Goal: Transaction & Acquisition: Book appointment/travel/reservation

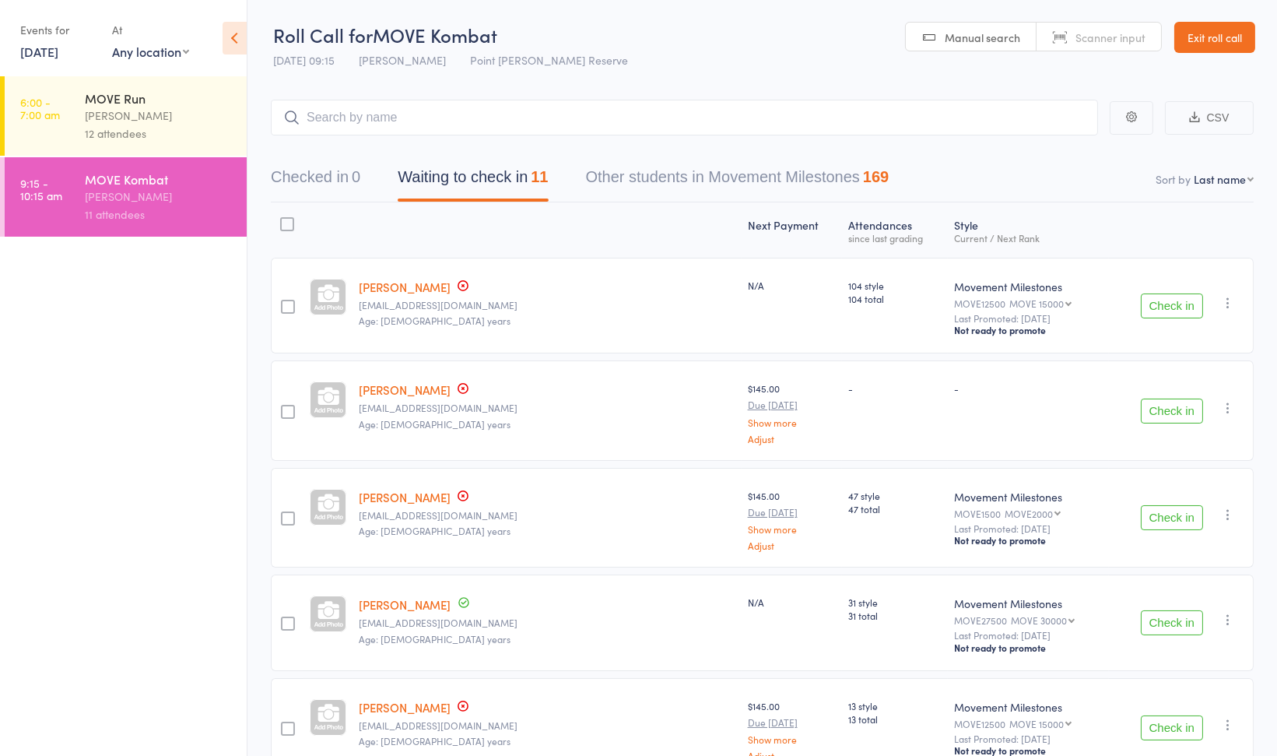
click at [1177, 310] on button "Check in" at bounding box center [1172, 305] width 62 height 25
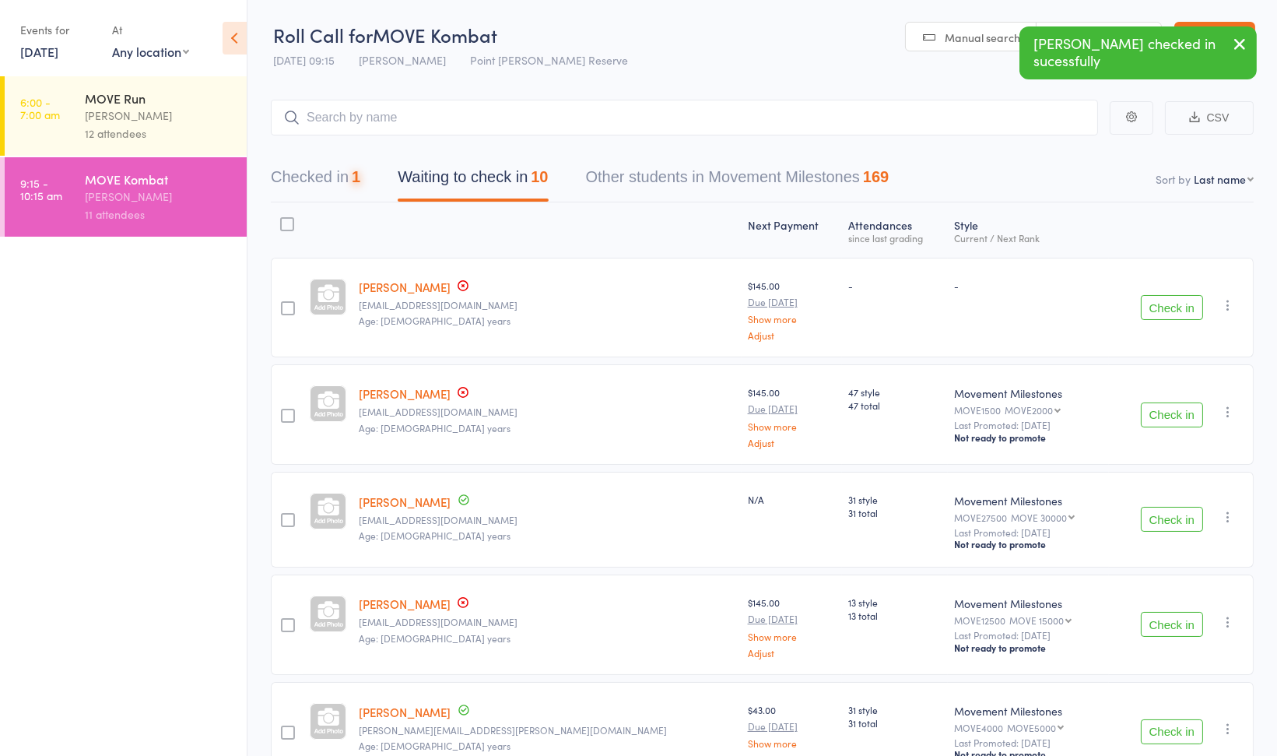
click at [1177, 310] on button "Check in" at bounding box center [1172, 307] width 62 height 25
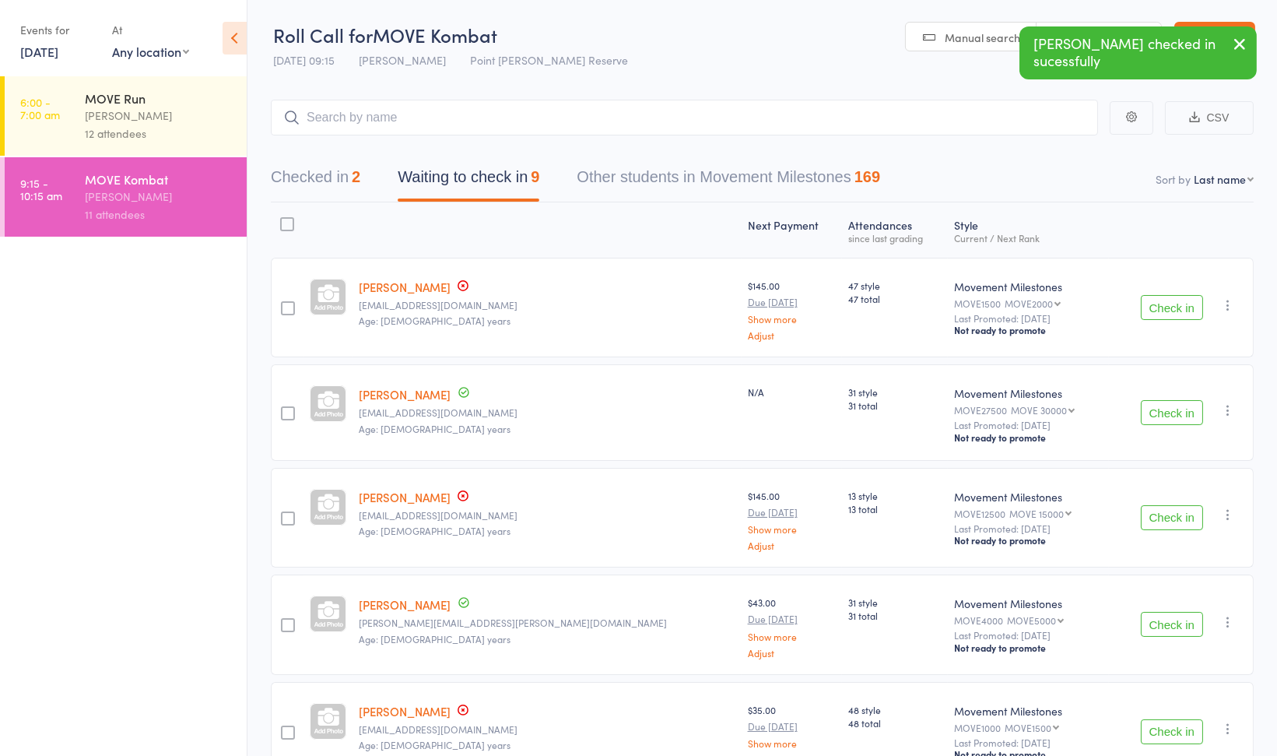
click at [1177, 410] on button "Check in" at bounding box center [1172, 412] width 62 height 25
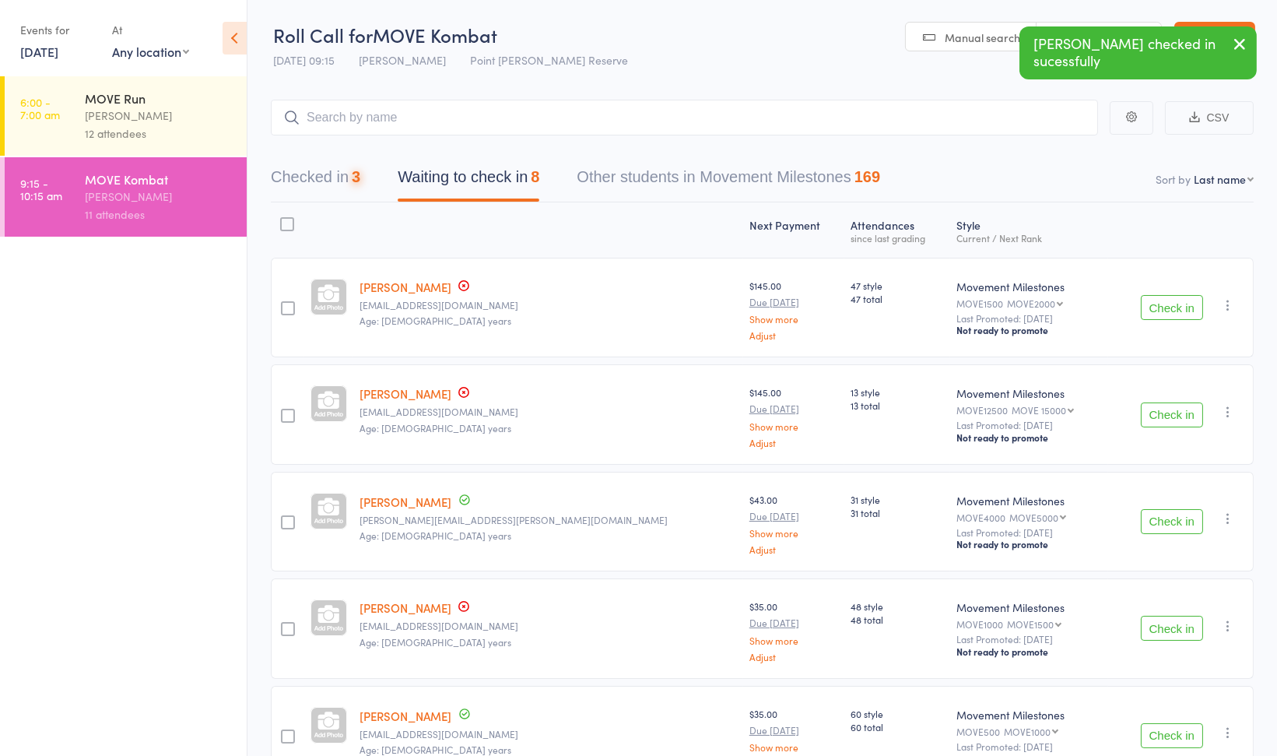
click at [1229, 410] on icon "button" at bounding box center [1228, 412] width 16 height 16
click at [1192, 569] on li "Remove" at bounding box center [1172, 567] width 128 height 21
click at [1227, 417] on icon "button" at bounding box center [1228, 412] width 16 height 16
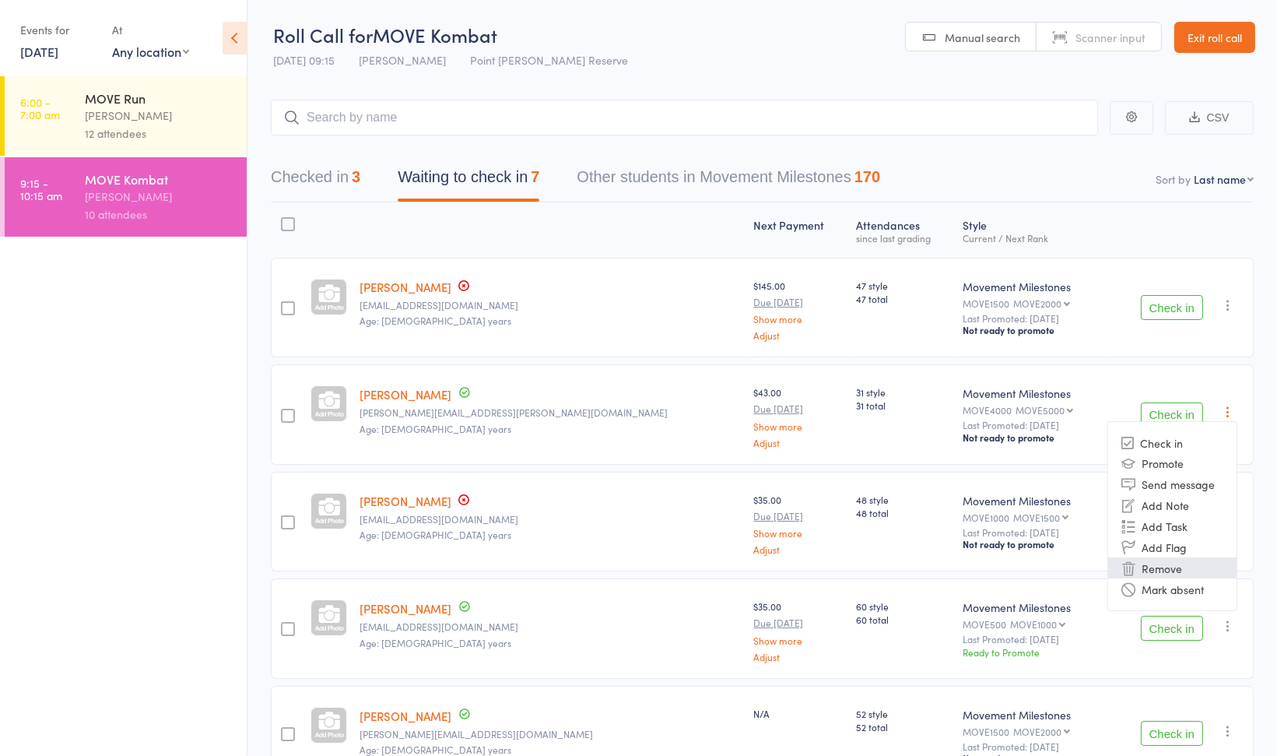
click at [1184, 569] on li "Remove" at bounding box center [1172, 567] width 128 height 21
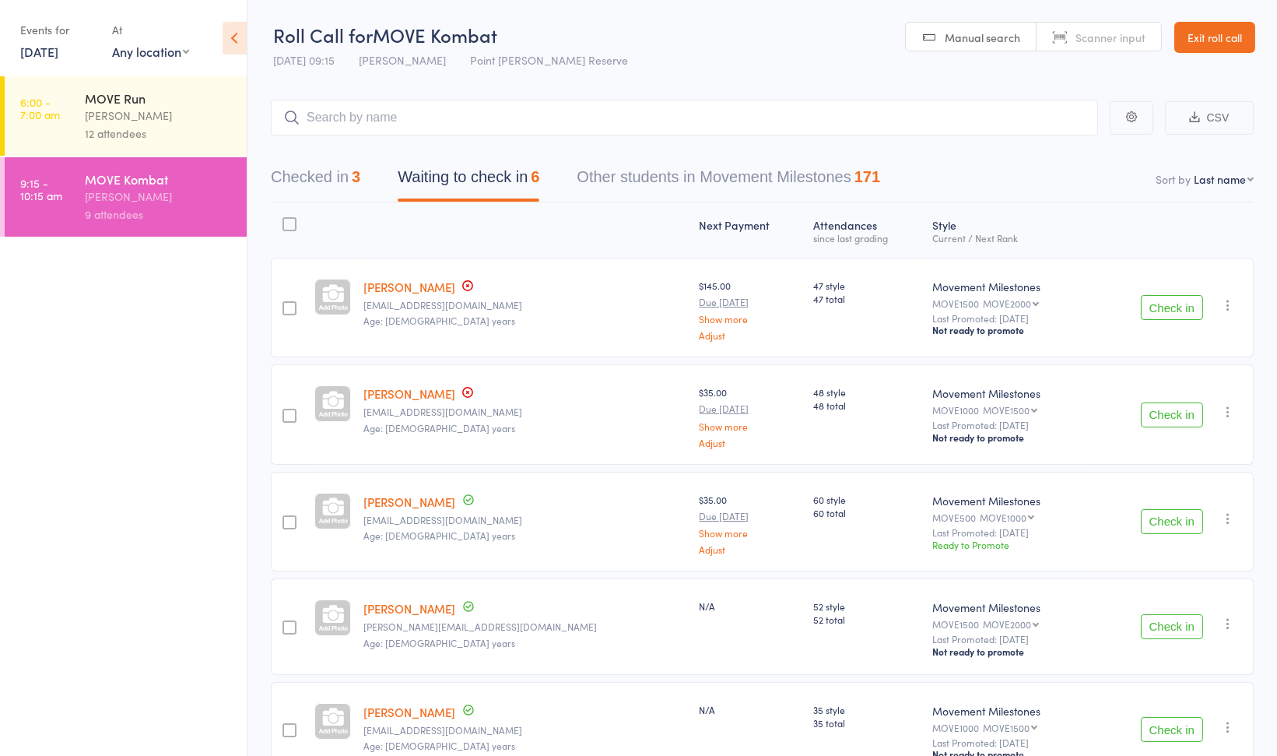
click at [1228, 412] on icon "button" at bounding box center [1228, 412] width 16 height 16
click at [1186, 564] on li "Remove" at bounding box center [1172, 567] width 128 height 21
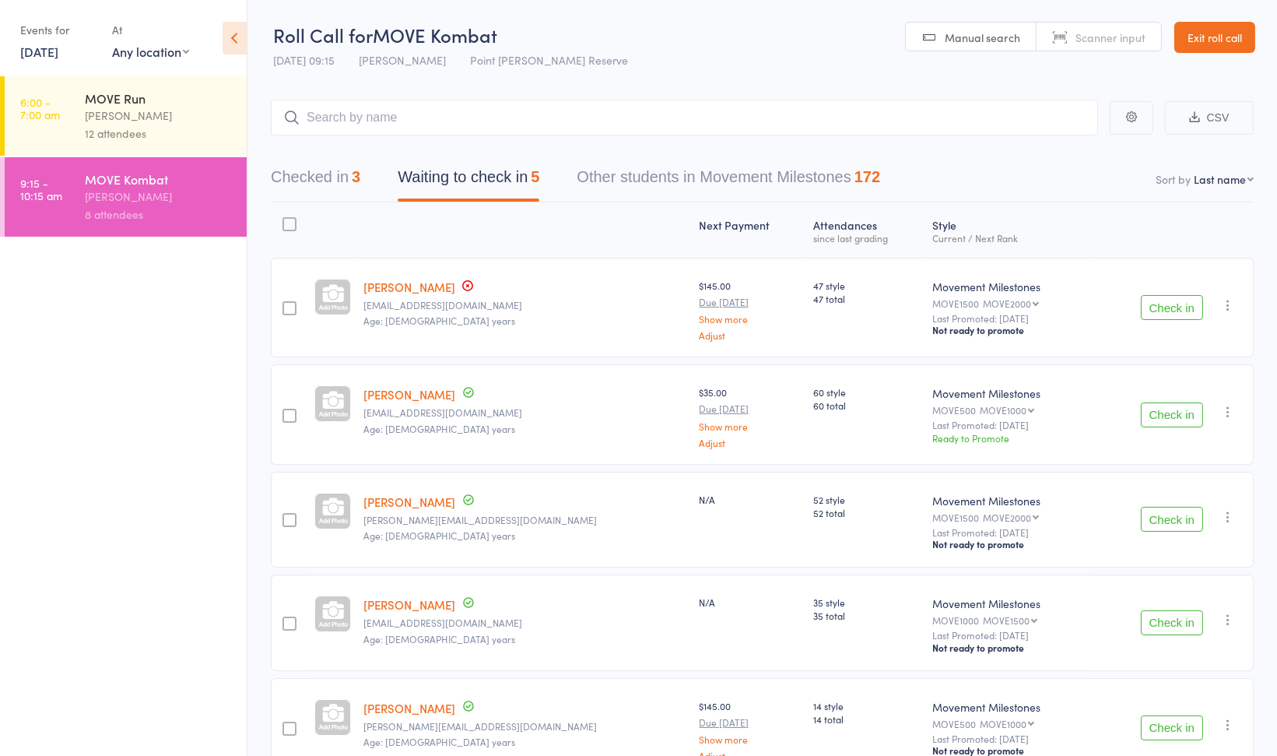
click at [1232, 409] on icon "button" at bounding box center [1228, 412] width 16 height 16
click at [1193, 562] on li "Remove" at bounding box center [1172, 567] width 128 height 21
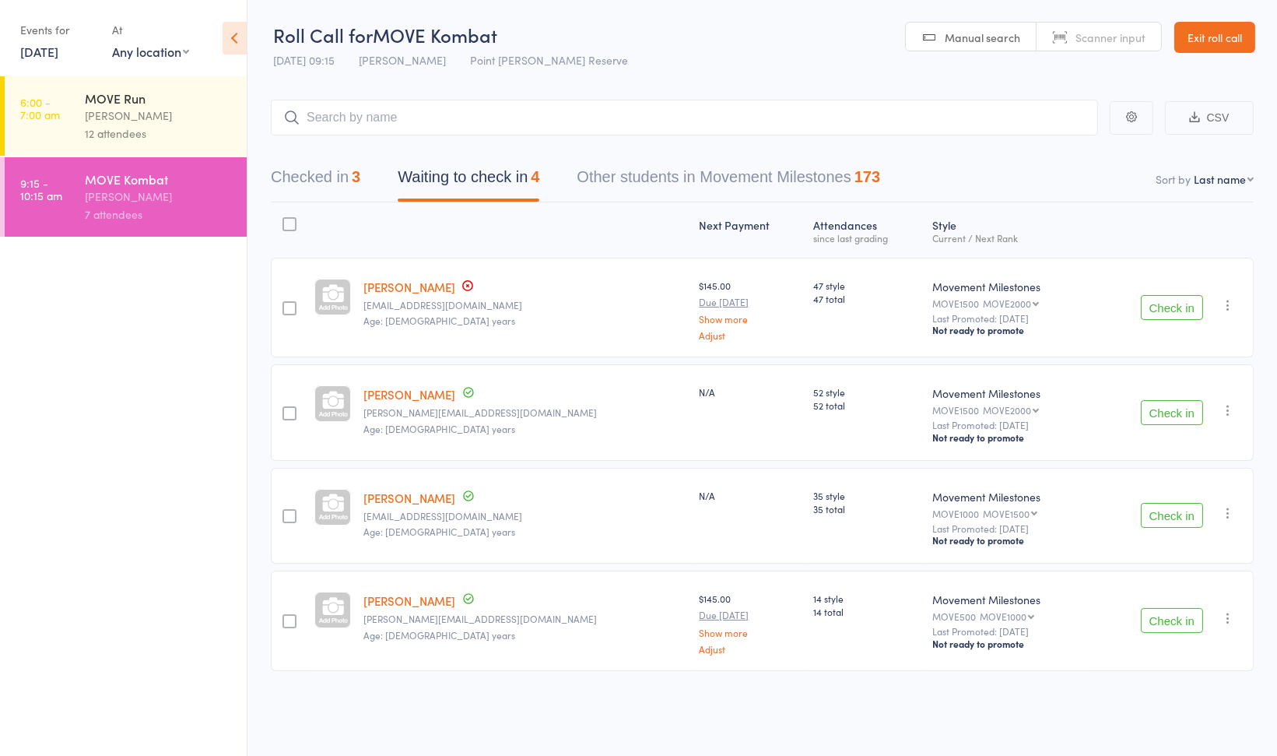
click at [1167, 415] on button "Check in" at bounding box center [1172, 412] width 62 height 25
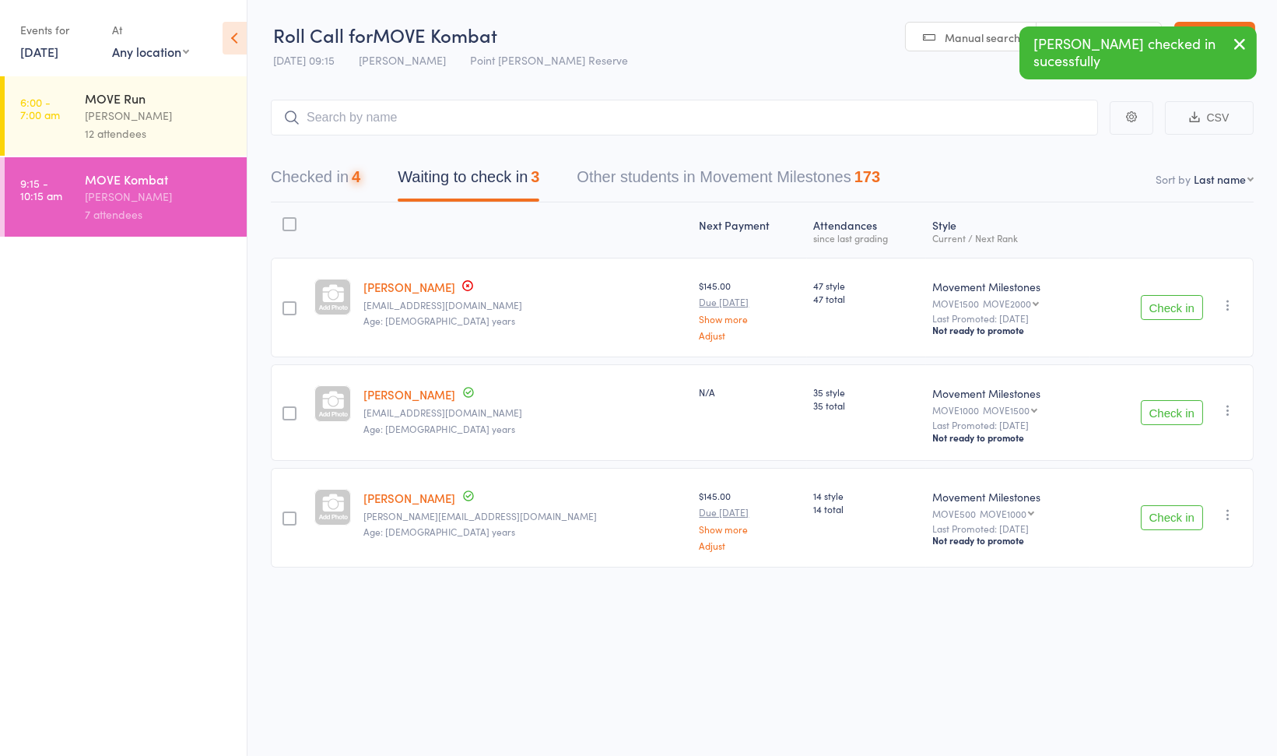
click at [1167, 415] on button "Check in" at bounding box center [1172, 412] width 62 height 25
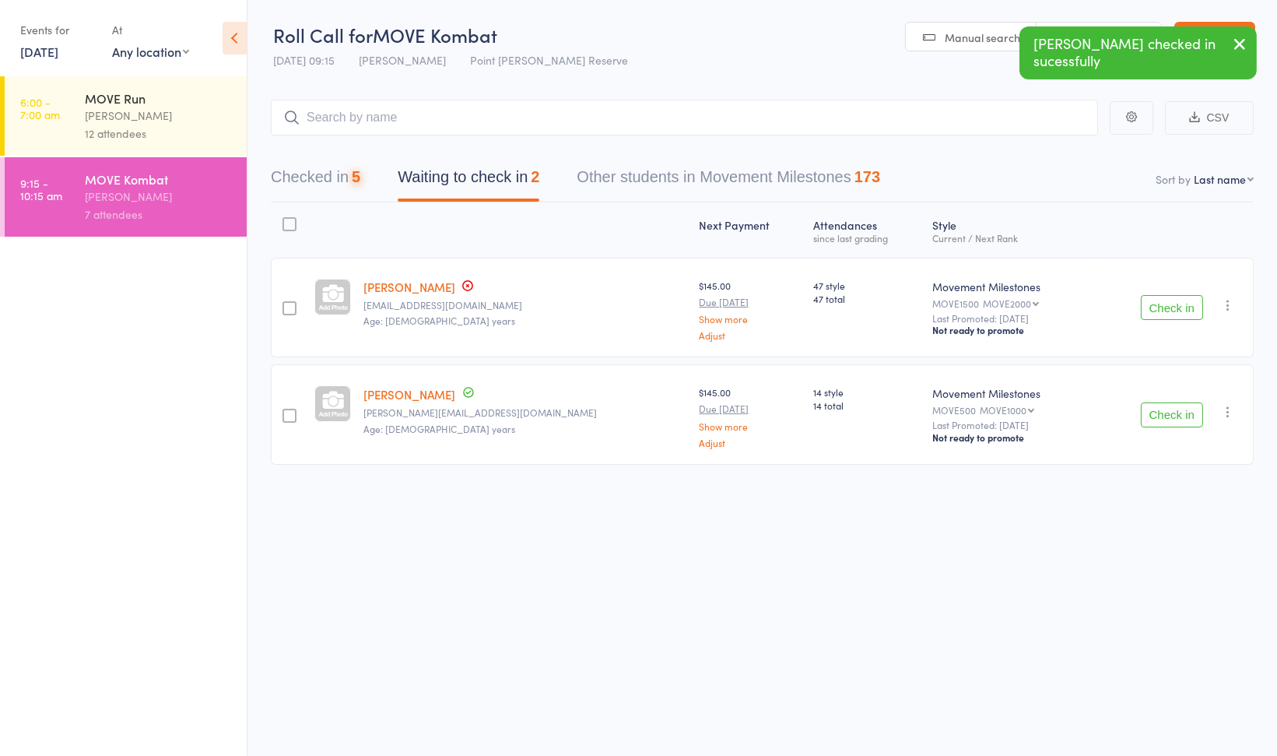
click at [1167, 415] on button "Check in" at bounding box center [1172, 414] width 62 height 25
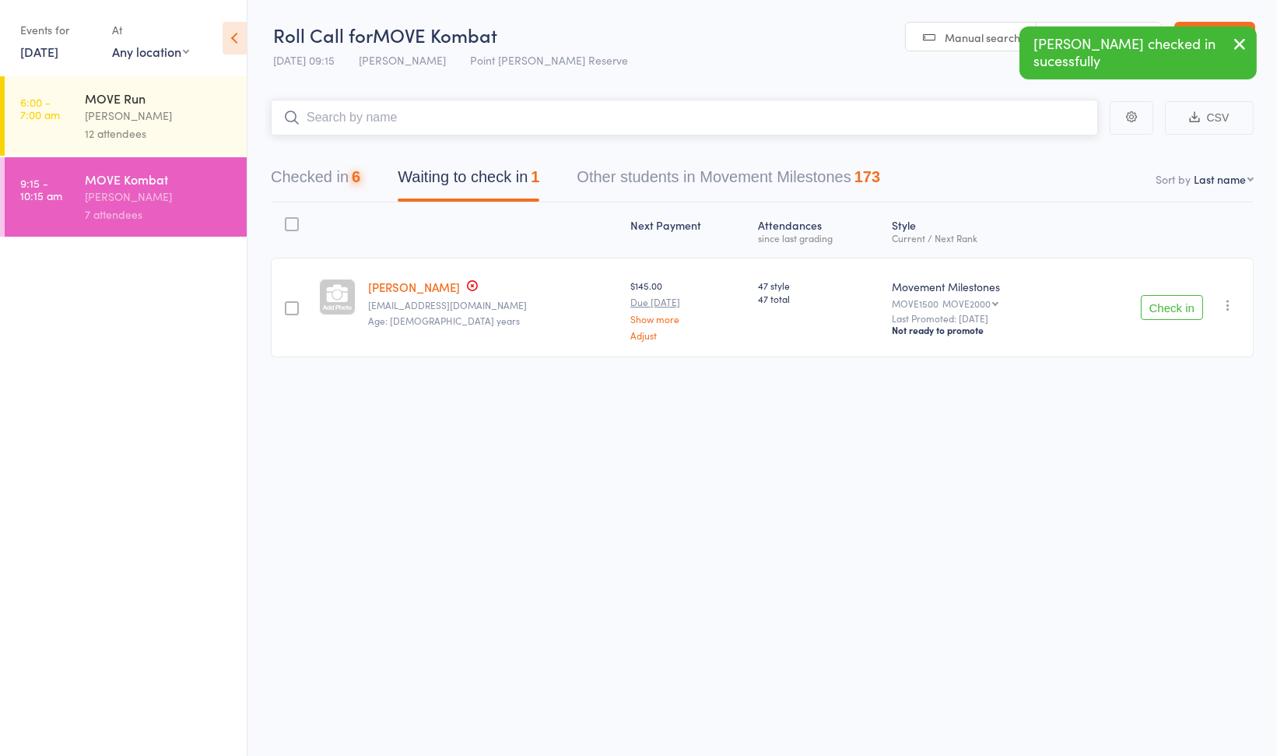
click at [515, 120] on input "search" at bounding box center [684, 118] width 827 height 36
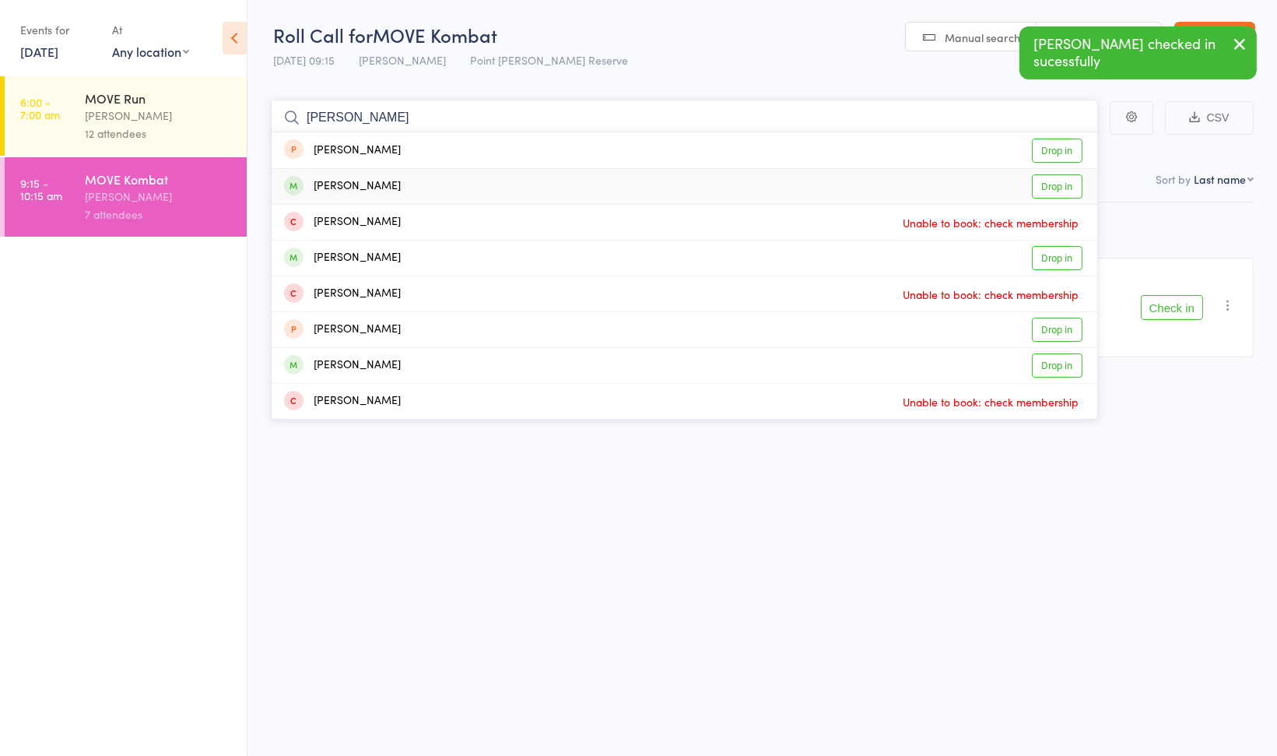
type input "[PERSON_NAME]"
click at [468, 184] on div "[PERSON_NAME] Drop in" at bounding box center [685, 186] width 826 height 35
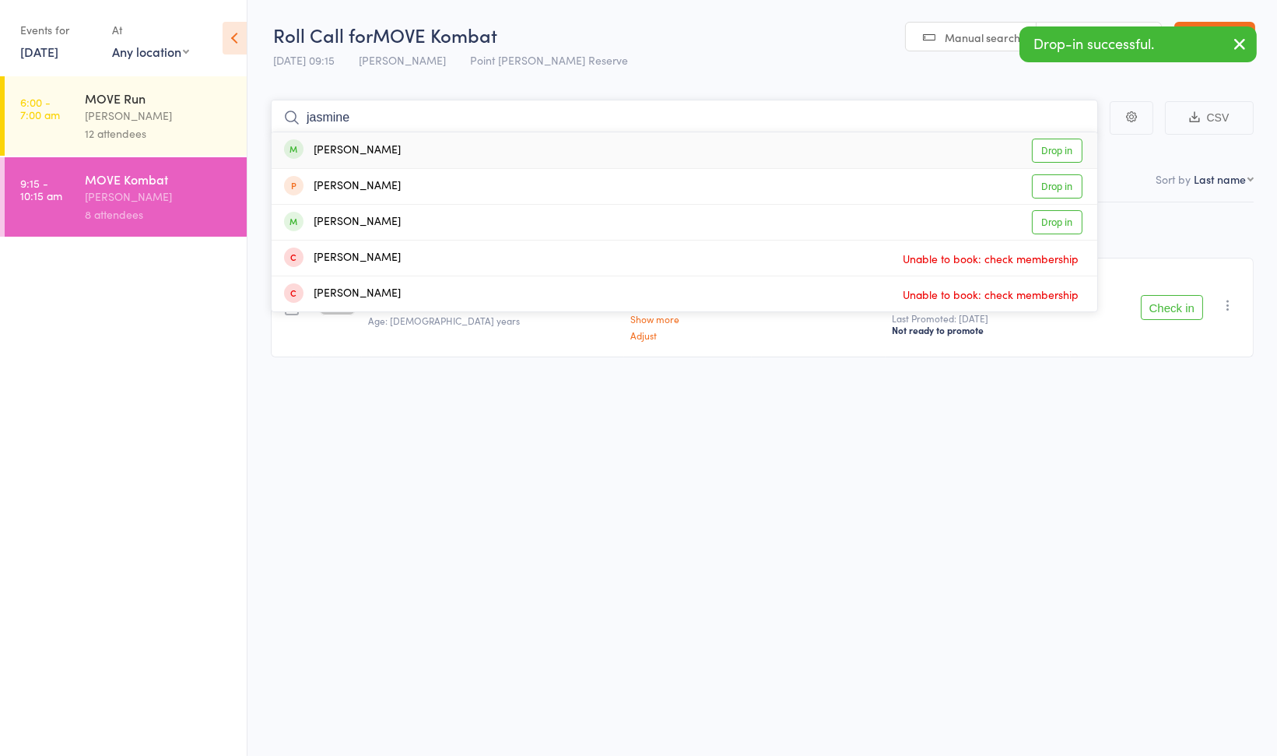
type input "jasmine"
click at [483, 164] on div "[PERSON_NAME] Drop in" at bounding box center [685, 150] width 826 height 36
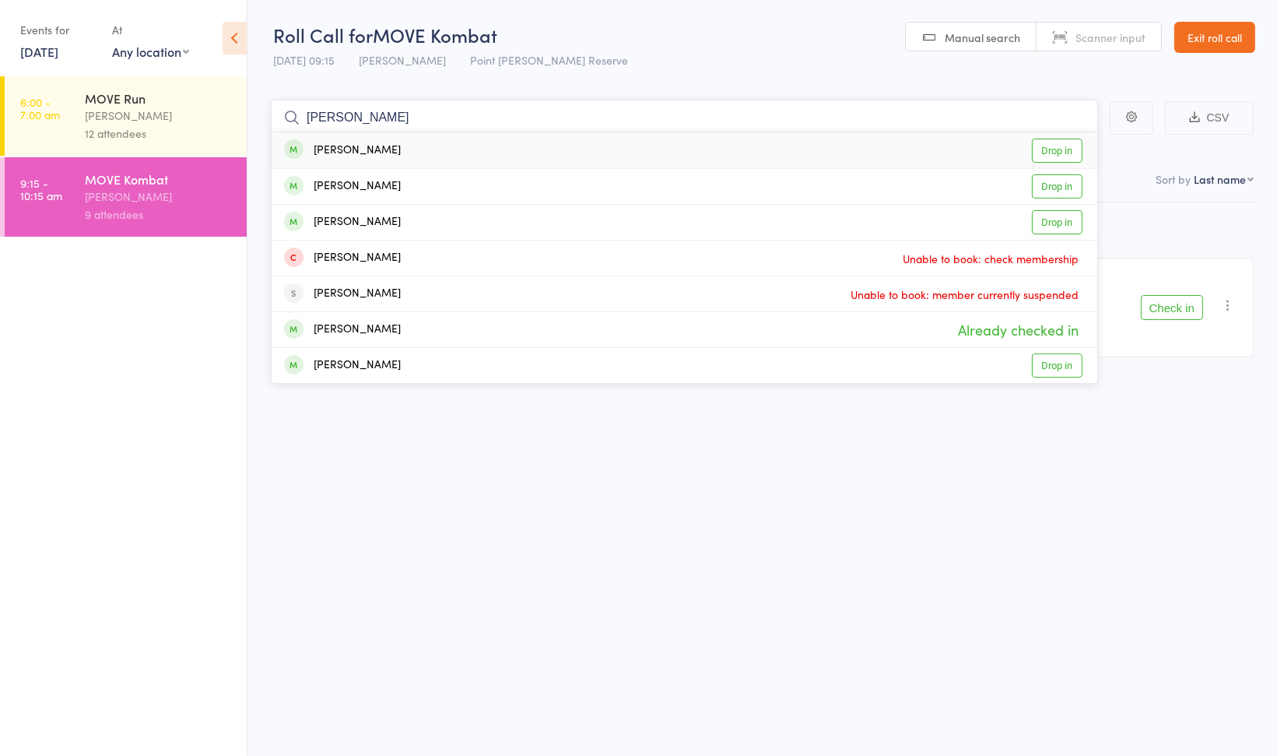
type input "[PERSON_NAME]"
click at [489, 160] on div "[PERSON_NAME] Drop in" at bounding box center [685, 150] width 826 height 36
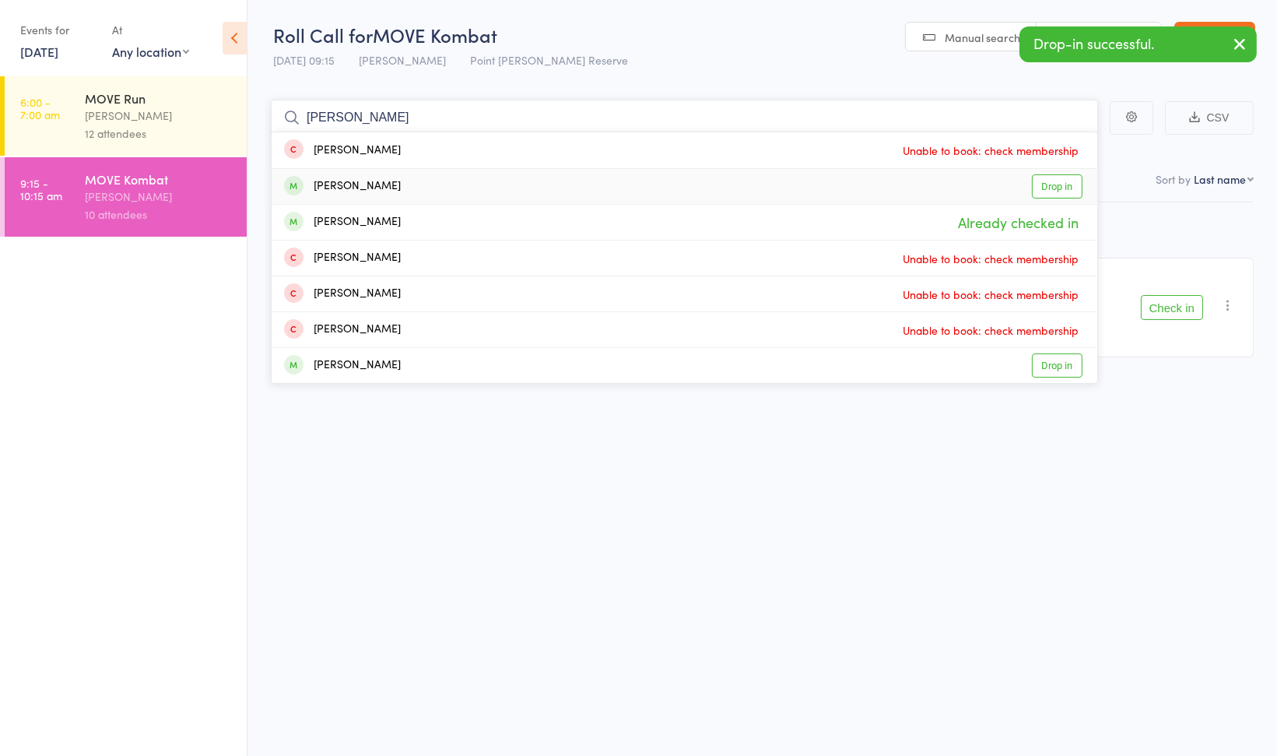
type input "[PERSON_NAME]"
click at [460, 180] on div "[PERSON_NAME] Drop in" at bounding box center [685, 186] width 826 height 35
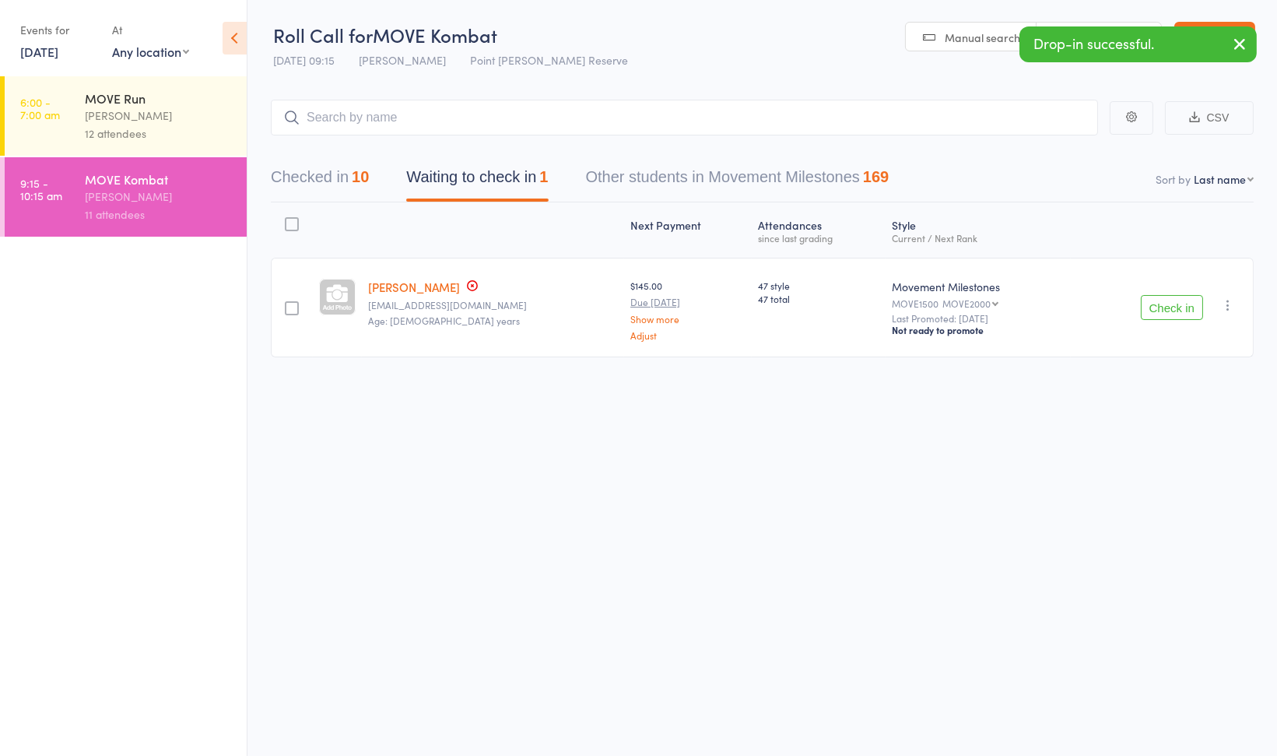
click at [191, 111] on div "[PERSON_NAME]" at bounding box center [159, 116] width 149 height 18
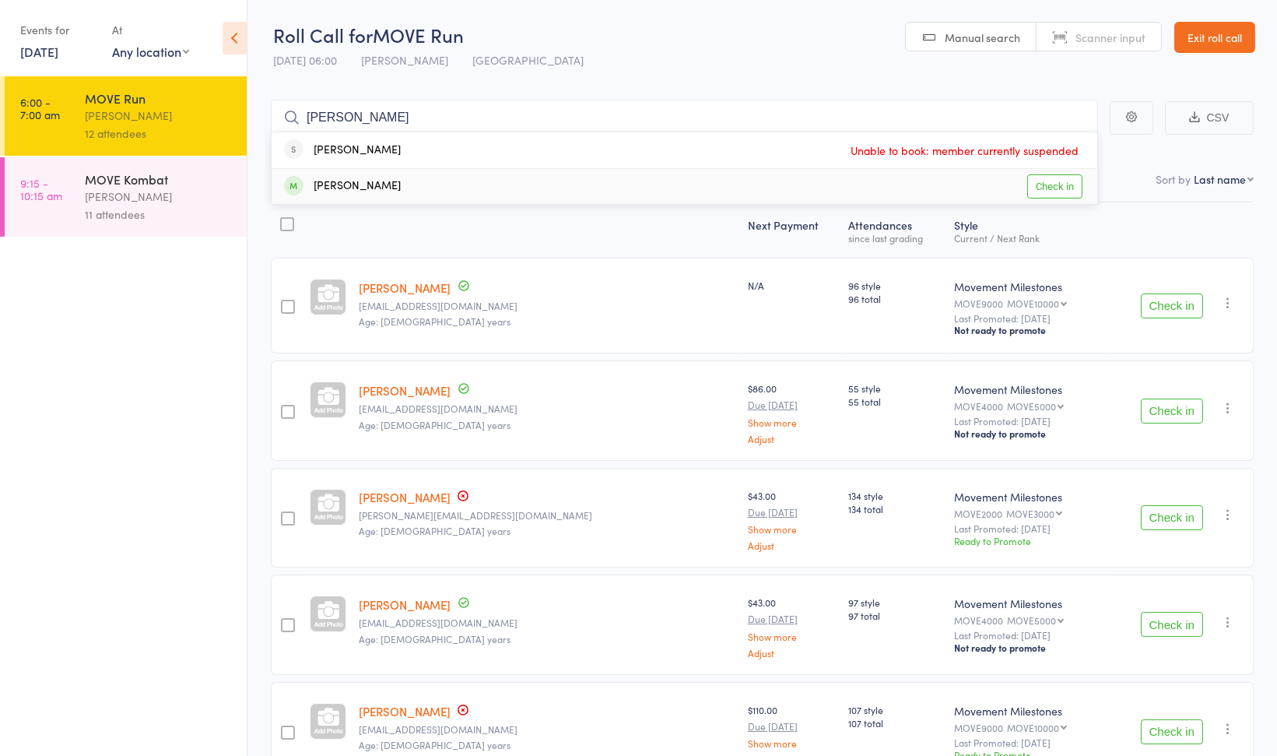
type input "[PERSON_NAME]"
click at [370, 183] on div "[PERSON_NAME] Check in" at bounding box center [685, 186] width 826 height 35
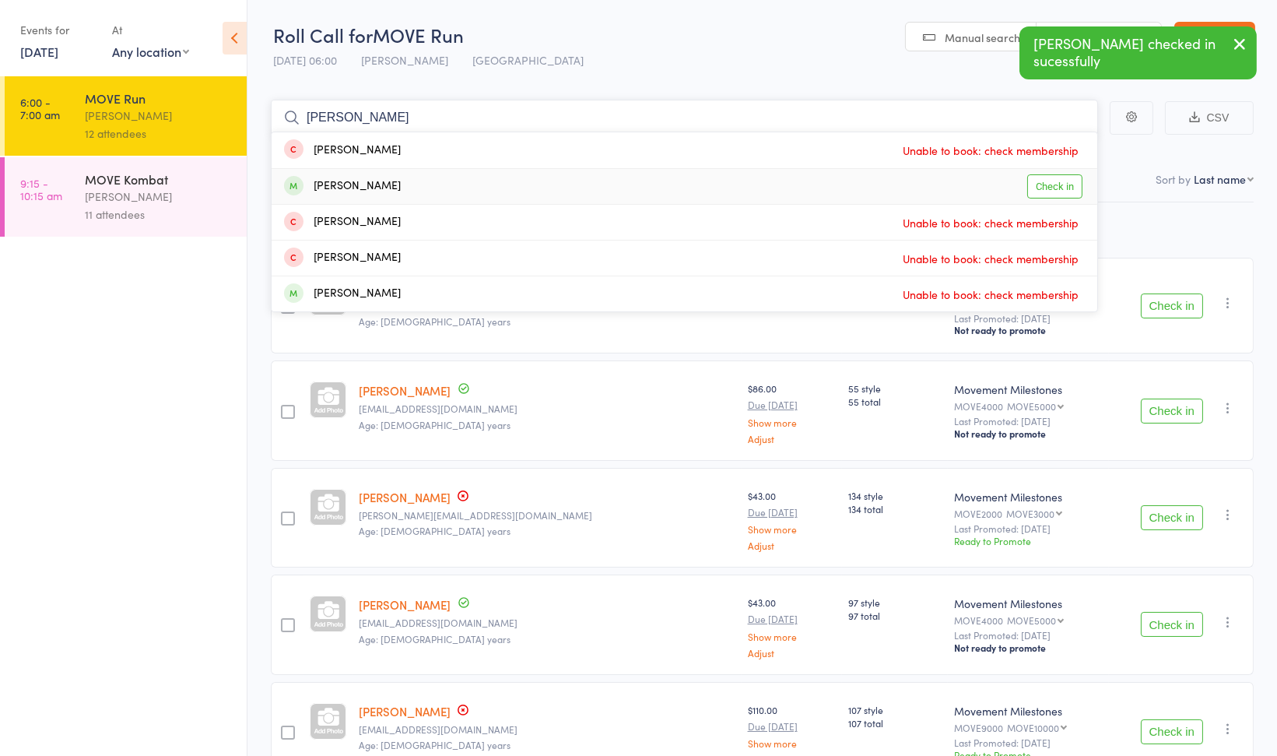
type input "[PERSON_NAME]"
click at [370, 183] on div "[PERSON_NAME]" at bounding box center [342, 186] width 117 height 18
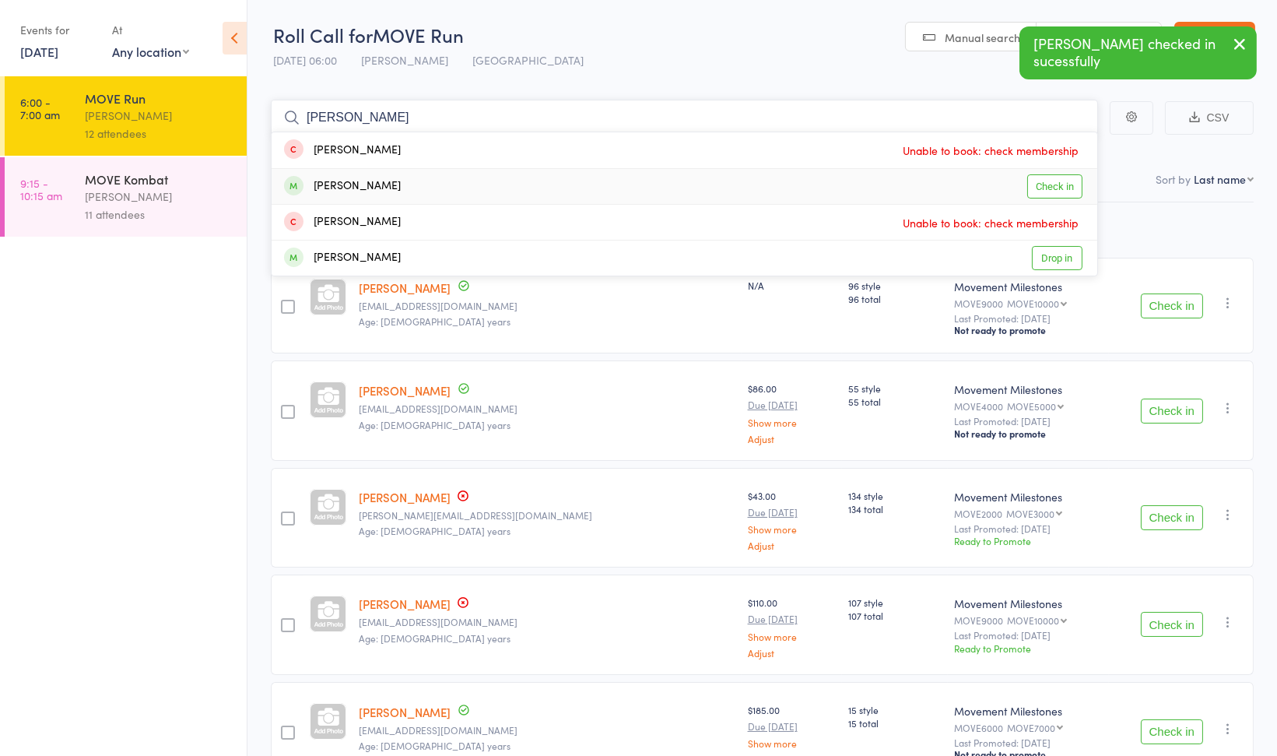
type input "[PERSON_NAME]"
click at [378, 181] on div "[PERSON_NAME] Check in" at bounding box center [685, 186] width 826 height 35
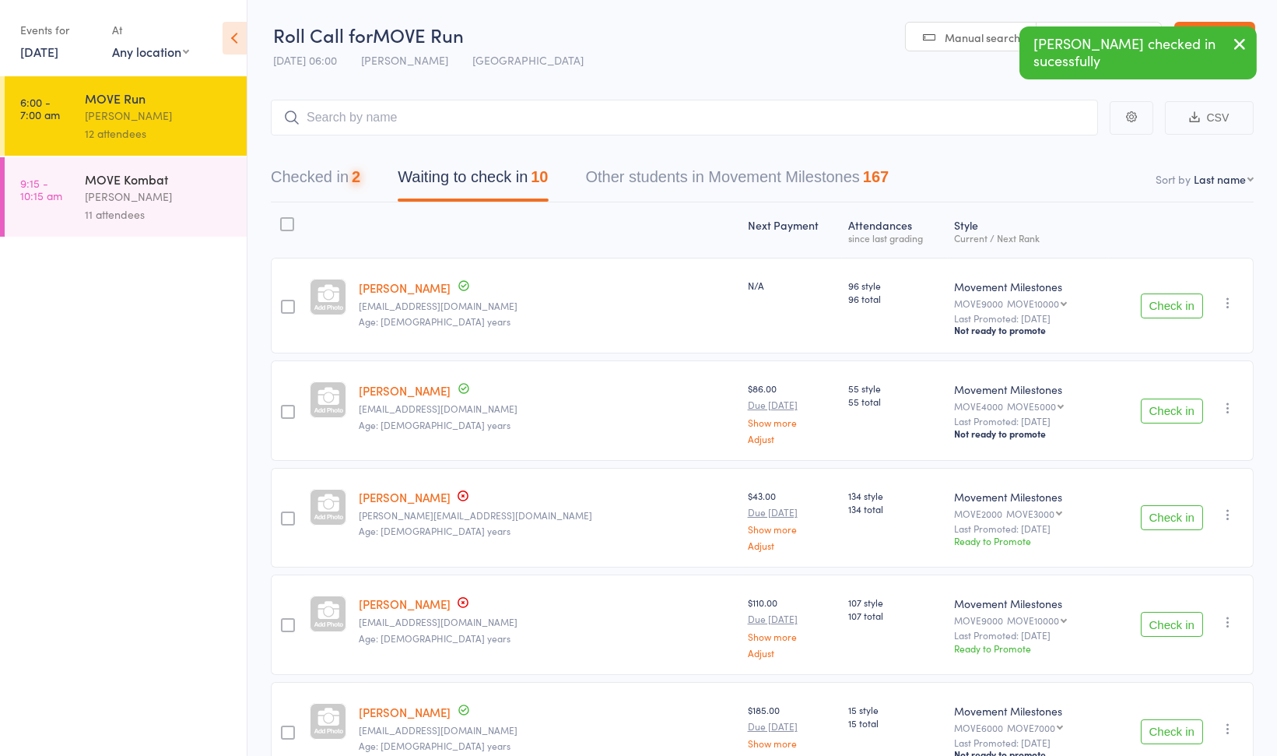
click at [1179, 310] on button "Check in" at bounding box center [1172, 305] width 62 height 25
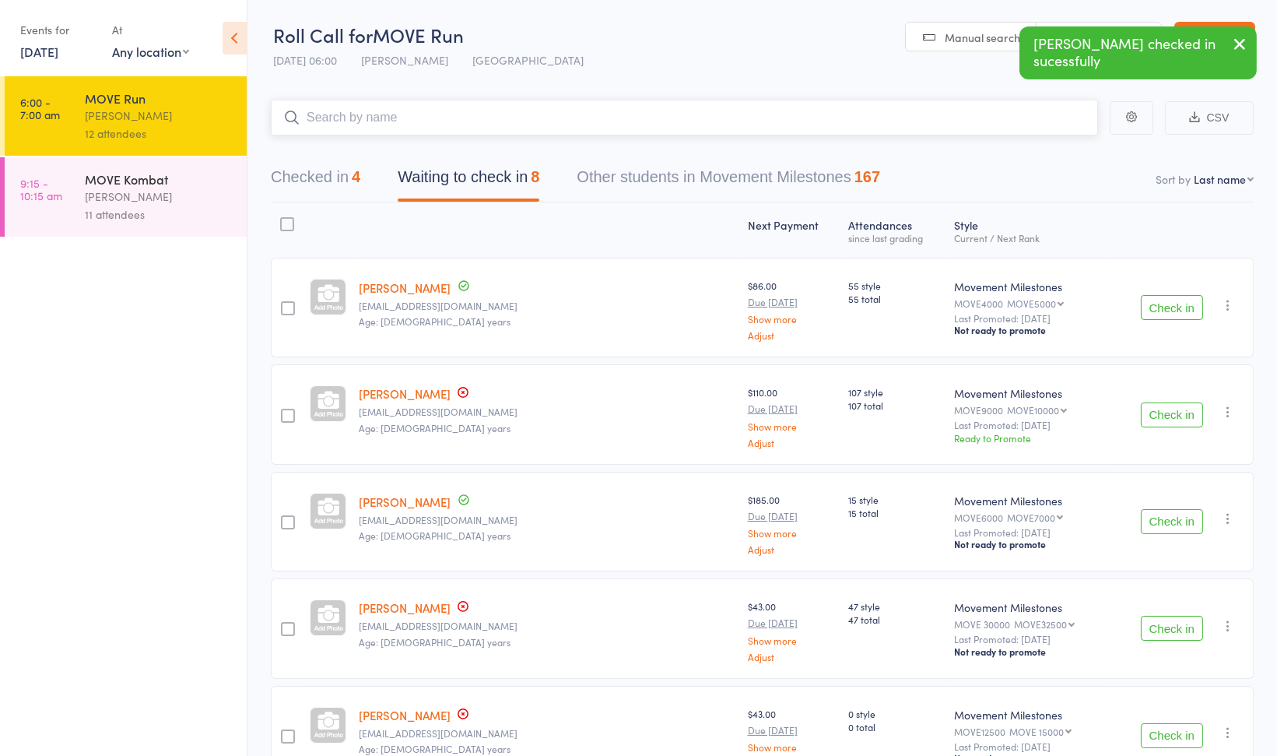
click at [610, 117] on input "search" at bounding box center [684, 118] width 827 height 36
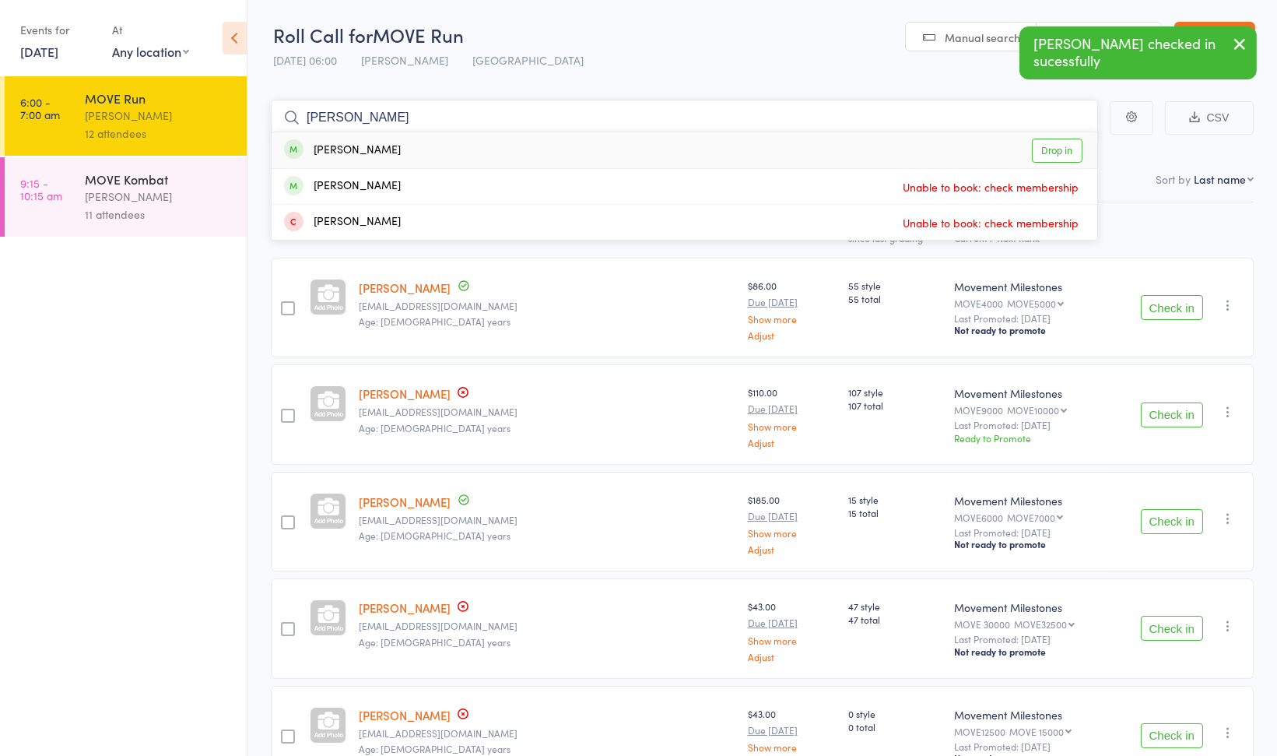
type input "[PERSON_NAME]"
click at [589, 153] on div "[PERSON_NAME] Drop in" at bounding box center [685, 150] width 826 height 36
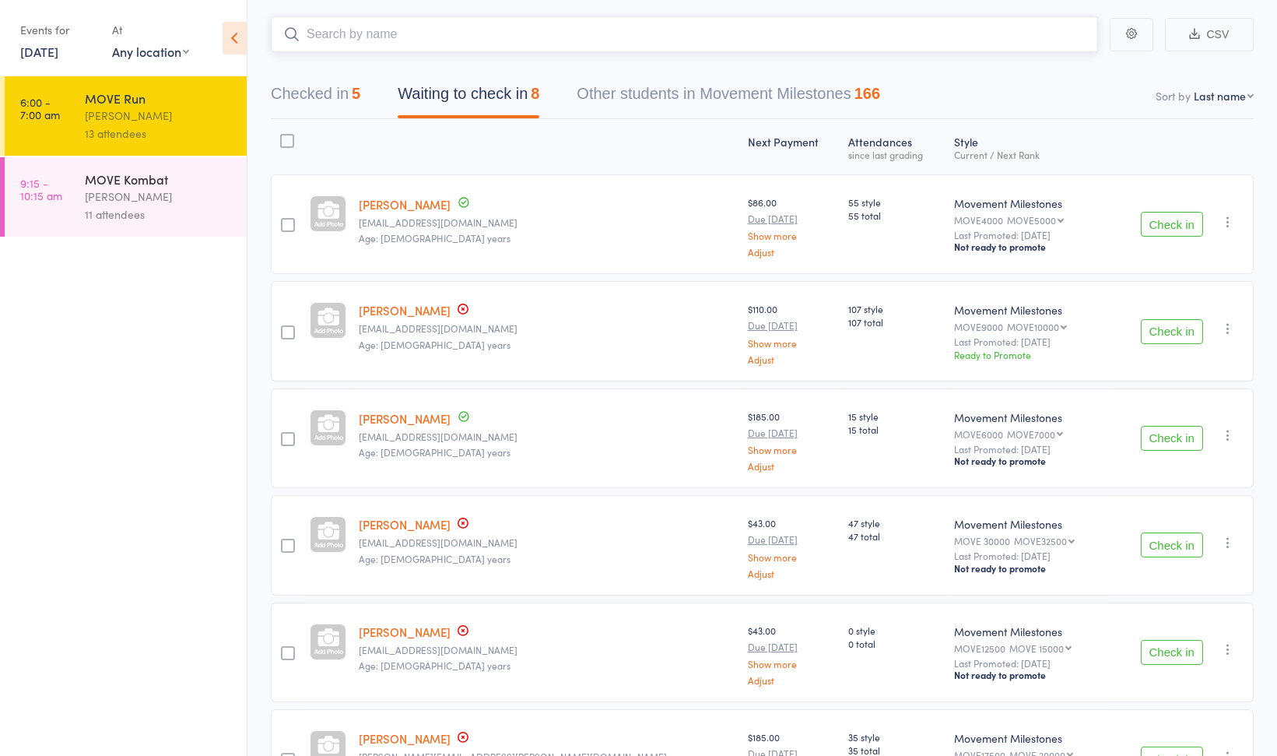
scroll to position [61, 0]
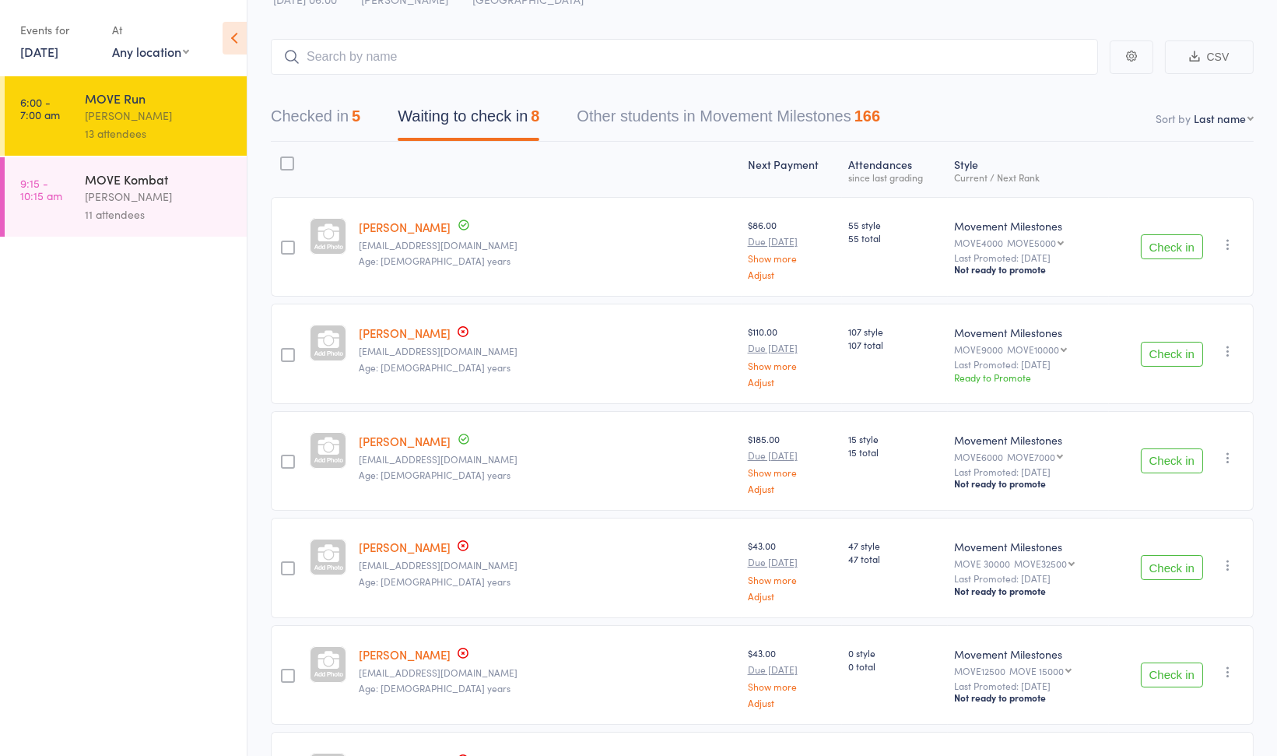
click at [35, 55] on link "[DATE]" at bounding box center [39, 51] width 38 height 17
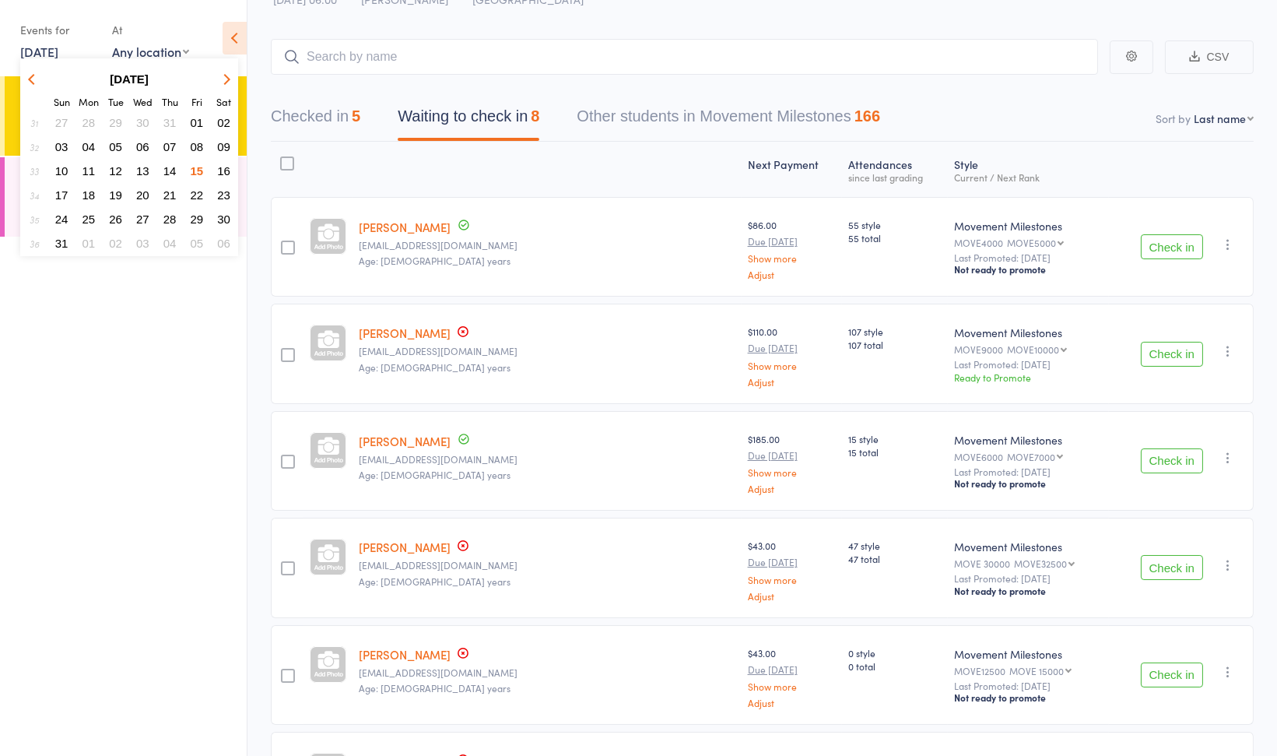
click at [170, 167] on span "14" at bounding box center [169, 170] width 13 height 13
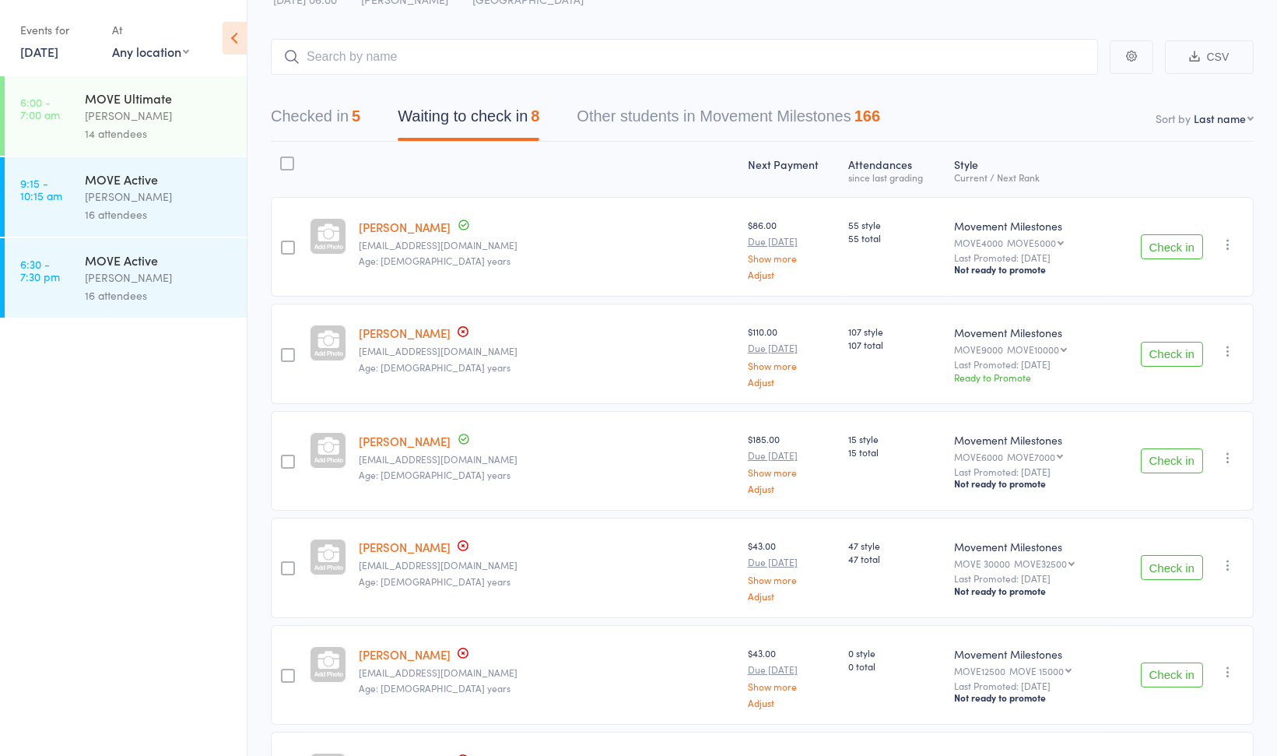
click at [174, 255] on div "MOVE Active" at bounding box center [159, 259] width 149 height 17
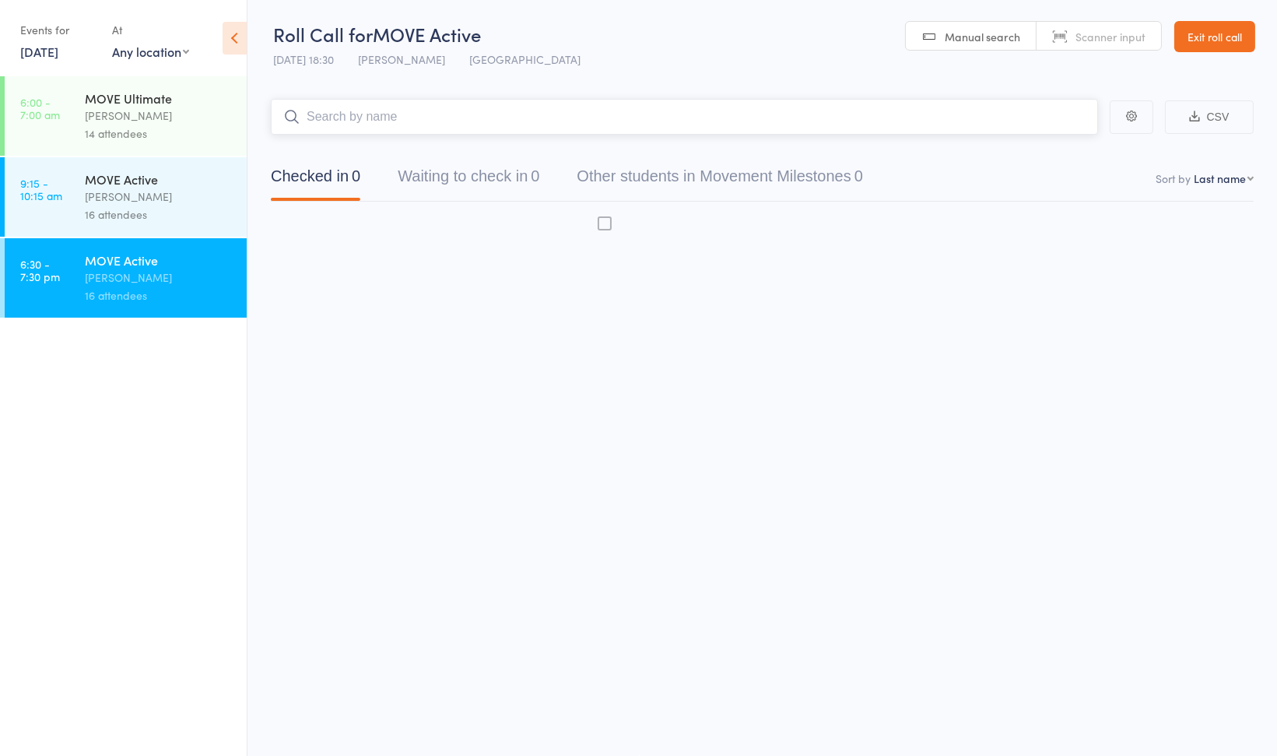
scroll to position [1, 0]
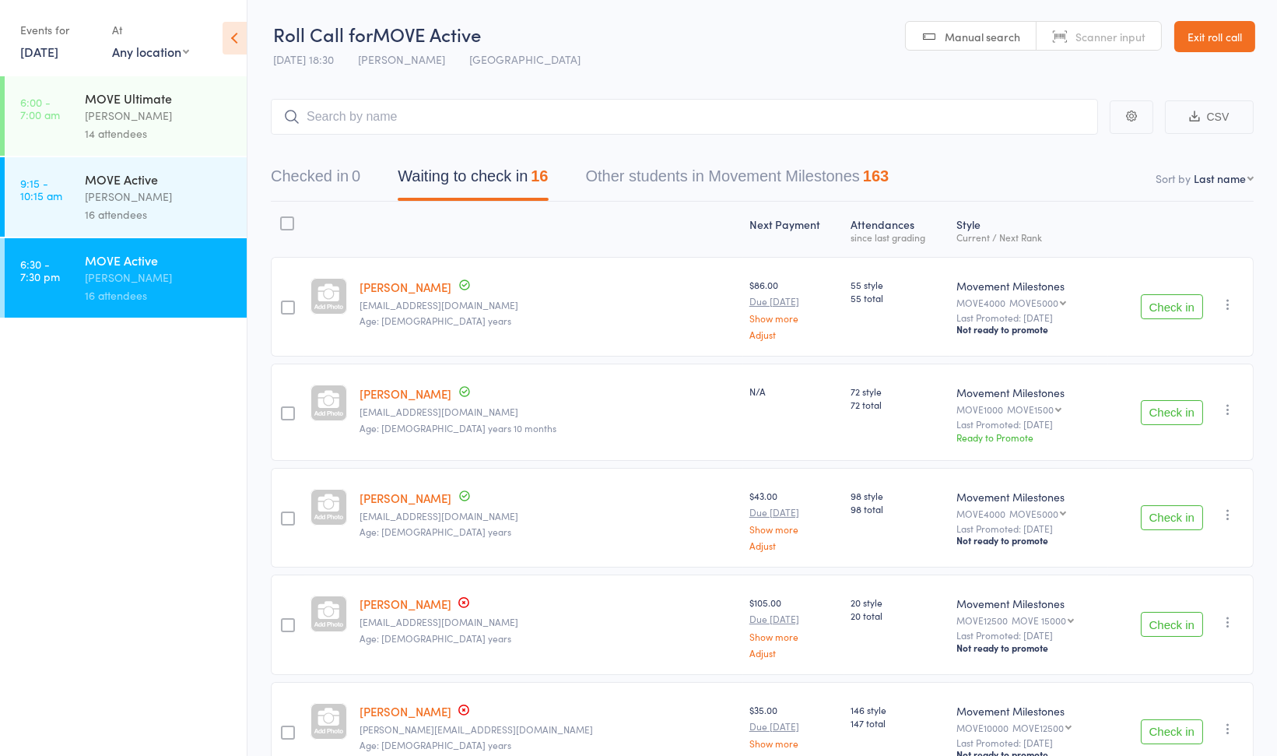
click at [1160, 309] on button "Check in" at bounding box center [1172, 306] width 62 height 25
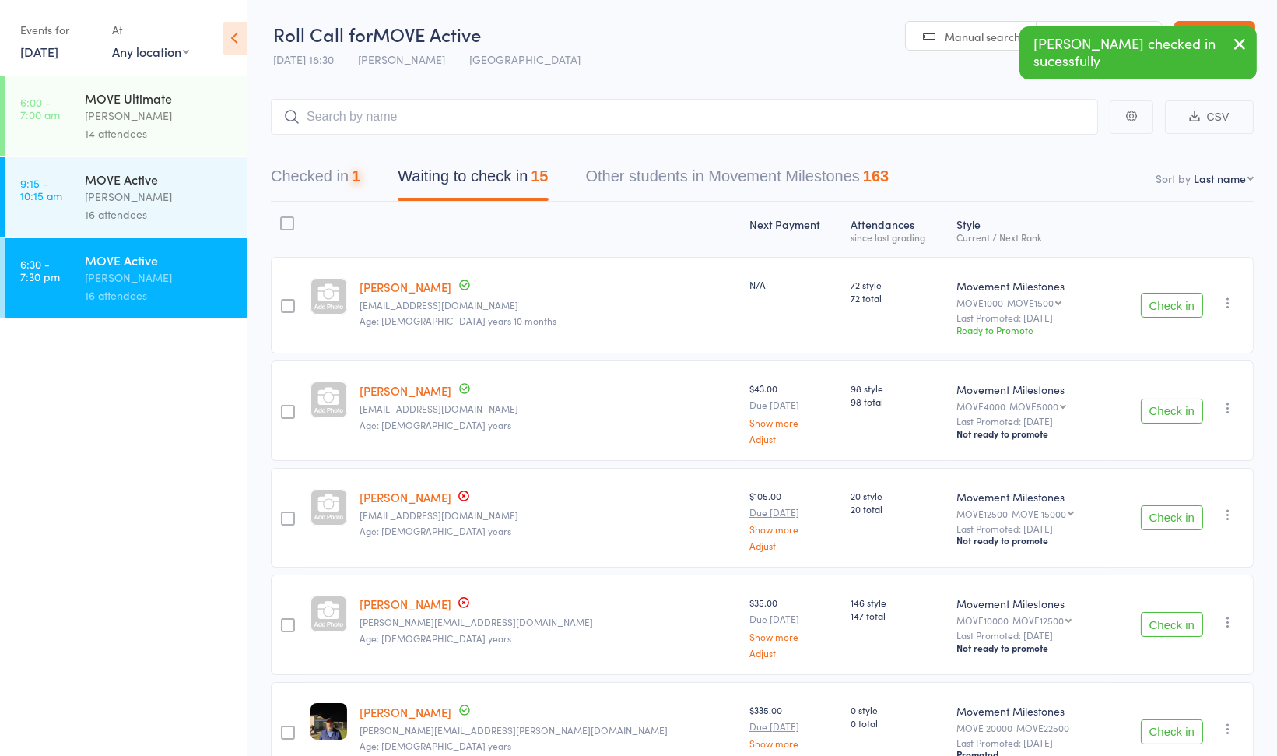
click at [1160, 309] on button "Check in" at bounding box center [1172, 305] width 62 height 25
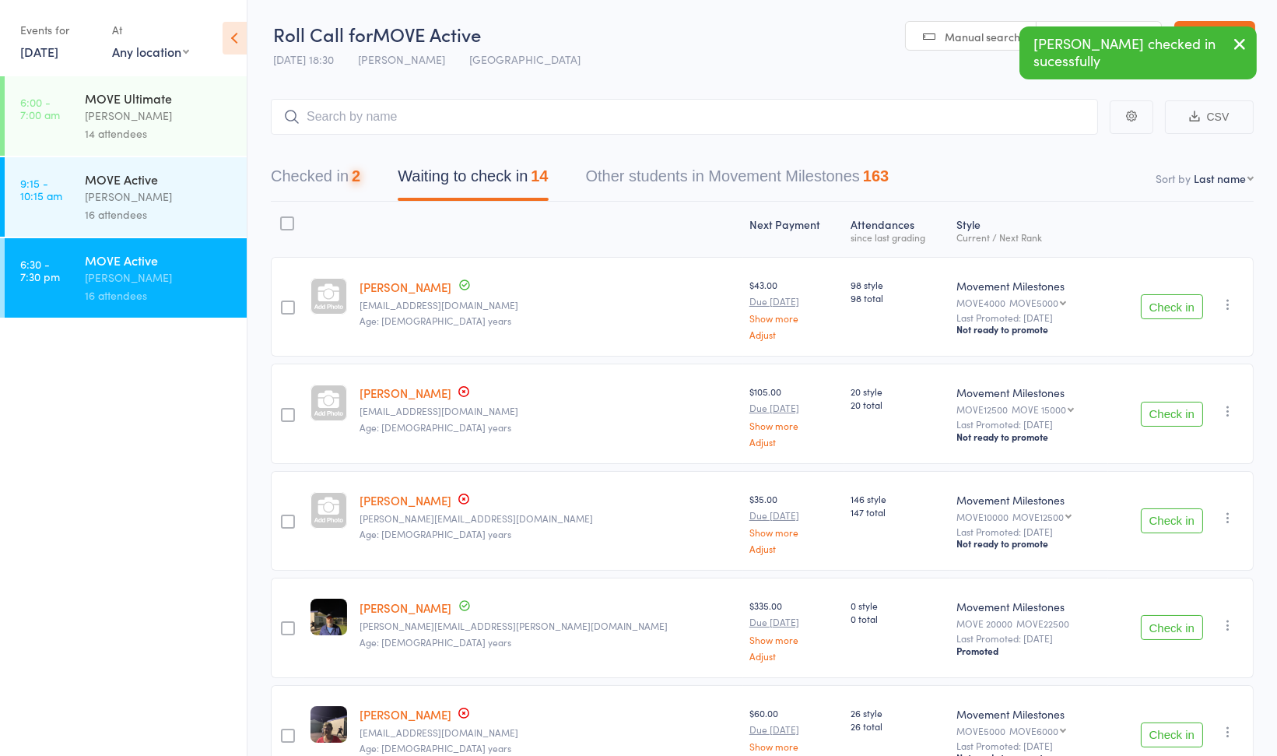
click at [1161, 307] on button "Check in" at bounding box center [1172, 306] width 62 height 25
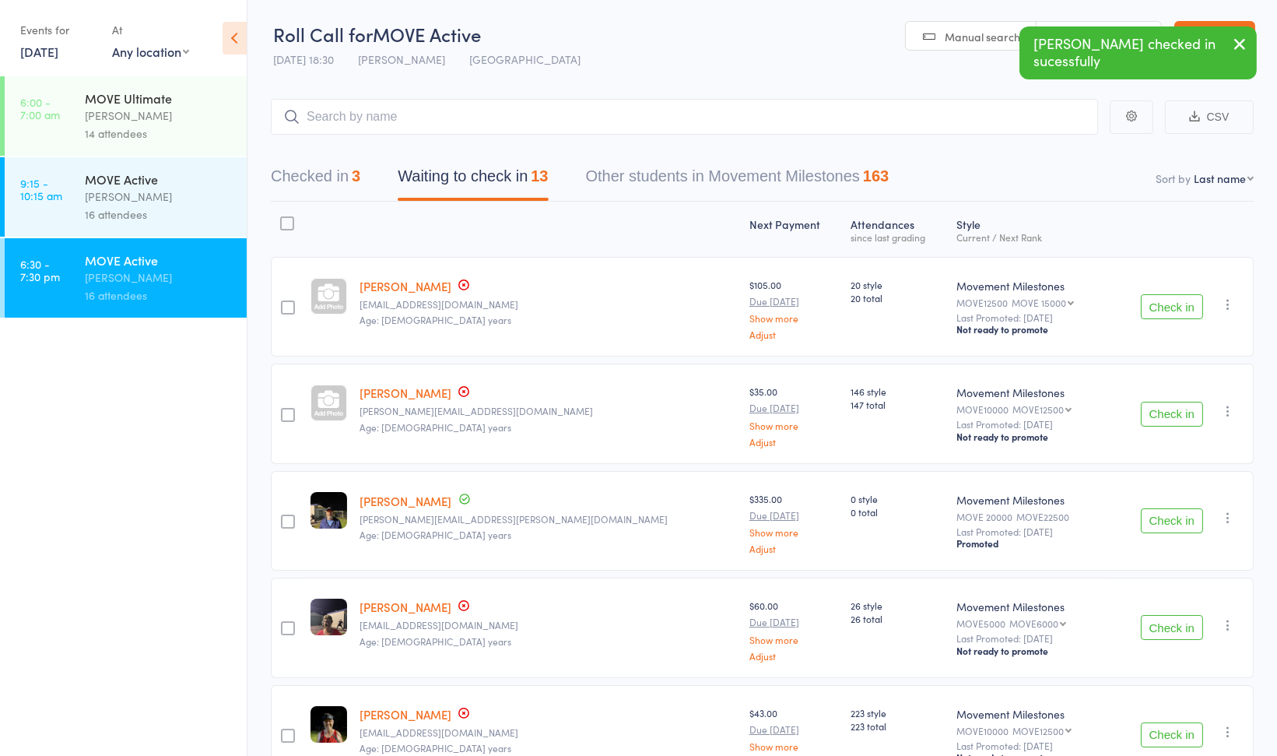
click at [1161, 307] on button "Check in" at bounding box center [1172, 306] width 62 height 25
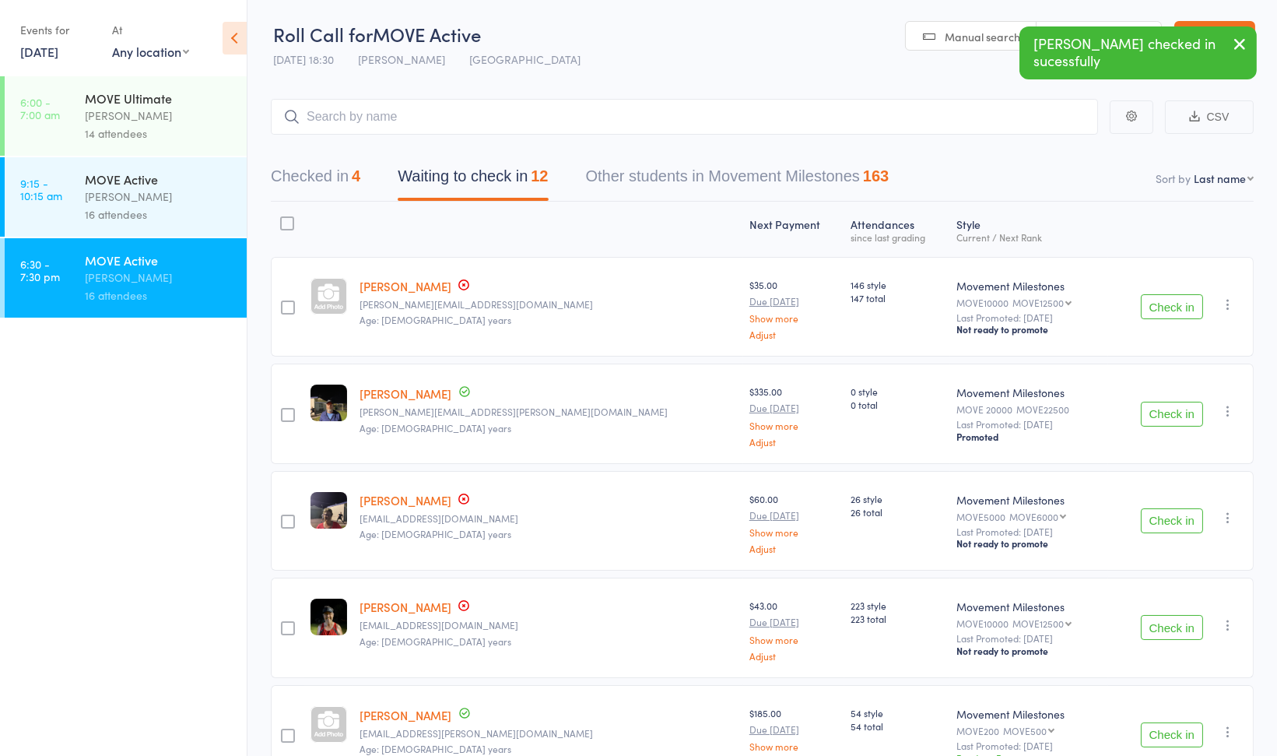
click at [1177, 409] on button "Check in" at bounding box center [1172, 414] width 62 height 25
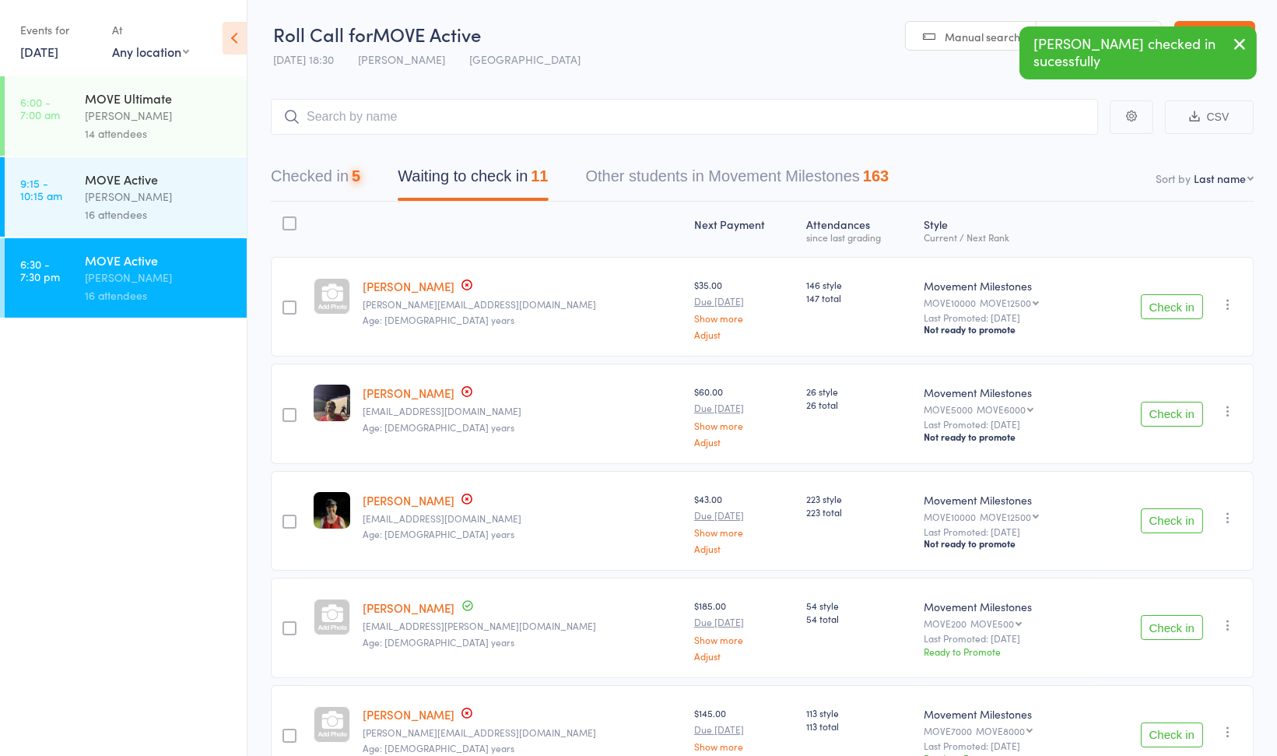
click at [1177, 409] on button "Check in" at bounding box center [1172, 414] width 62 height 25
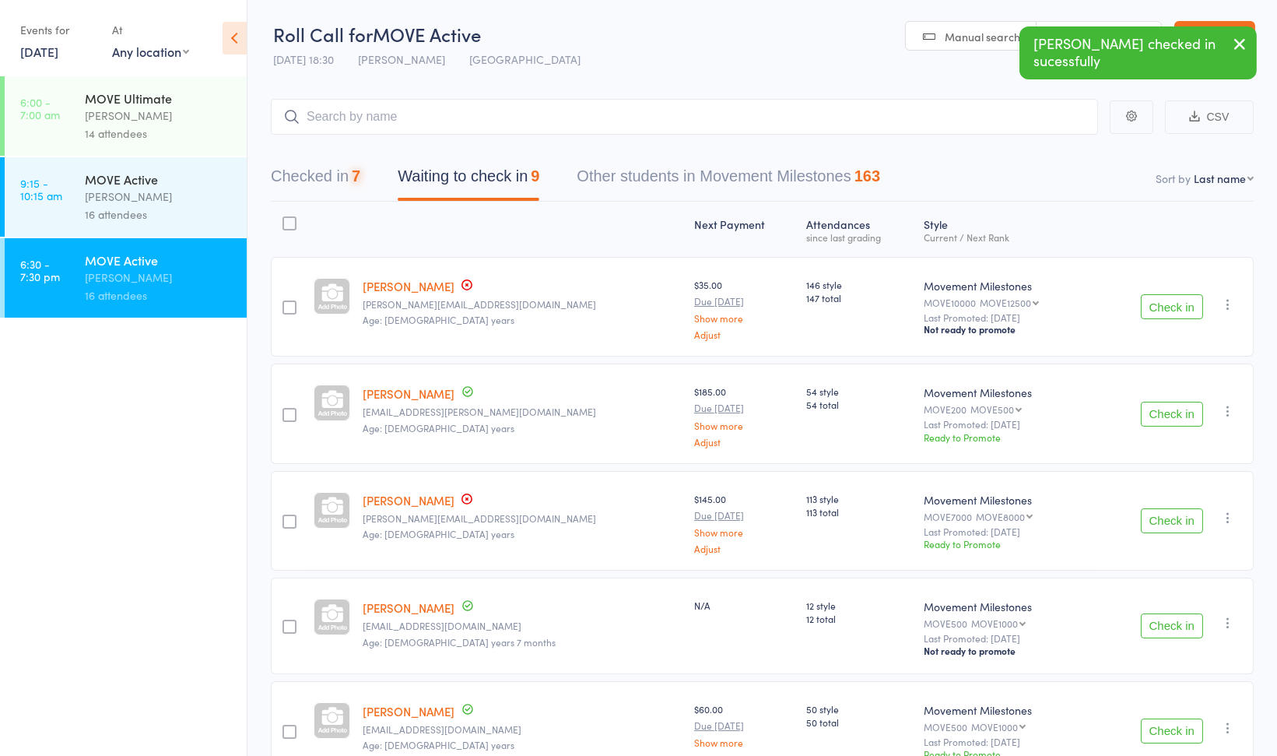
click at [1177, 409] on button "Check in" at bounding box center [1172, 414] width 62 height 25
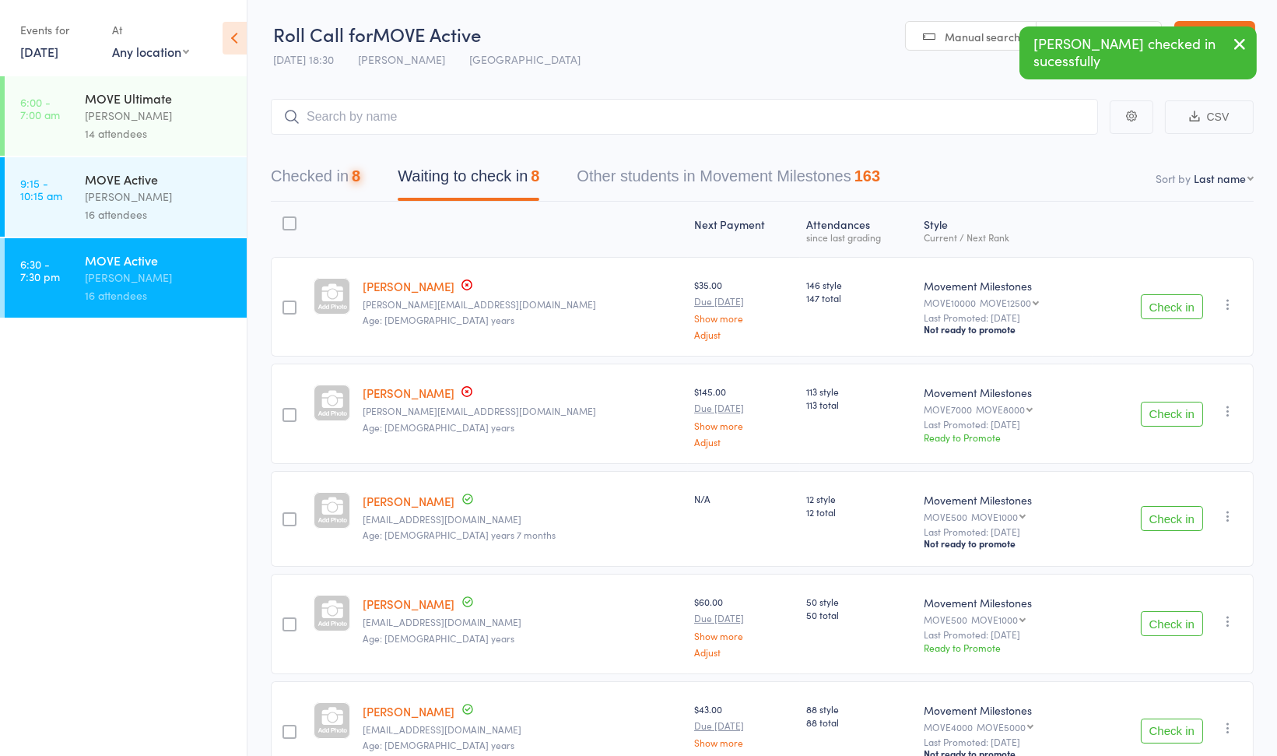
click at [1177, 409] on button "Check in" at bounding box center [1172, 414] width 62 height 25
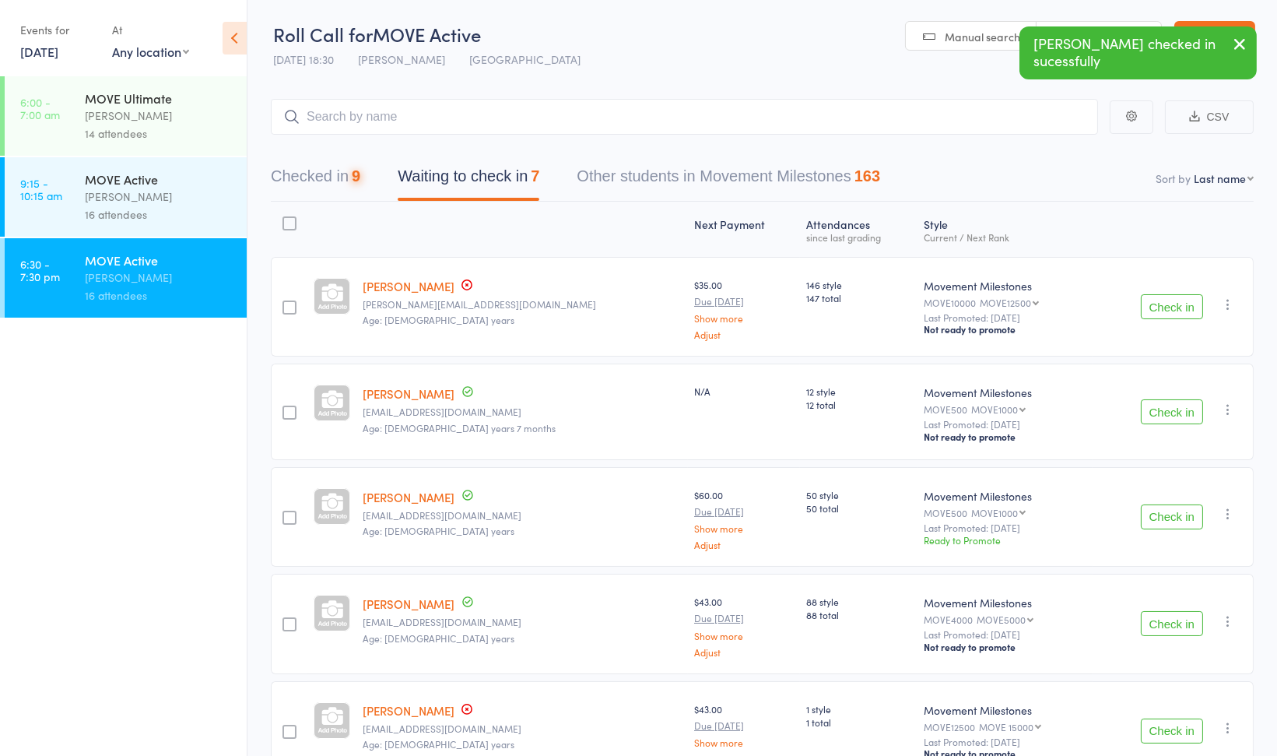
click at [1177, 409] on button "Check in" at bounding box center [1172, 411] width 62 height 25
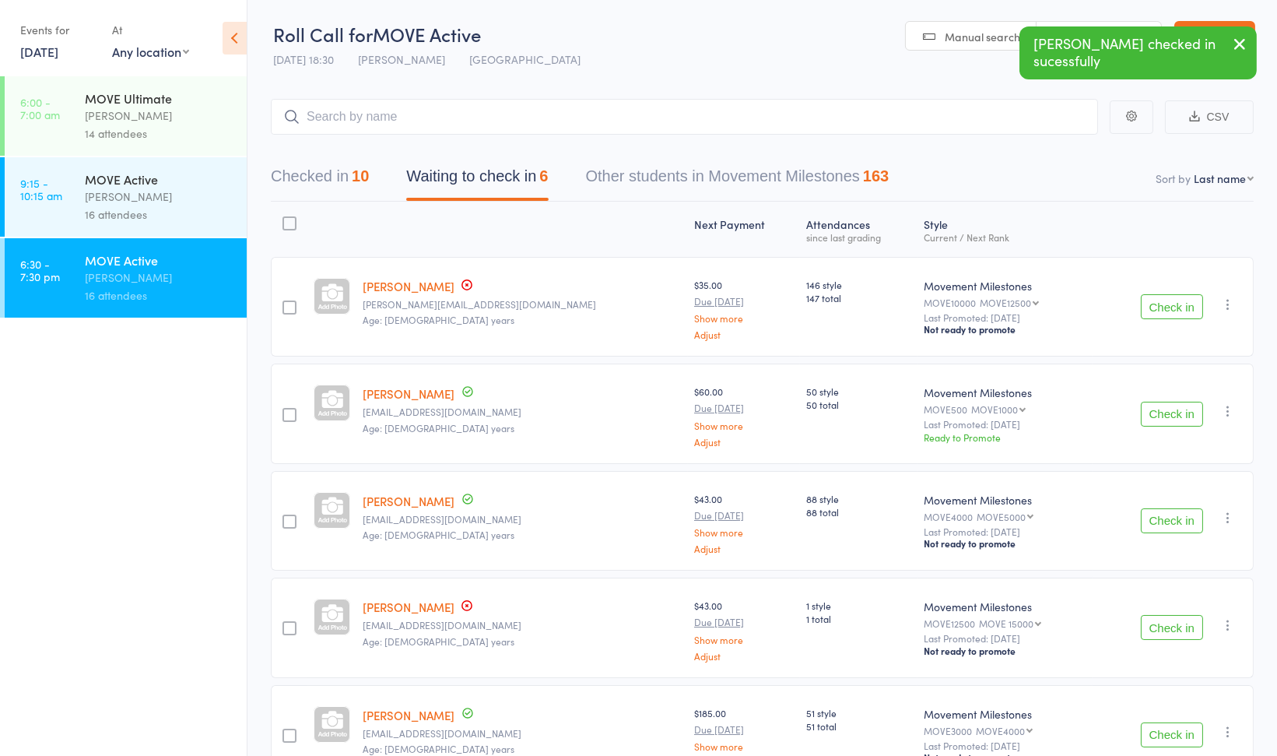
click at [1193, 722] on button "Check in" at bounding box center [1172, 734] width 62 height 25
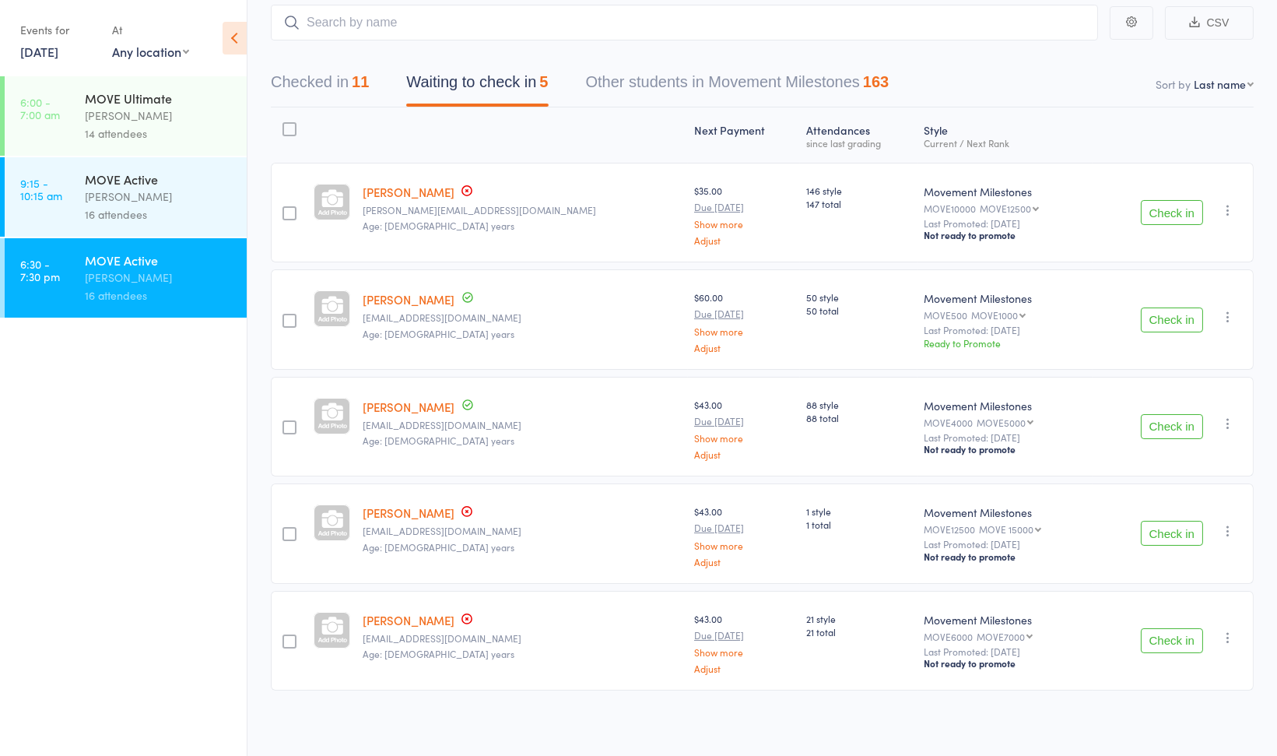
scroll to position [0, 0]
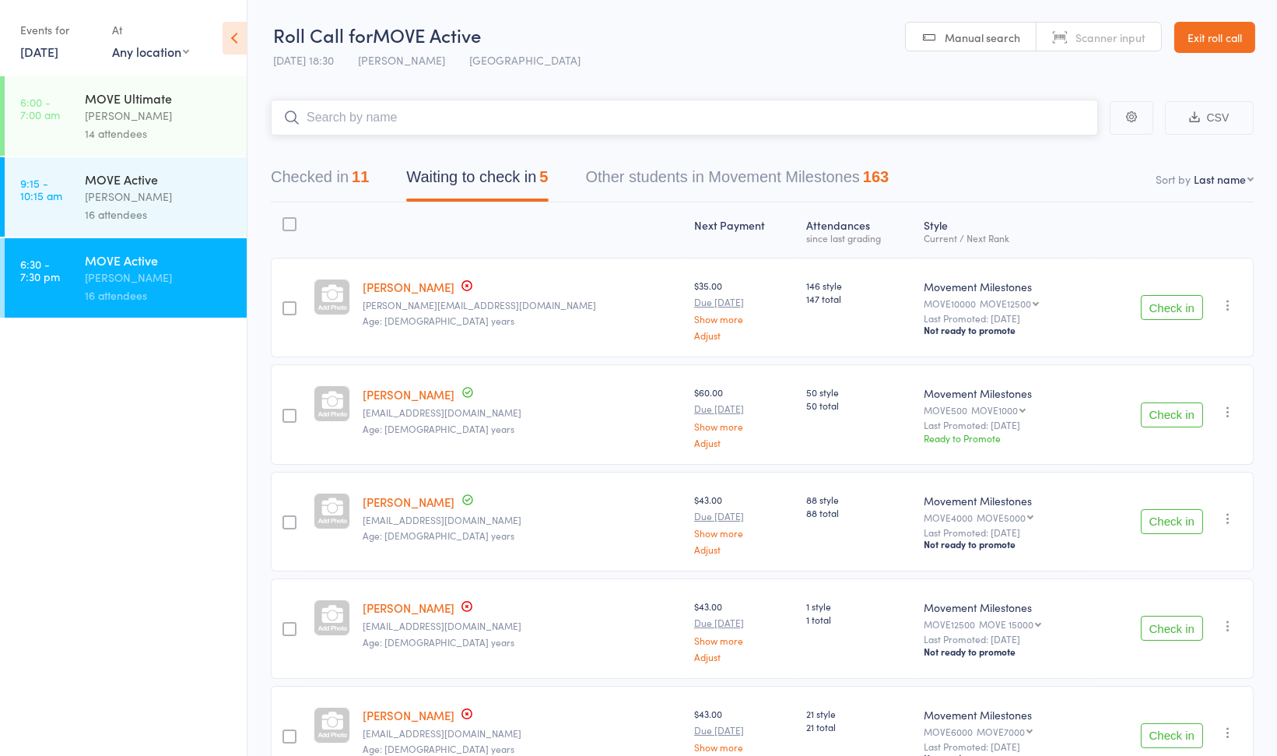
click at [805, 114] on input "search" at bounding box center [684, 118] width 827 height 36
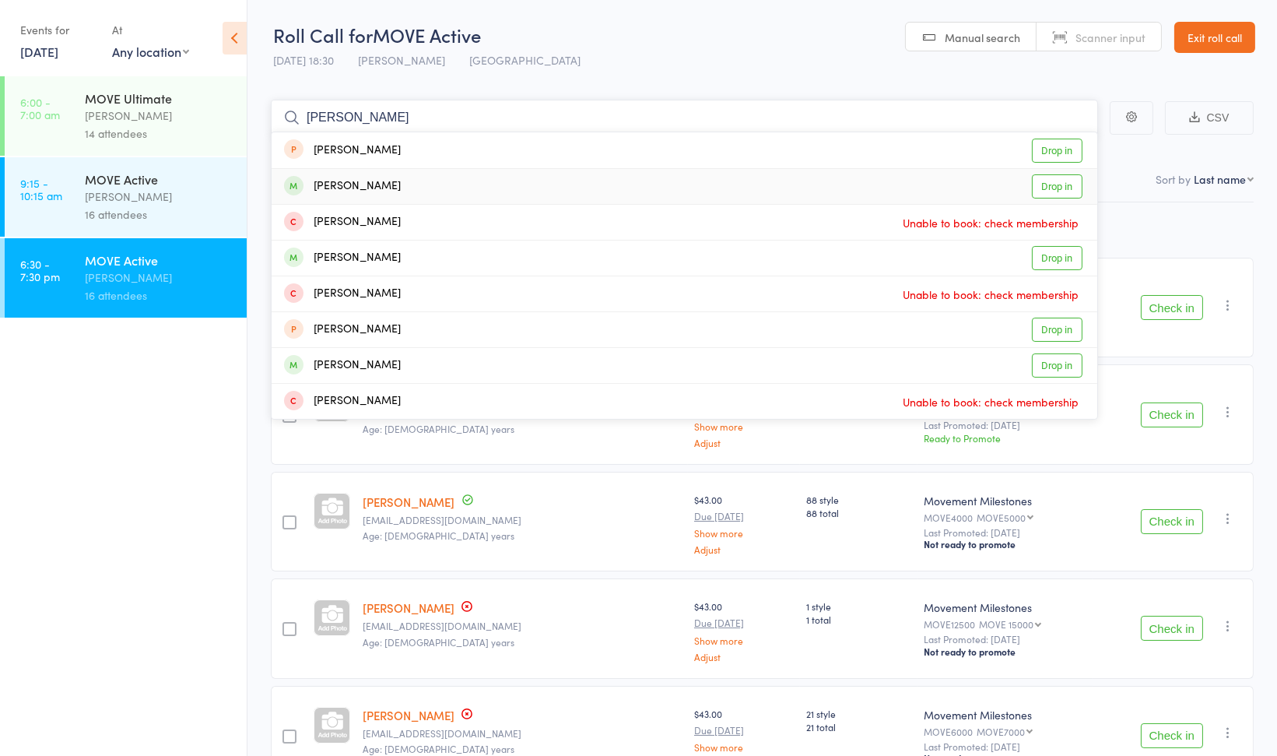
type input "[PERSON_NAME]"
click at [522, 179] on div "[PERSON_NAME] Drop in" at bounding box center [685, 186] width 826 height 35
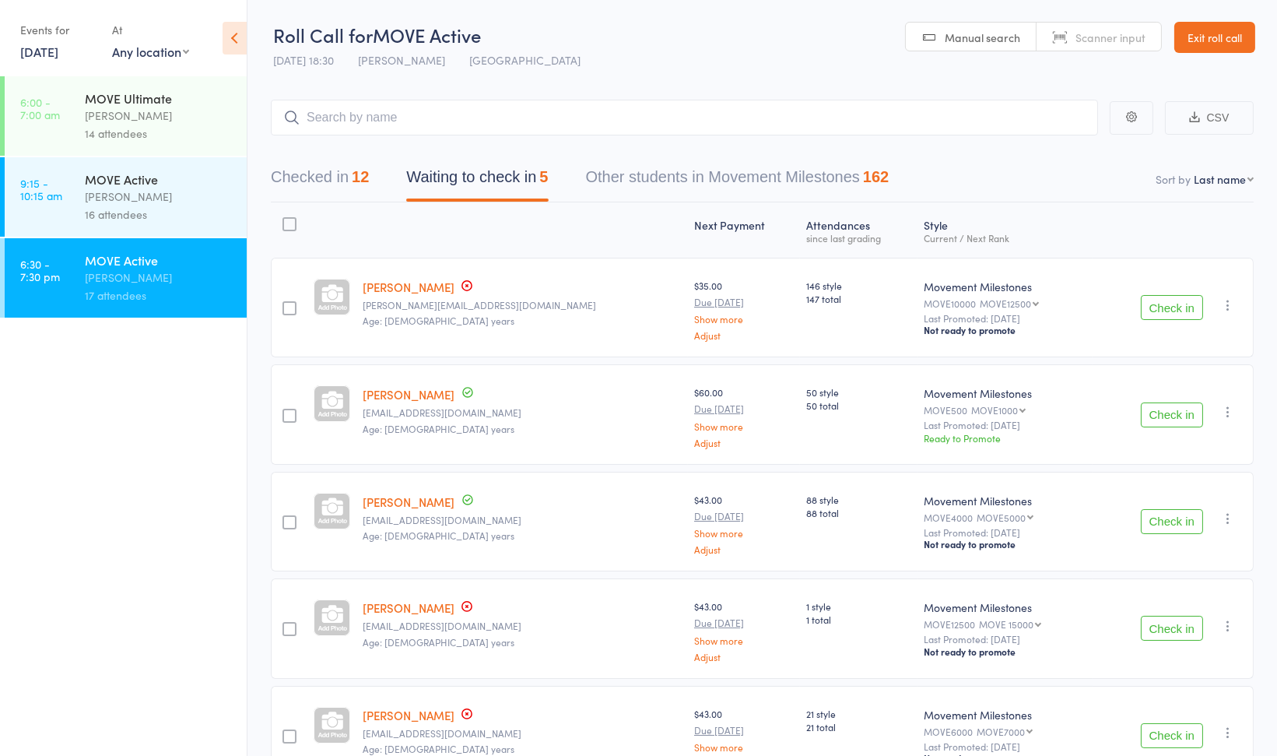
click at [1187, 620] on button "Check in" at bounding box center [1172, 628] width 62 height 25
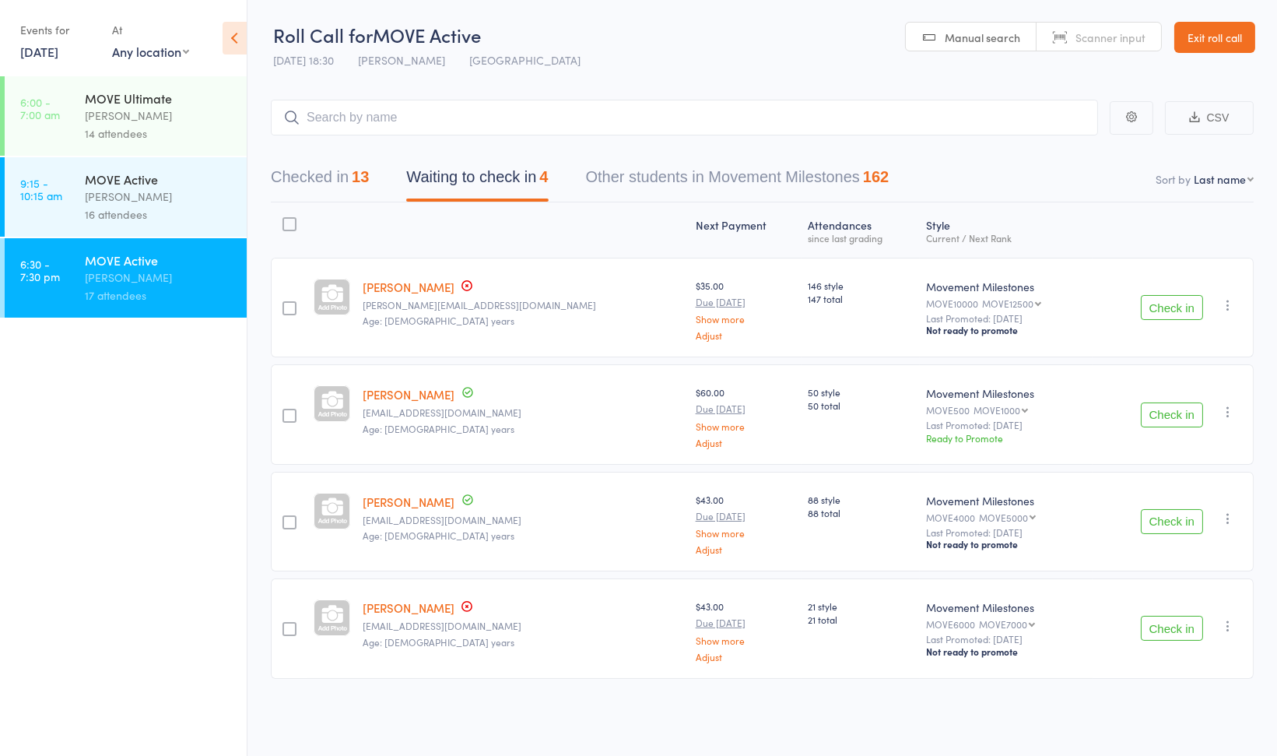
click at [1191, 43] on link "Exit roll call" at bounding box center [1214, 37] width 81 height 31
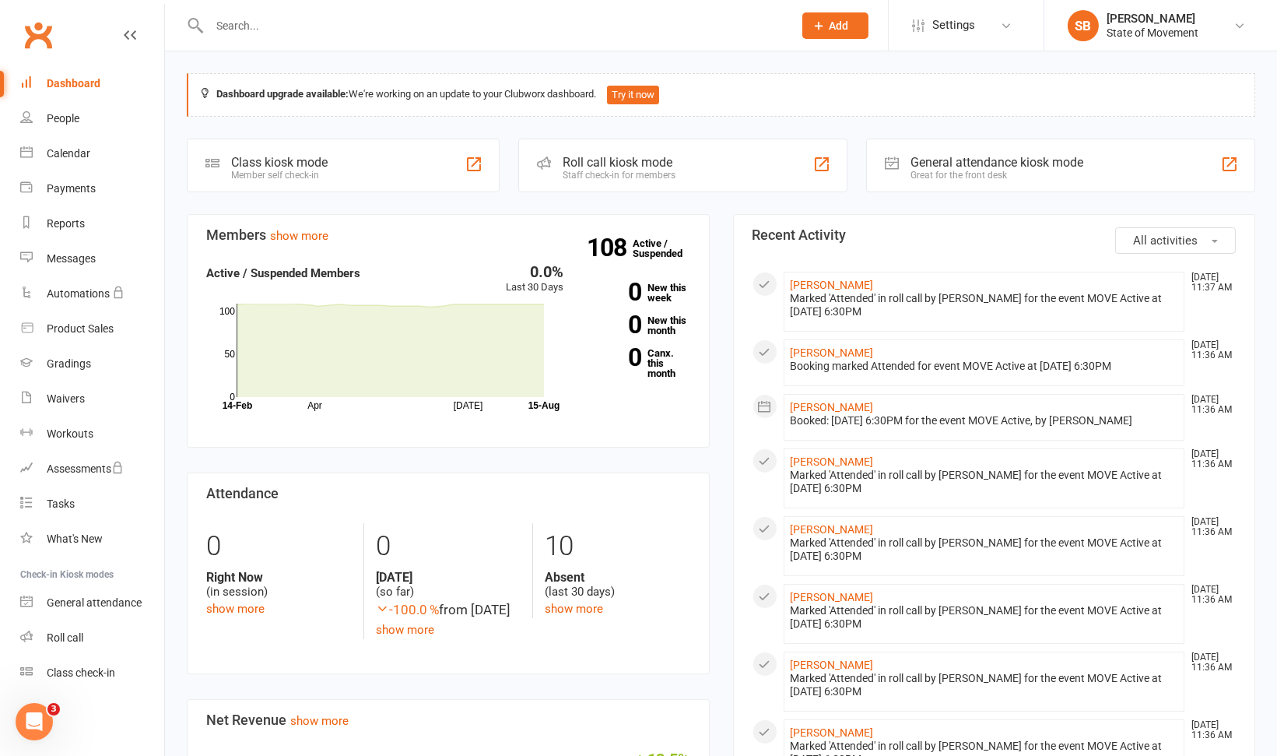
click at [574, 674] on section "Attendance 0 Right Now (in session) show more 0 Today (so far) -100.0 % from ye…" at bounding box center [448, 573] width 523 height 202
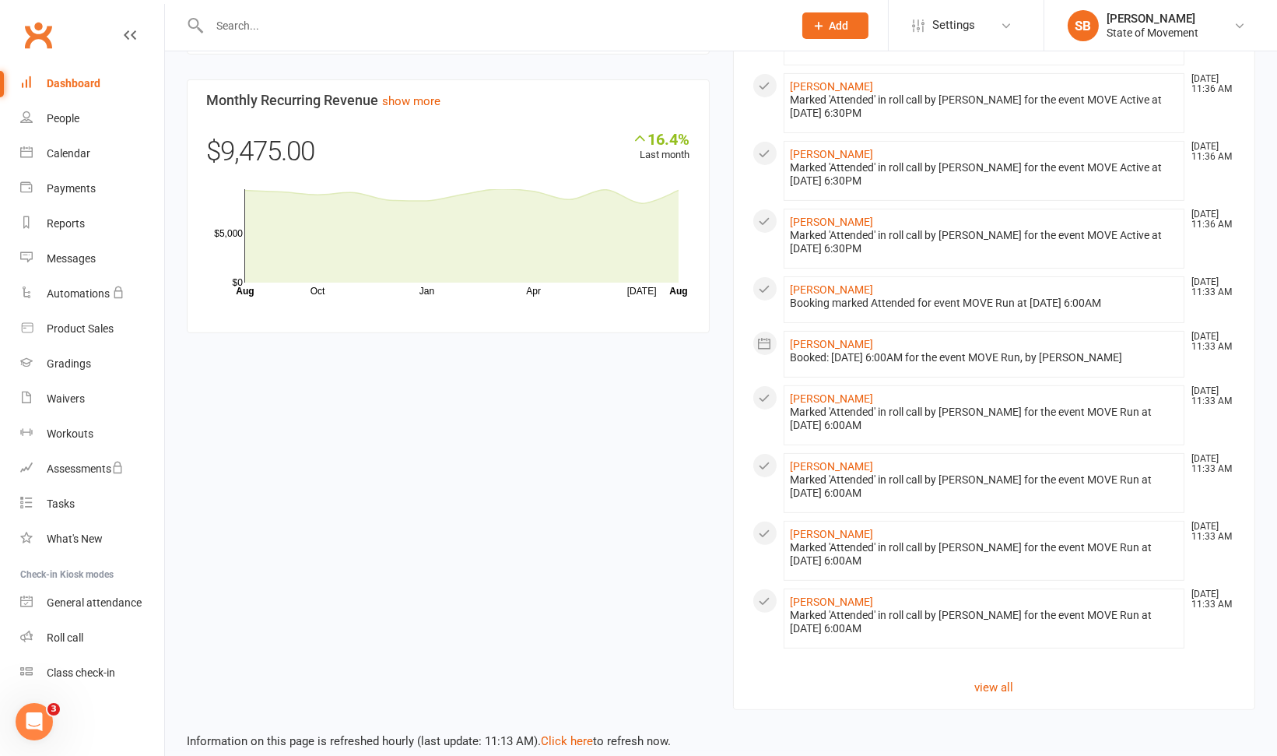
scroll to position [20, 0]
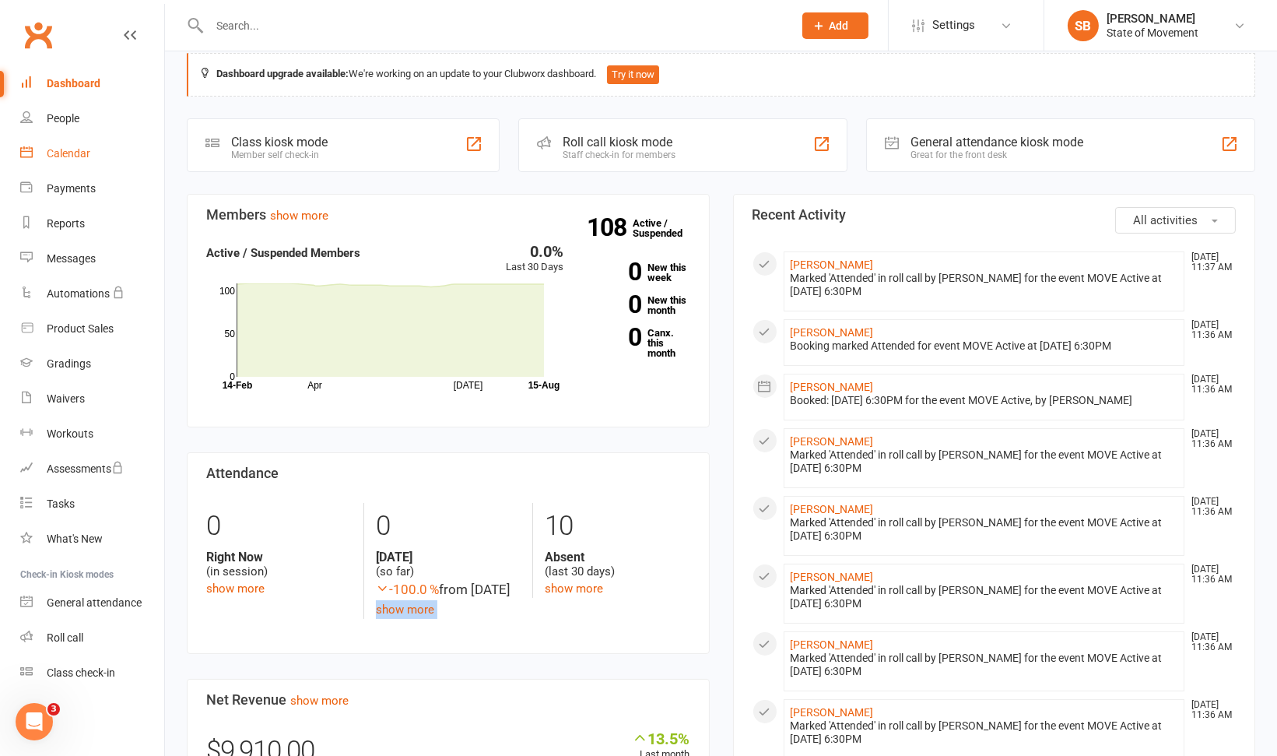
click at [63, 157] on div "Calendar" at bounding box center [69, 153] width 44 height 12
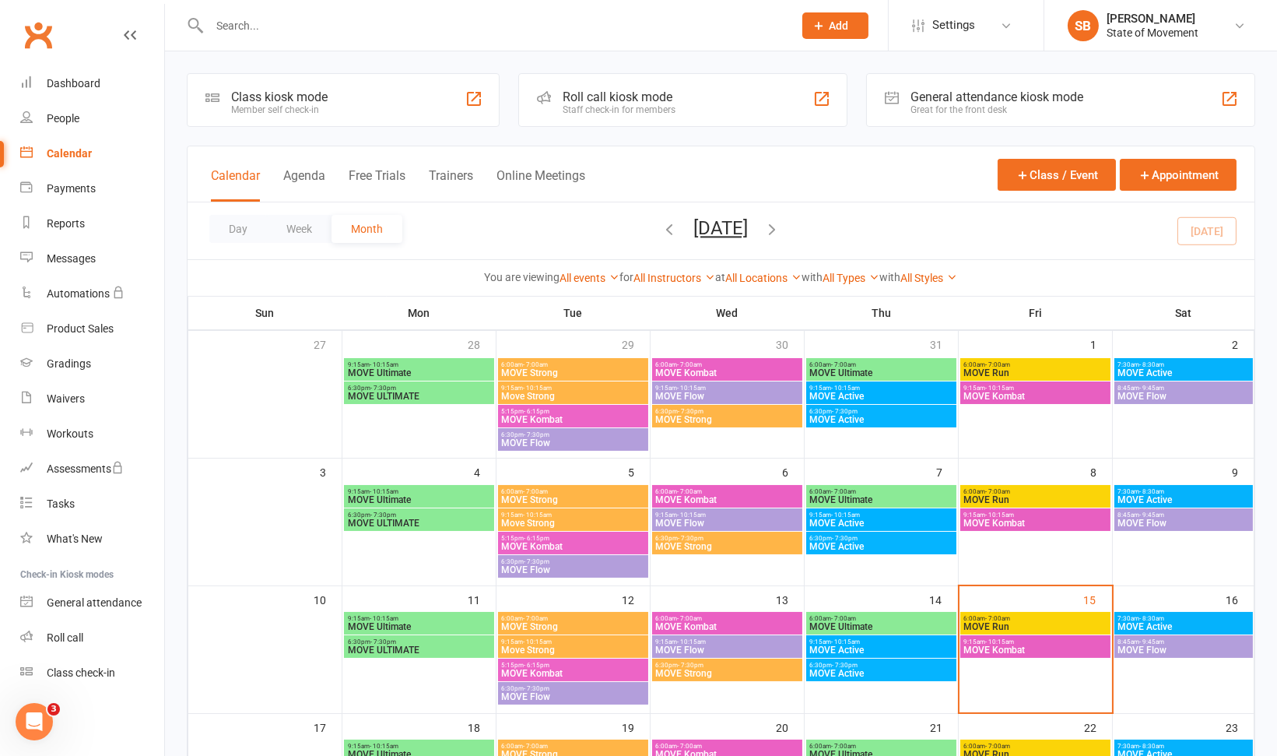
click at [1152, 625] on span "MOVE Active" at bounding box center [1183, 626] width 133 height 9
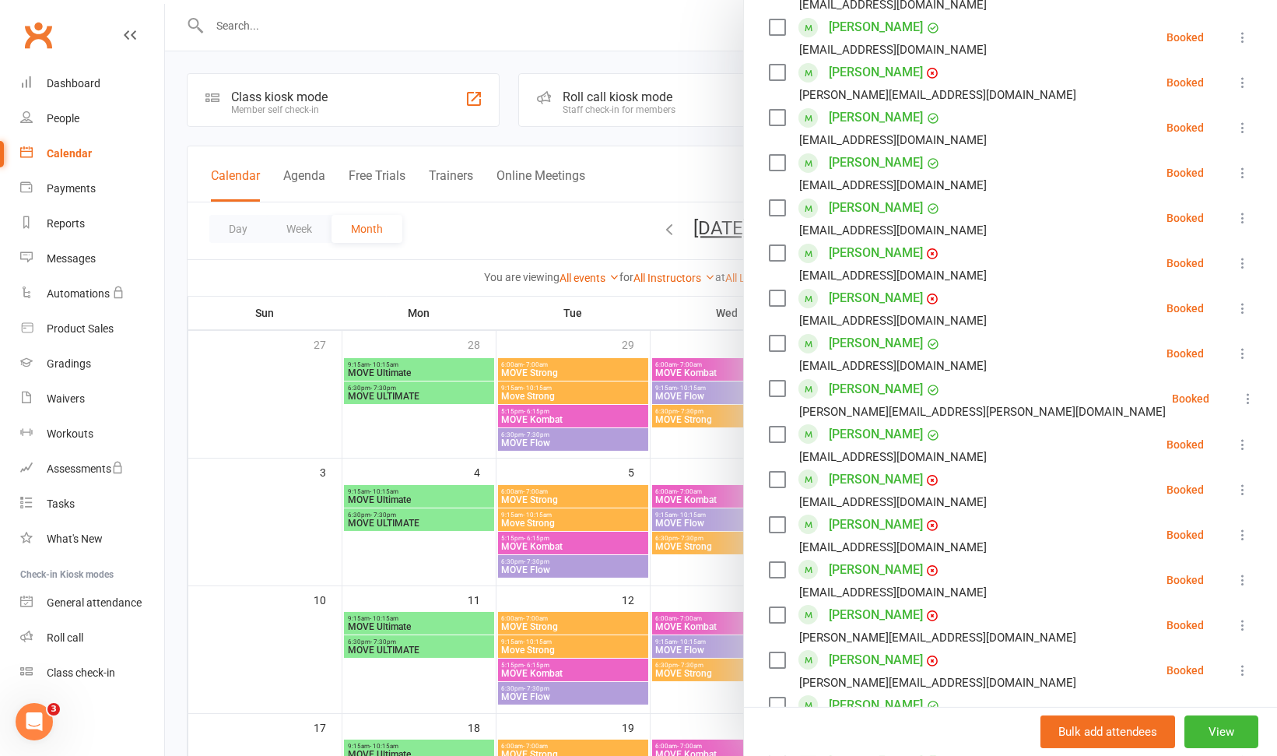
scroll to position [1168, 0]
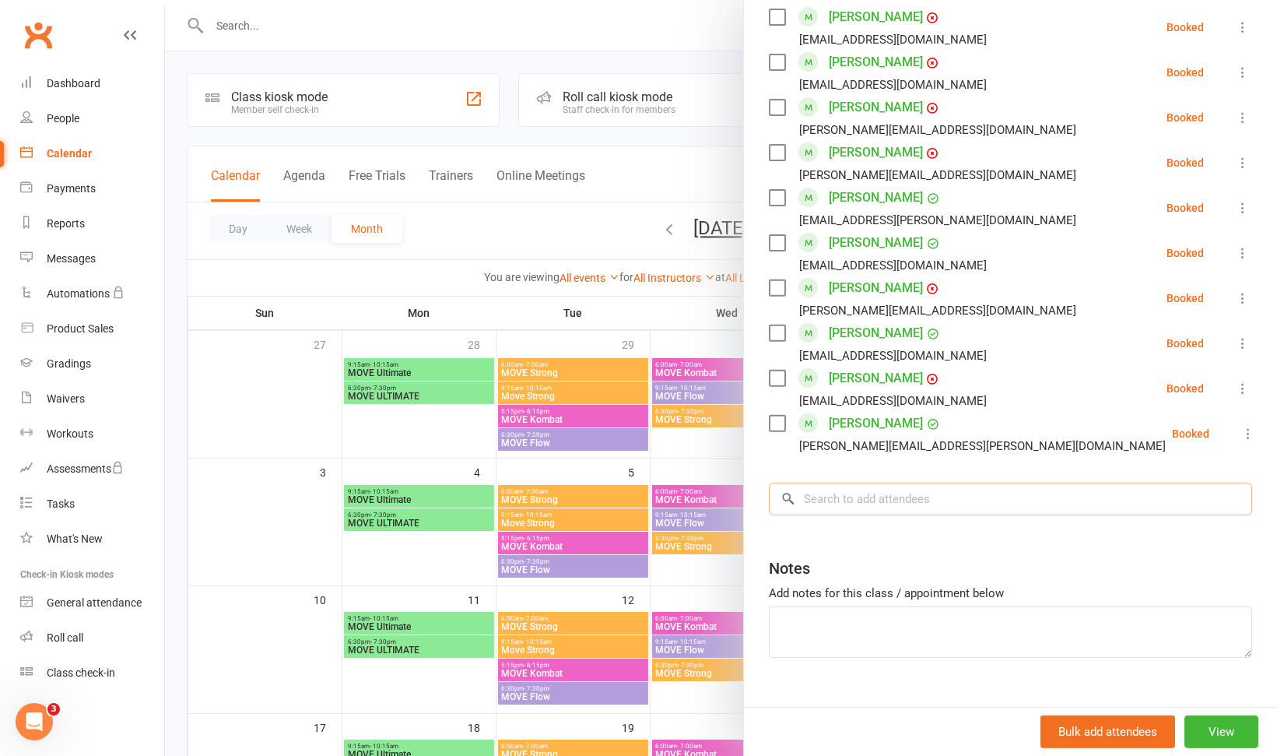
click at [865, 482] on input "search" at bounding box center [1010, 498] width 483 height 33
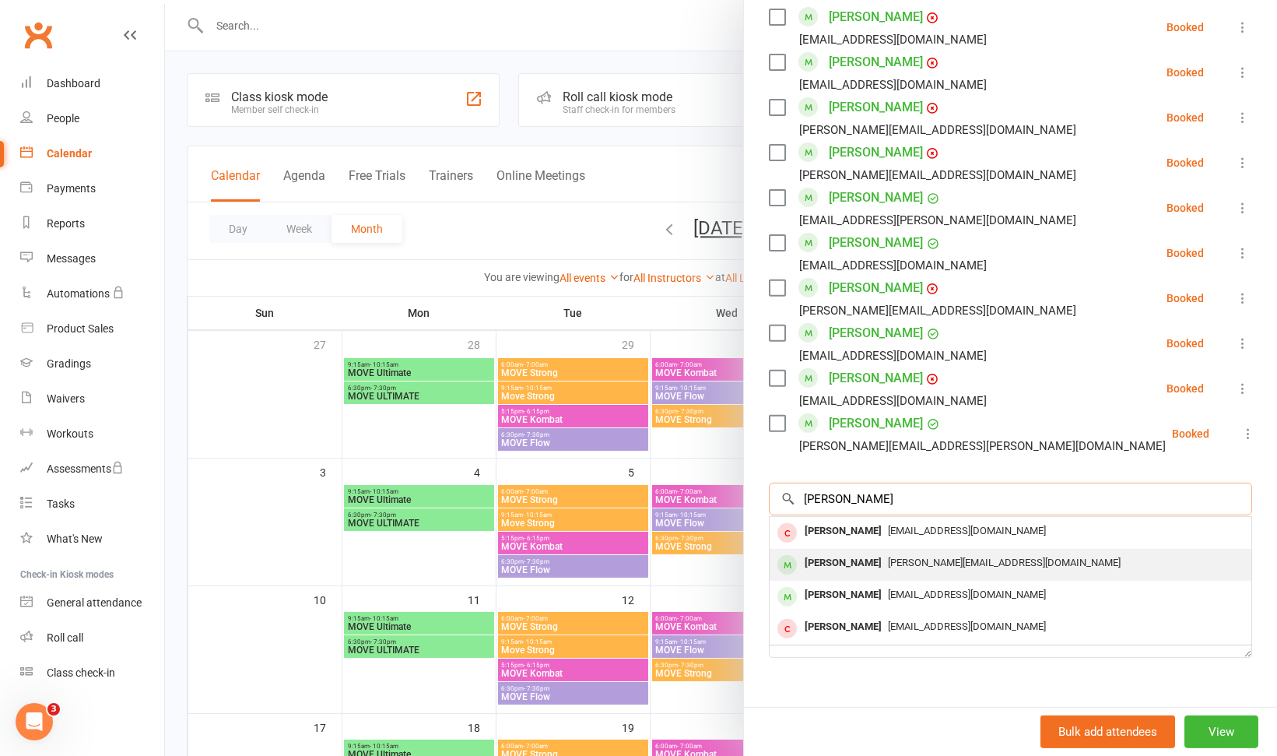
type input "[PERSON_NAME]"
click at [845, 552] on div "[PERSON_NAME]" at bounding box center [842, 563] width 89 height 23
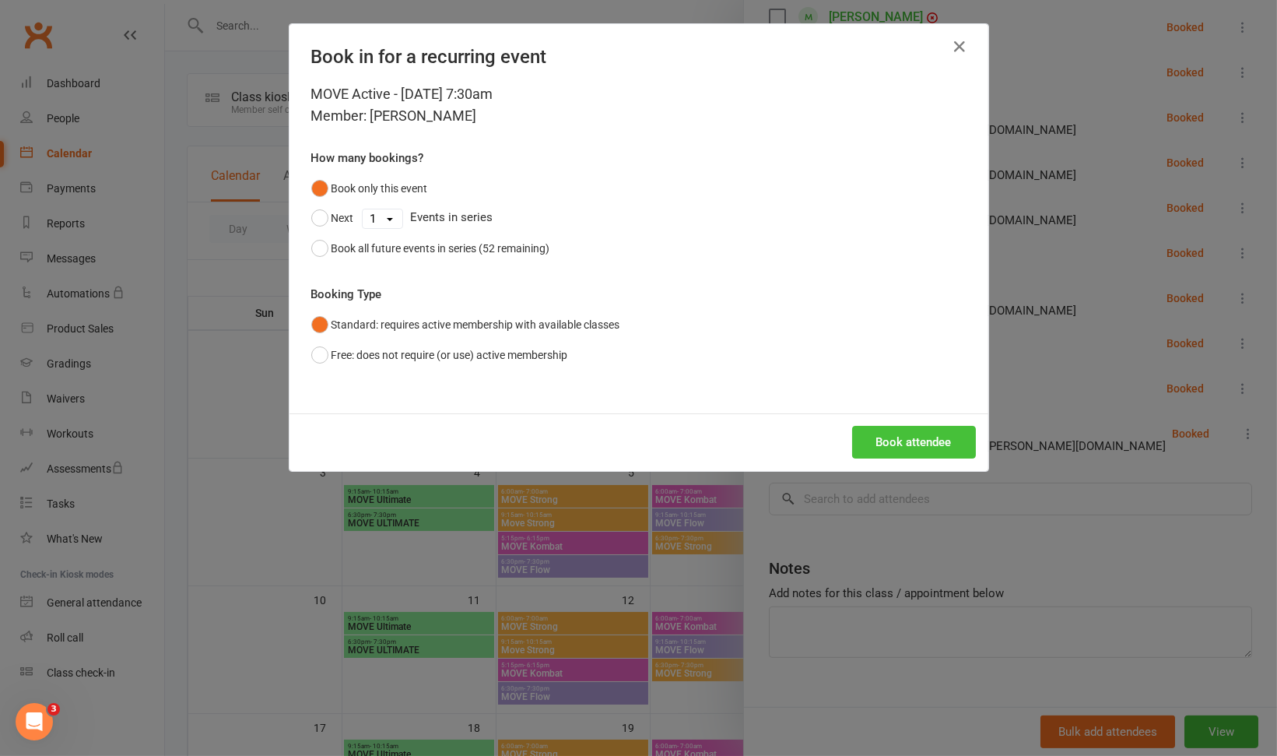
click at [865, 434] on button "Book attendee" at bounding box center [914, 442] width 124 height 33
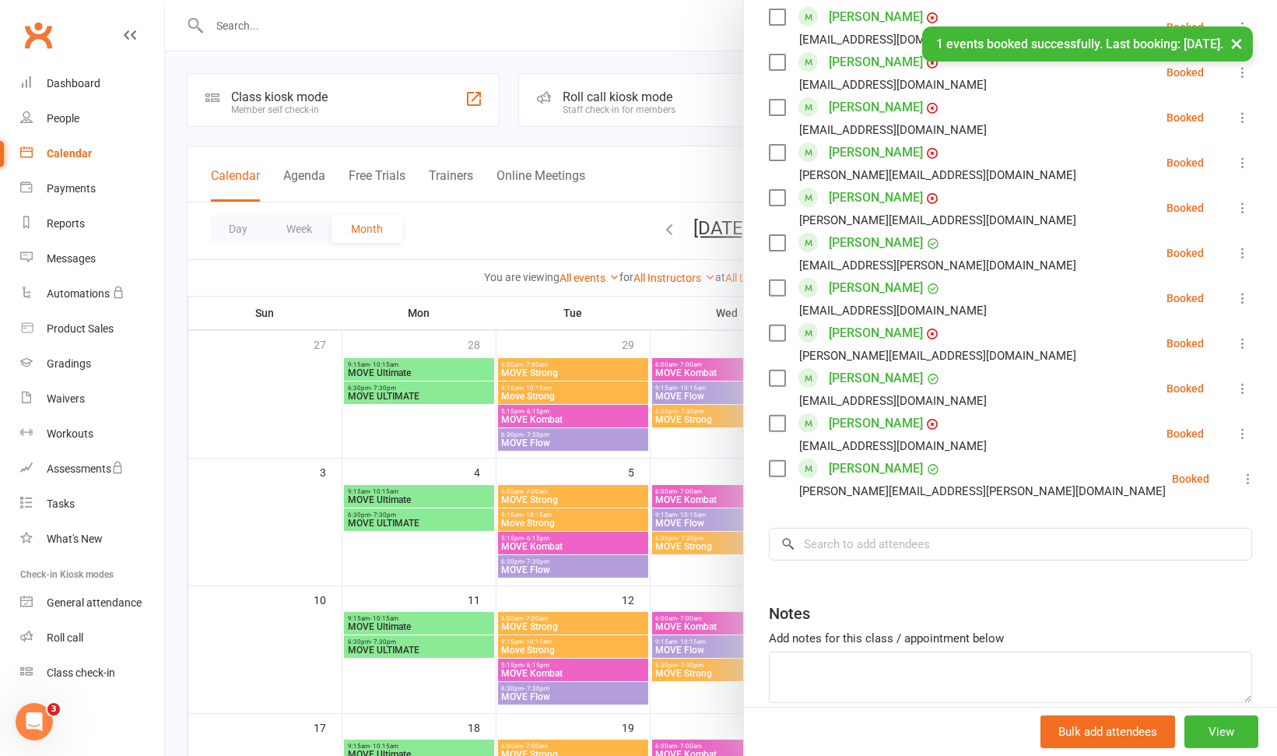
scroll to position [1214, 0]
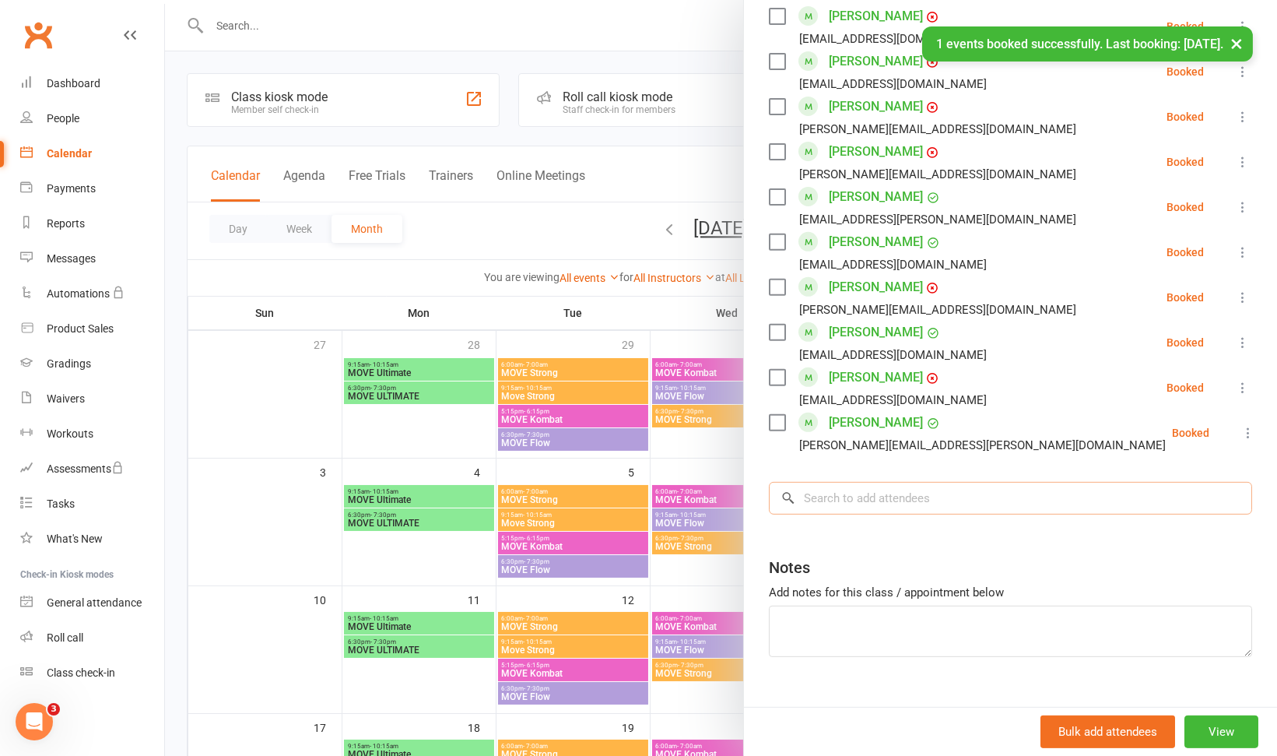
click at [847, 482] on input "search" at bounding box center [1010, 498] width 483 height 33
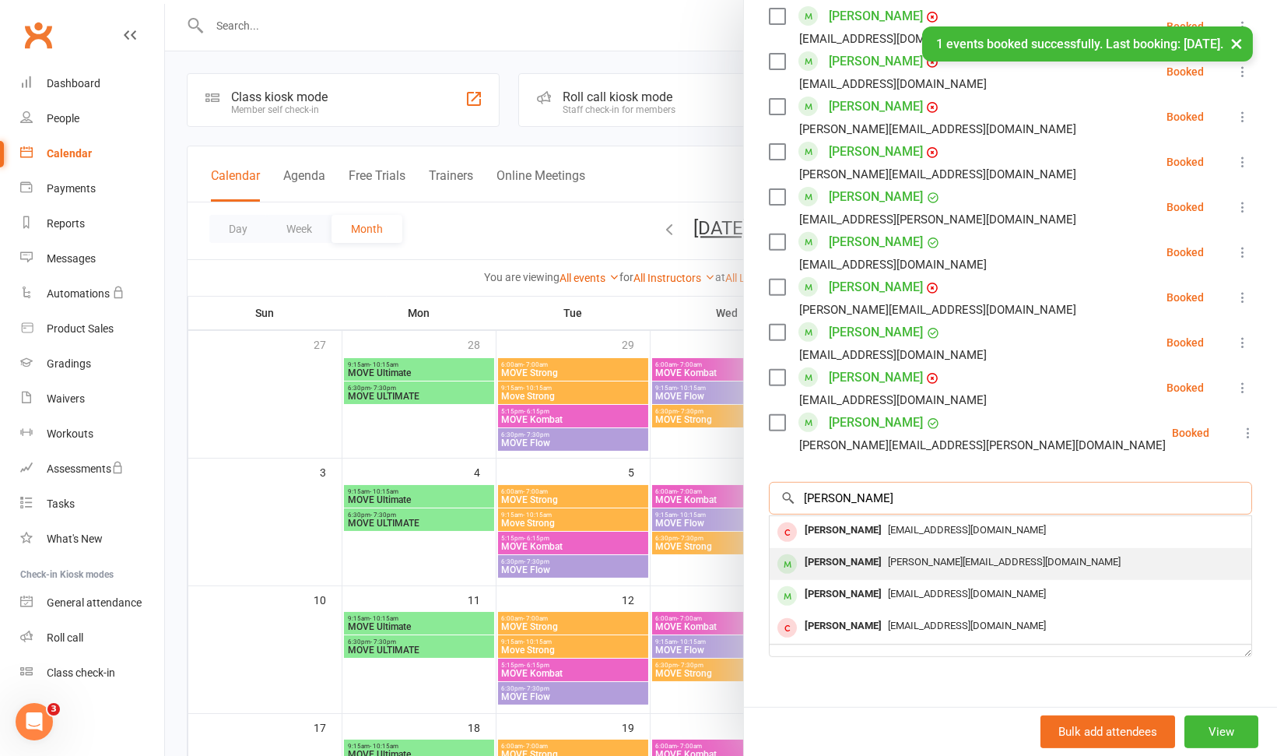
type input "[PERSON_NAME]"
click at [826, 551] on div "[PERSON_NAME]" at bounding box center [842, 562] width 89 height 23
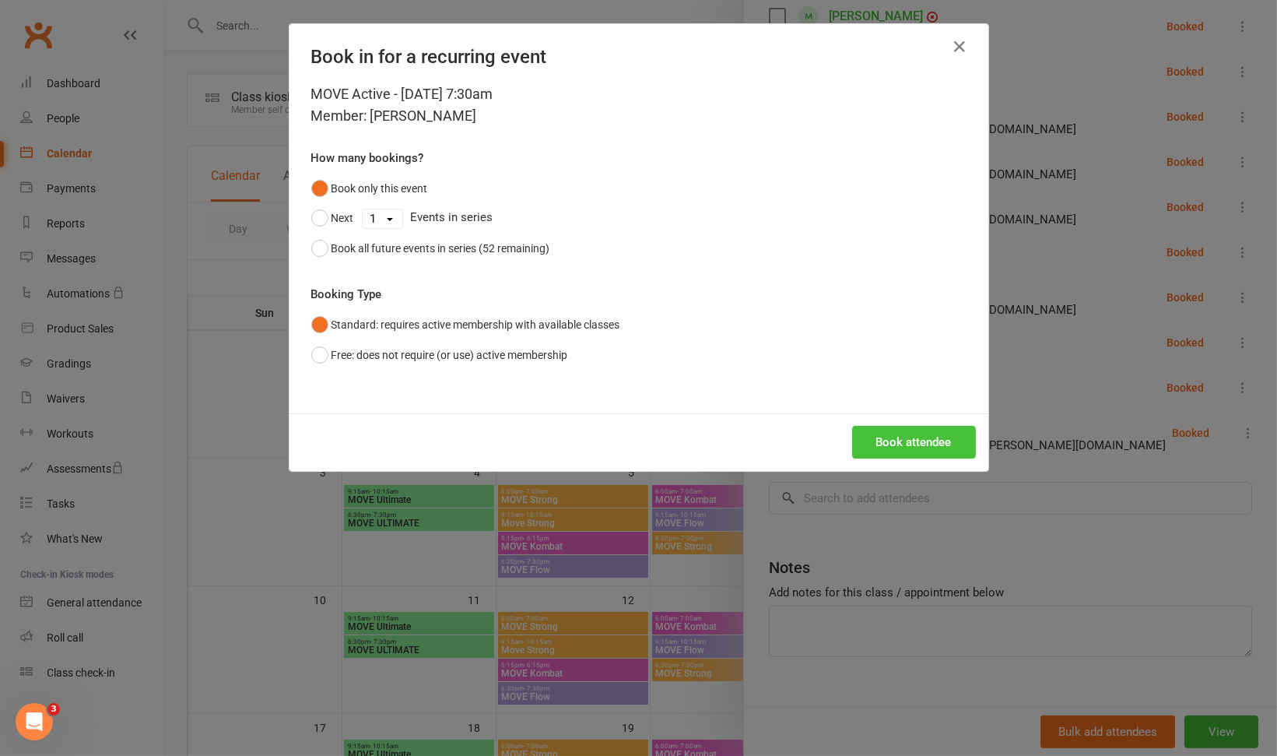
click at [907, 442] on button "Book attendee" at bounding box center [914, 442] width 124 height 33
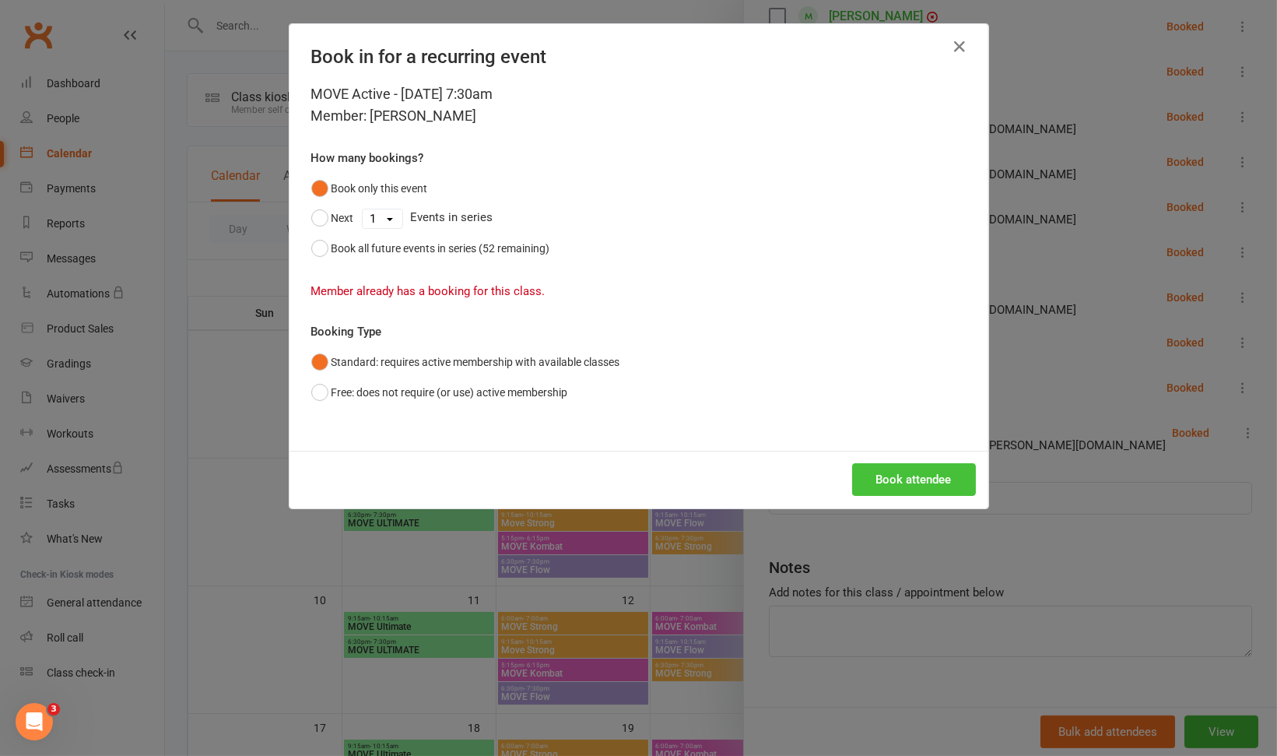
click at [907, 482] on button "Book attendee" at bounding box center [914, 479] width 124 height 33
click at [951, 45] on icon "button" at bounding box center [960, 46] width 19 height 19
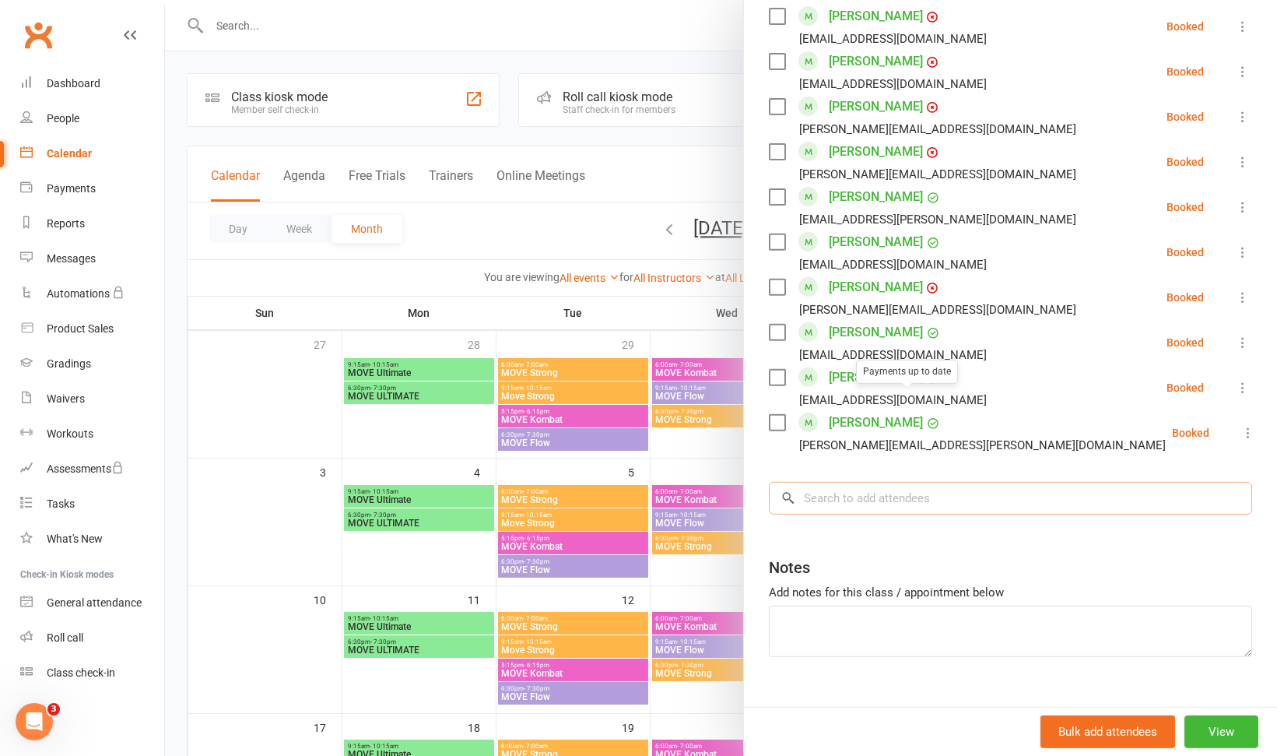
click at [876, 482] on input "search" at bounding box center [1010, 498] width 483 height 33
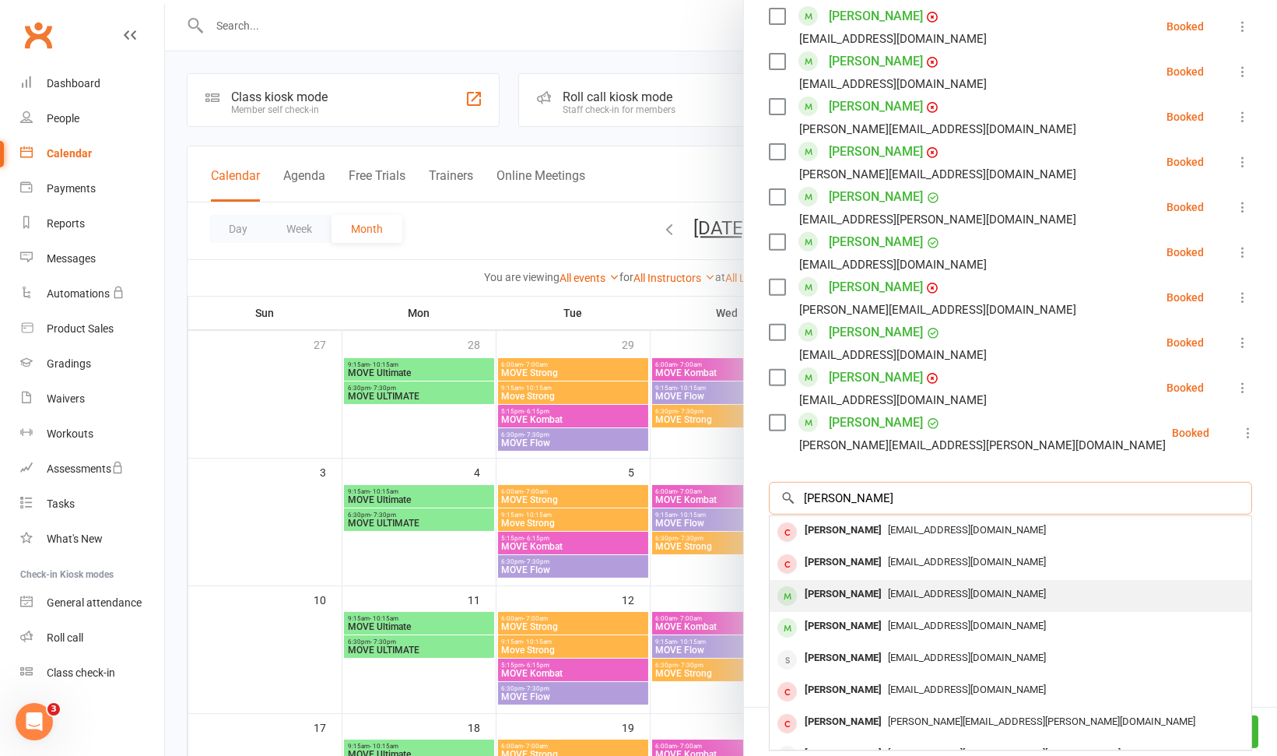
type input "michelle"
click at [844, 583] on div "[PERSON_NAME]" at bounding box center [842, 594] width 89 height 23
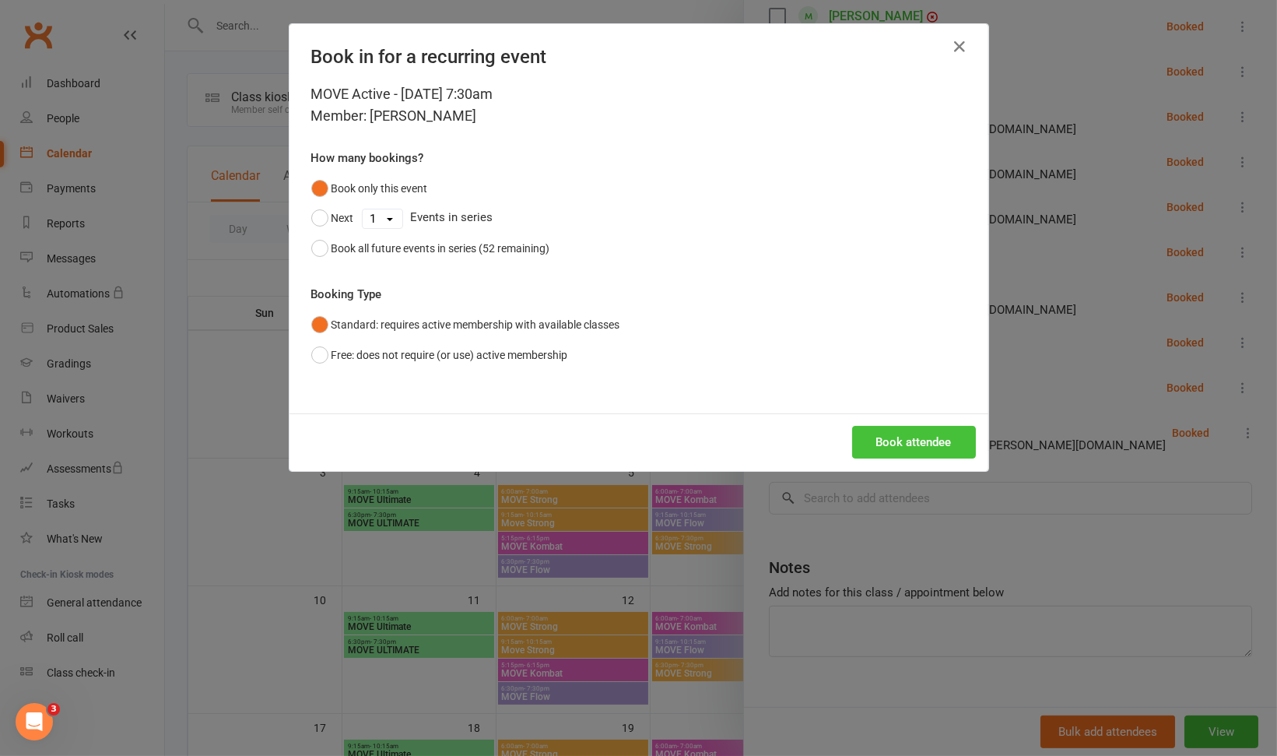
click at [914, 447] on button "Book attendee" at bounding box center [914, 442] width 124 height 33
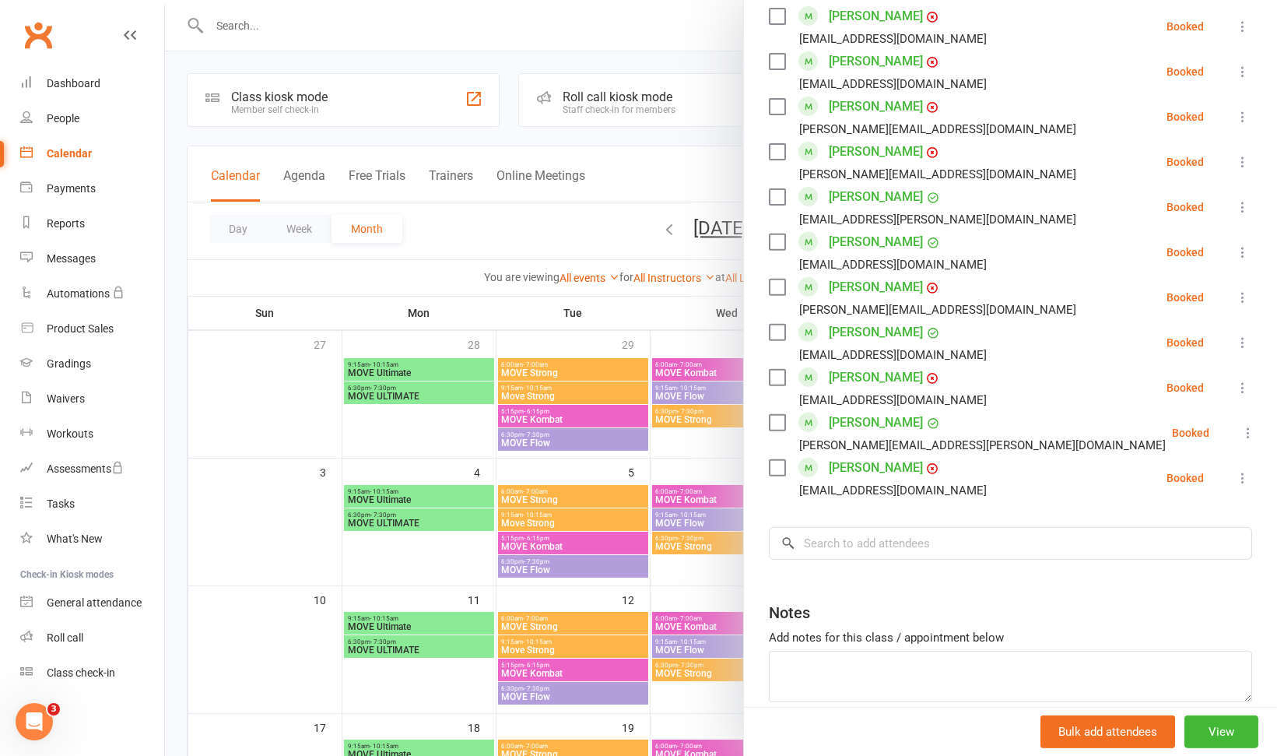
click at [682, 133] on div at bounding box center [721, 378] width 1112 height 756
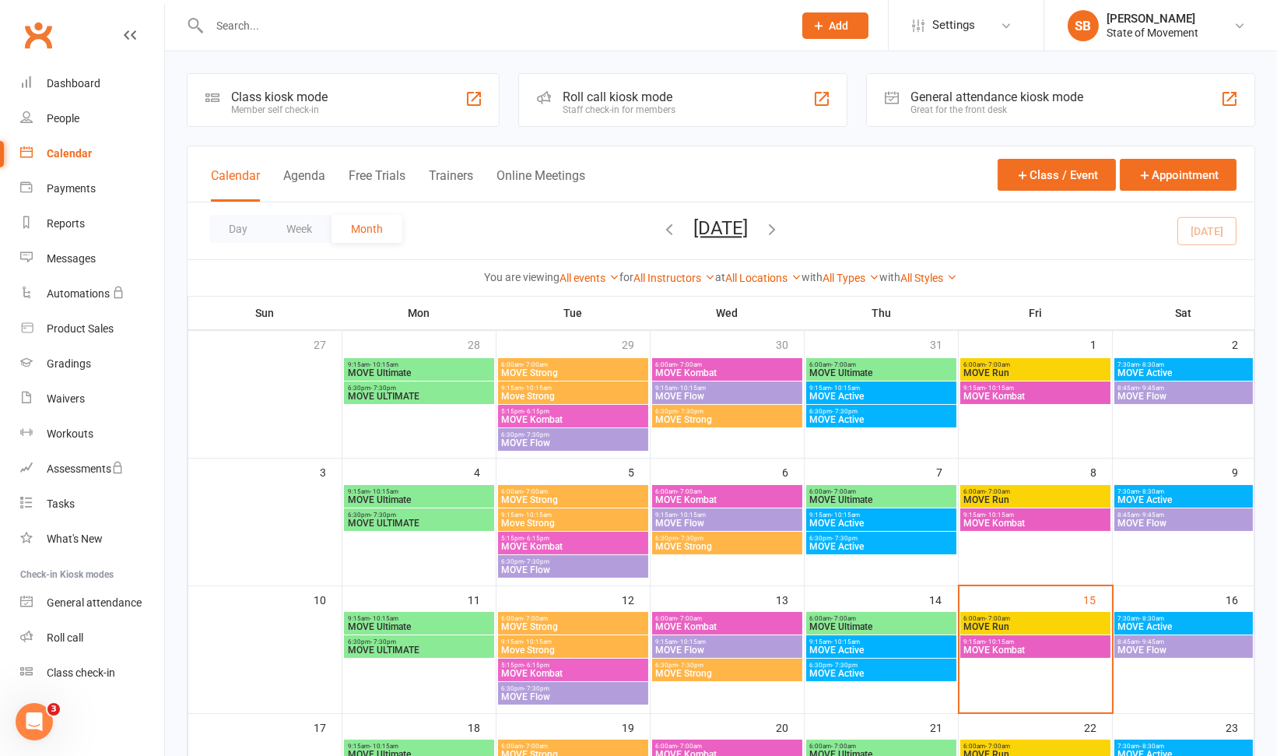
click at [1168, 648] on span "MOVE Flow" at bounding box center [1183, 649] width 133 height 9
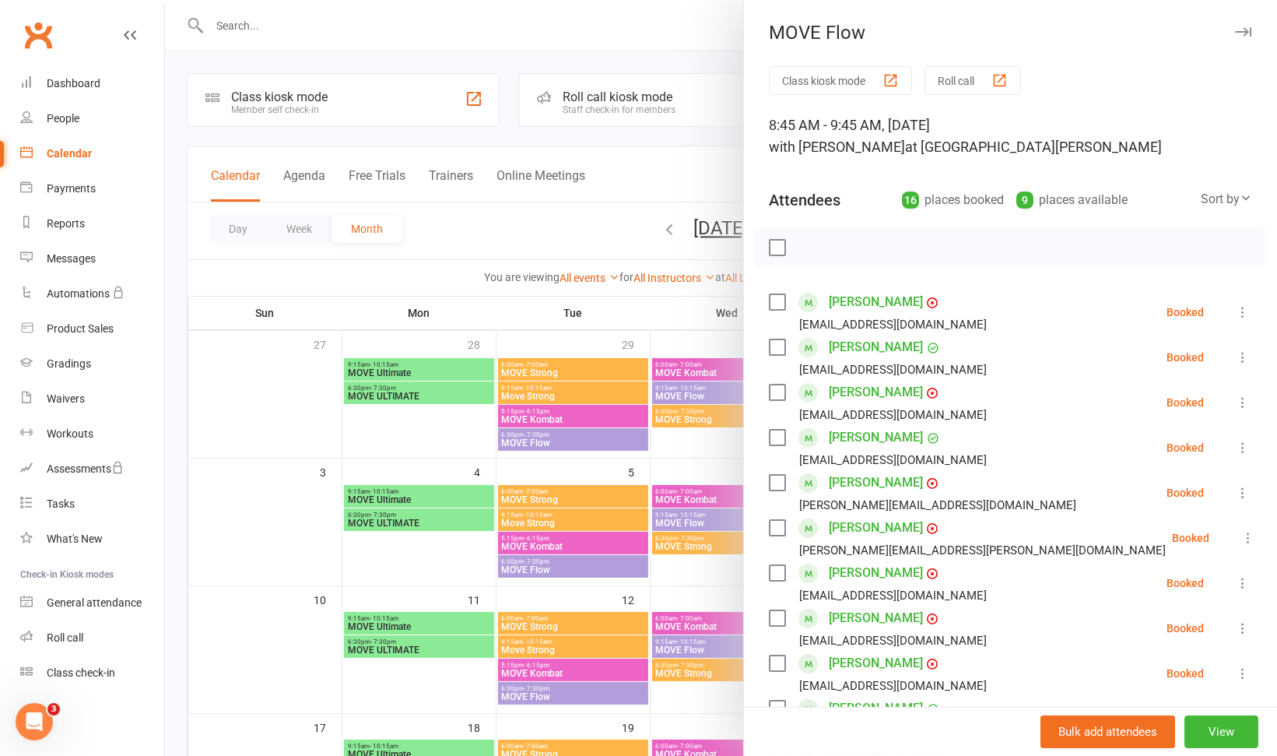
scroll to position [581, 0]
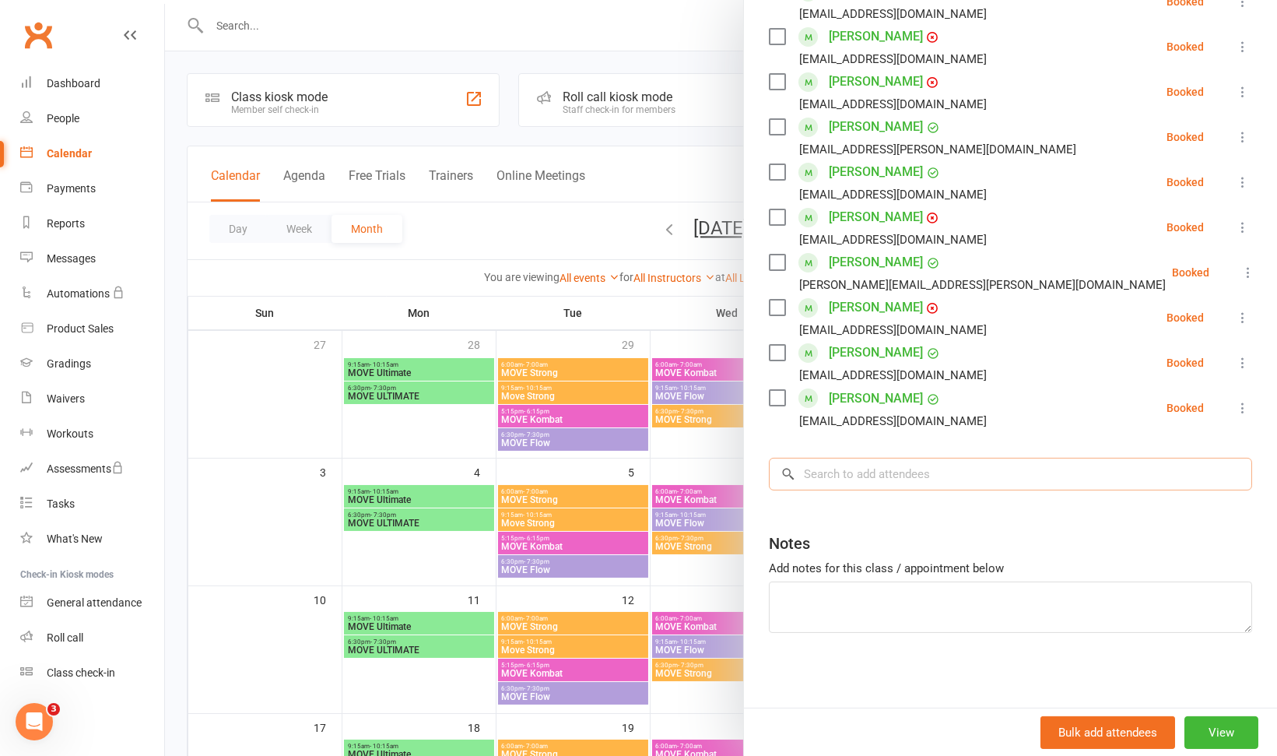
click at [942, 477] on input "search" at bounding box center [1010, 474] width 483 height 33
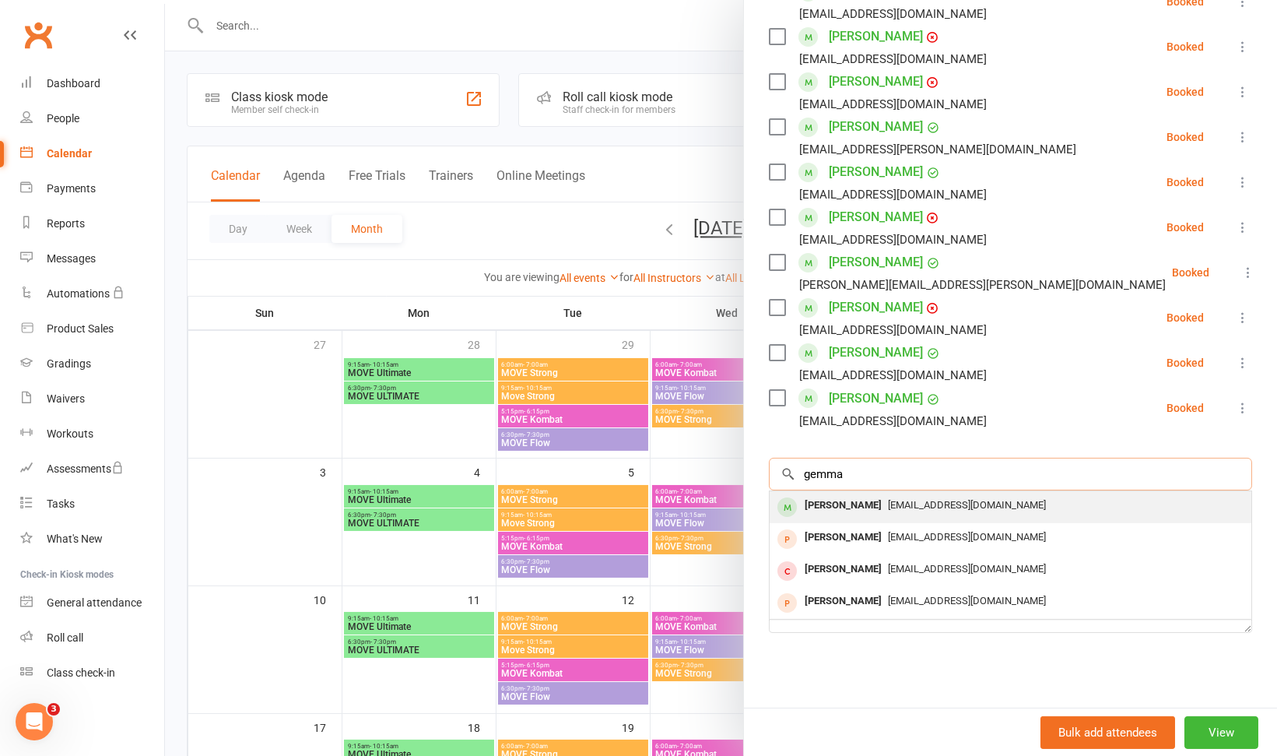
type input "gemma"
click at [926, 502] on span "gemma_acland@yahoo.com" at bounding box center [967, 505] width 158 height 12
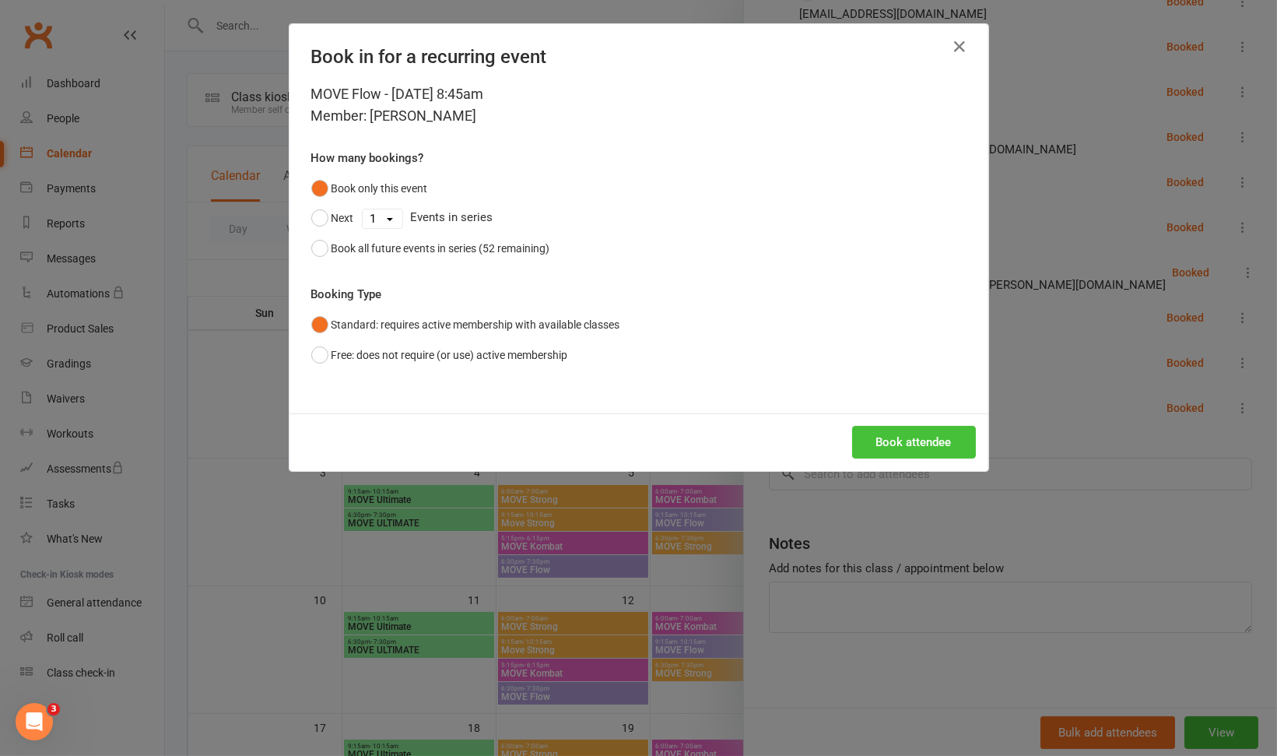
click at [909, 436] on button "Book attendee" at bounding box center [914, 442] width 124 height 33
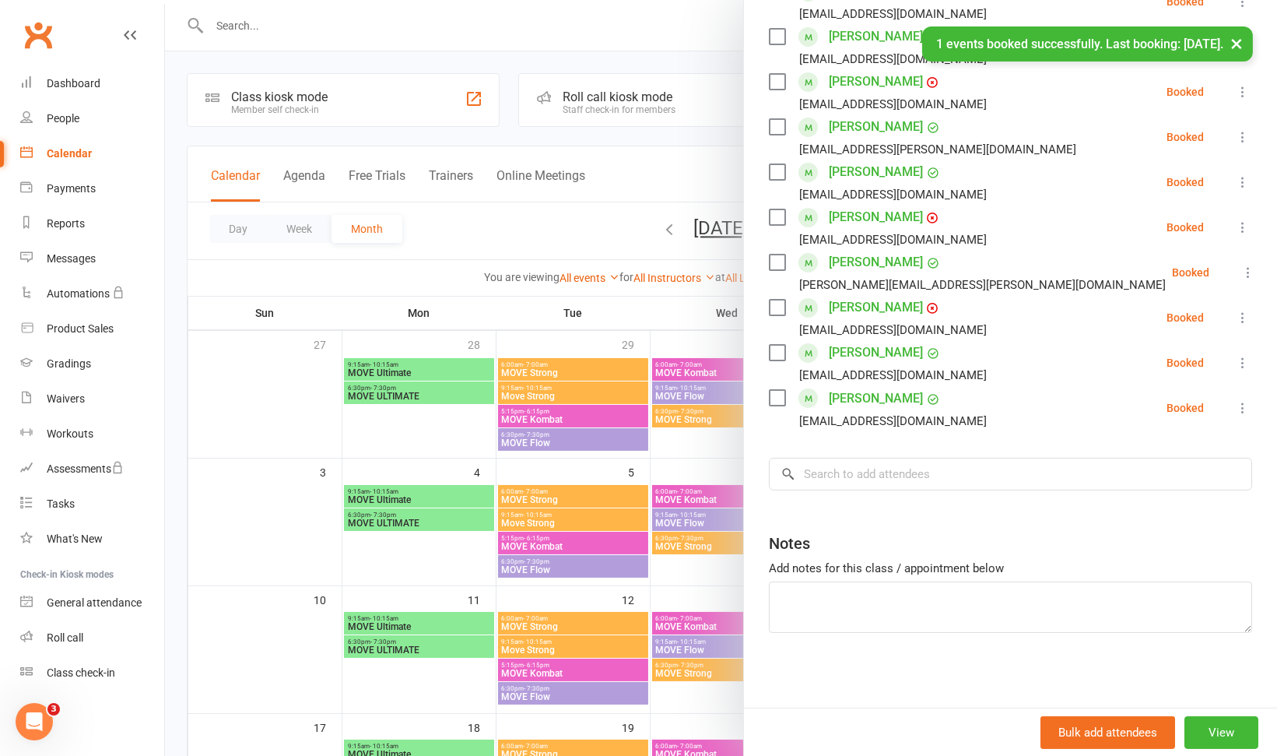
scroll to position [626, 0]
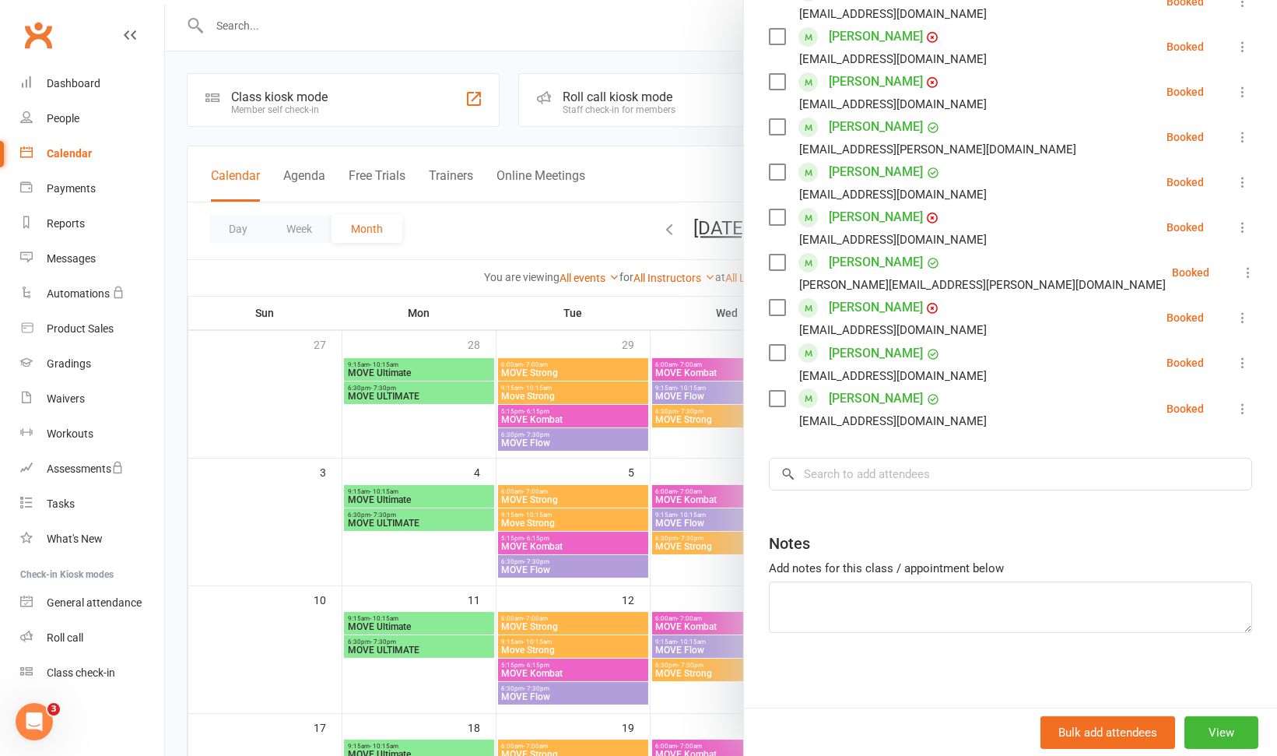
click at [1235, 228] on icon at bounding box center [1243, 227] width 16 height 16
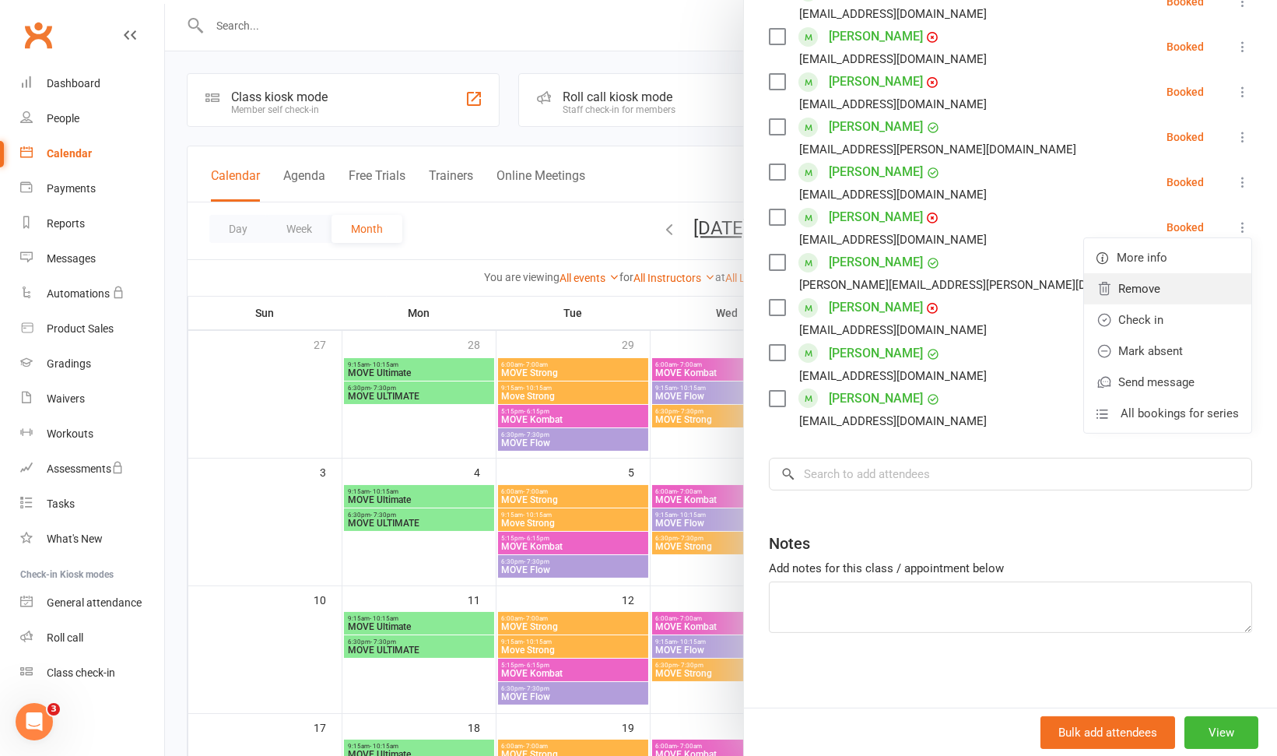
click at [1156, 293] on link "Remove" at bounding box center [1167, 288] width 167 height 31
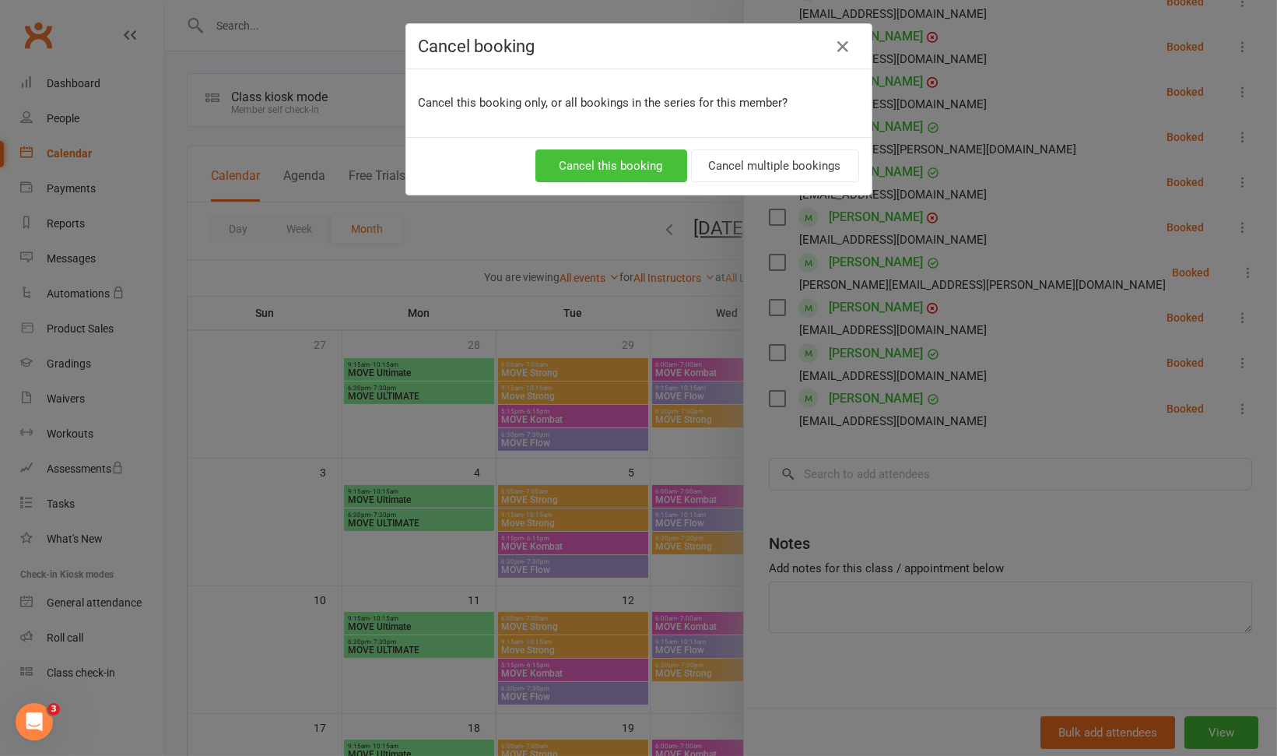
click at [630, 162] on button "Cancel this booking" at bounding box center [611, 165] width 152 height 33
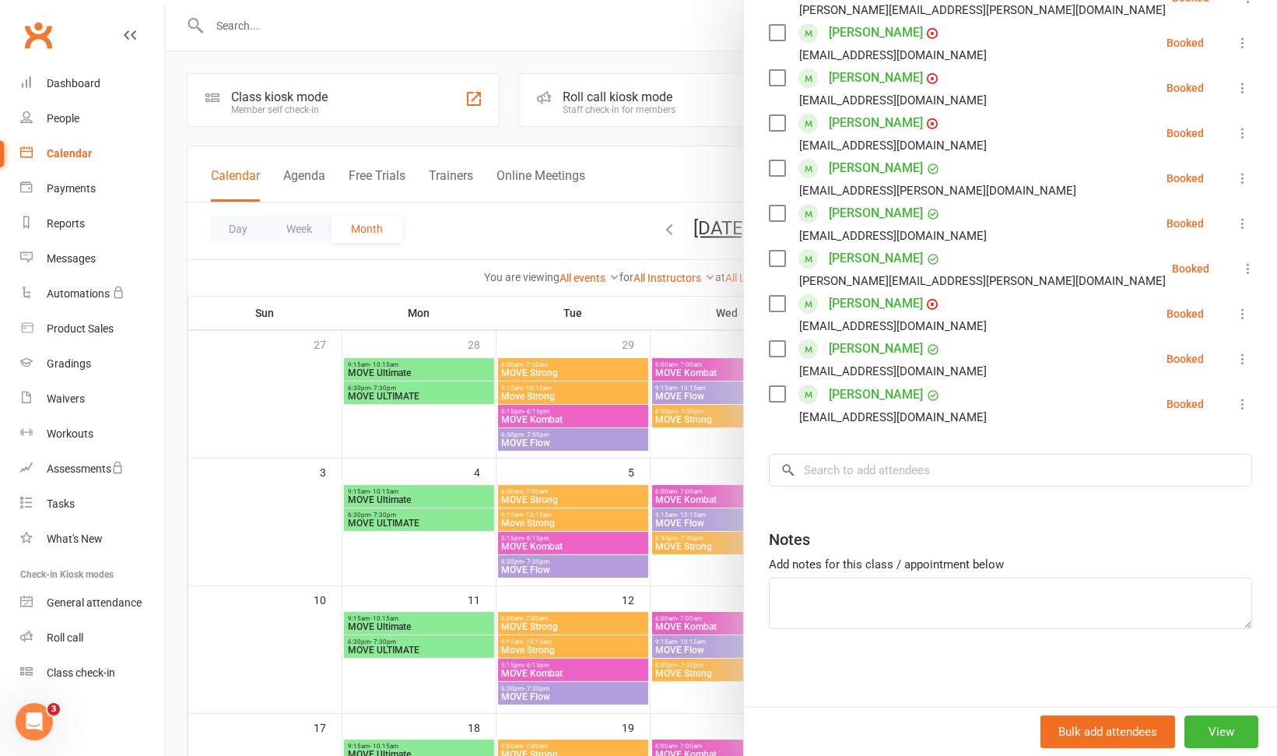
scroll to position [581, 0]
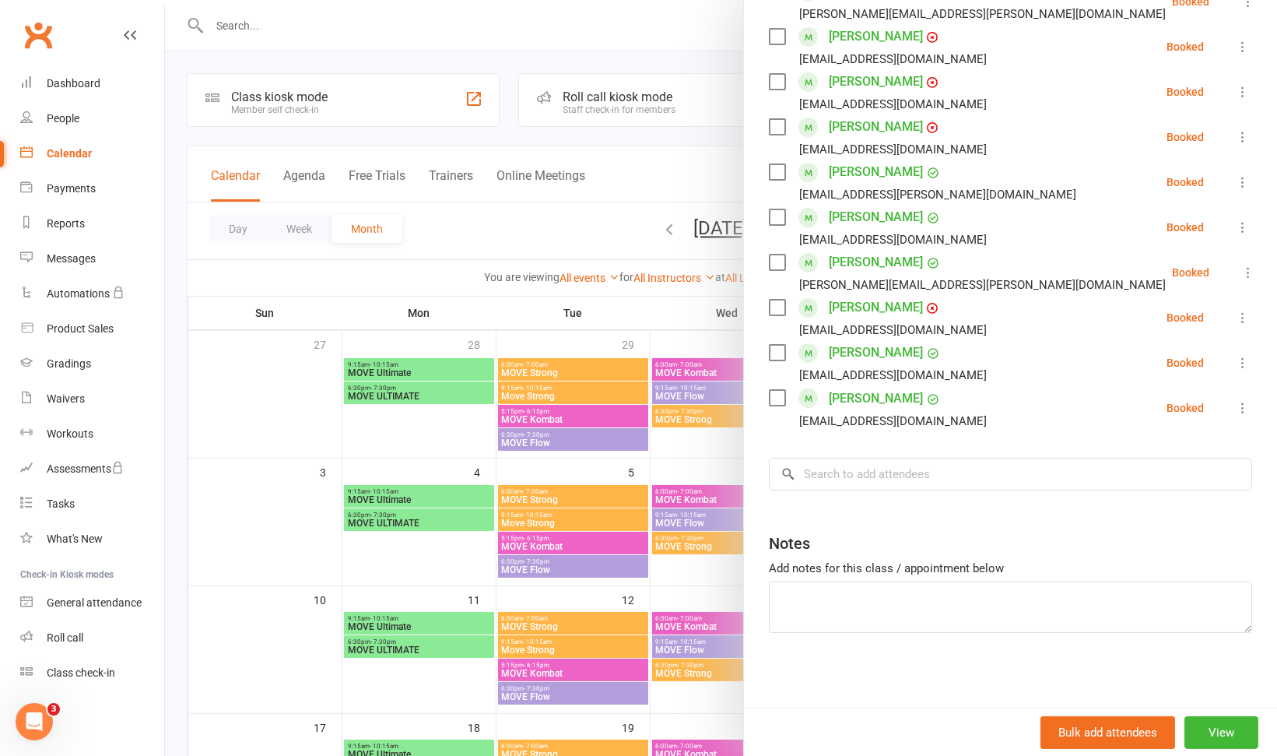
click at [1235, 44] on icon at bounding box center [1243, 47] width 16 height 16
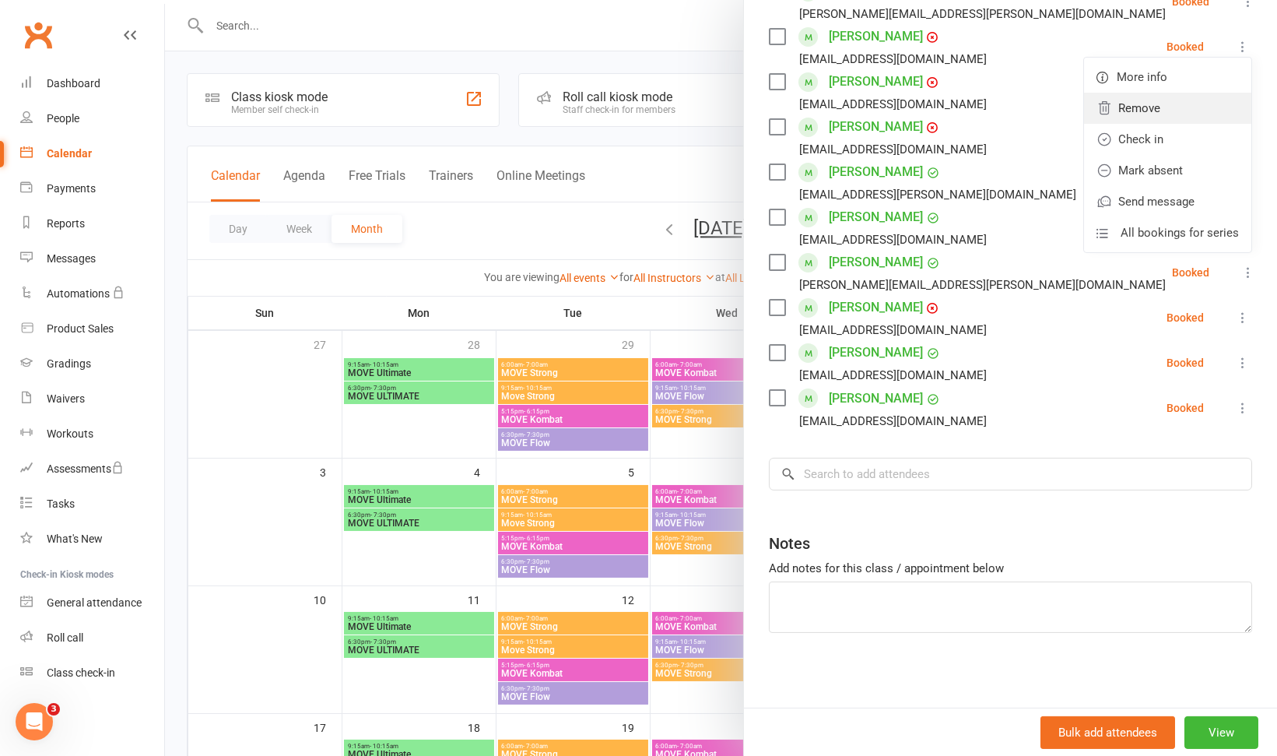
click at [1168, 99] on link "Remove" at bounding box center [1167, 108] width 167 height 31
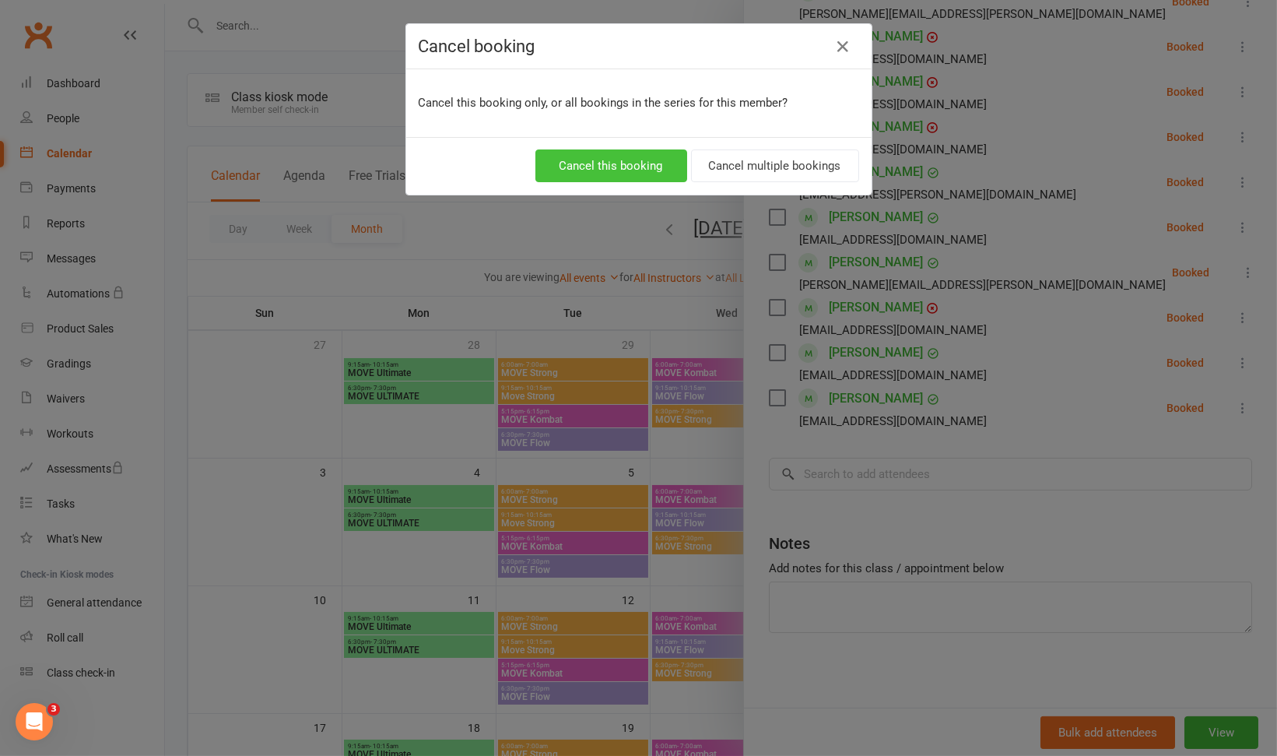
click at [632, 159] on button "Cancel this booking" at bounding box center [611, 165] width 152 height 33
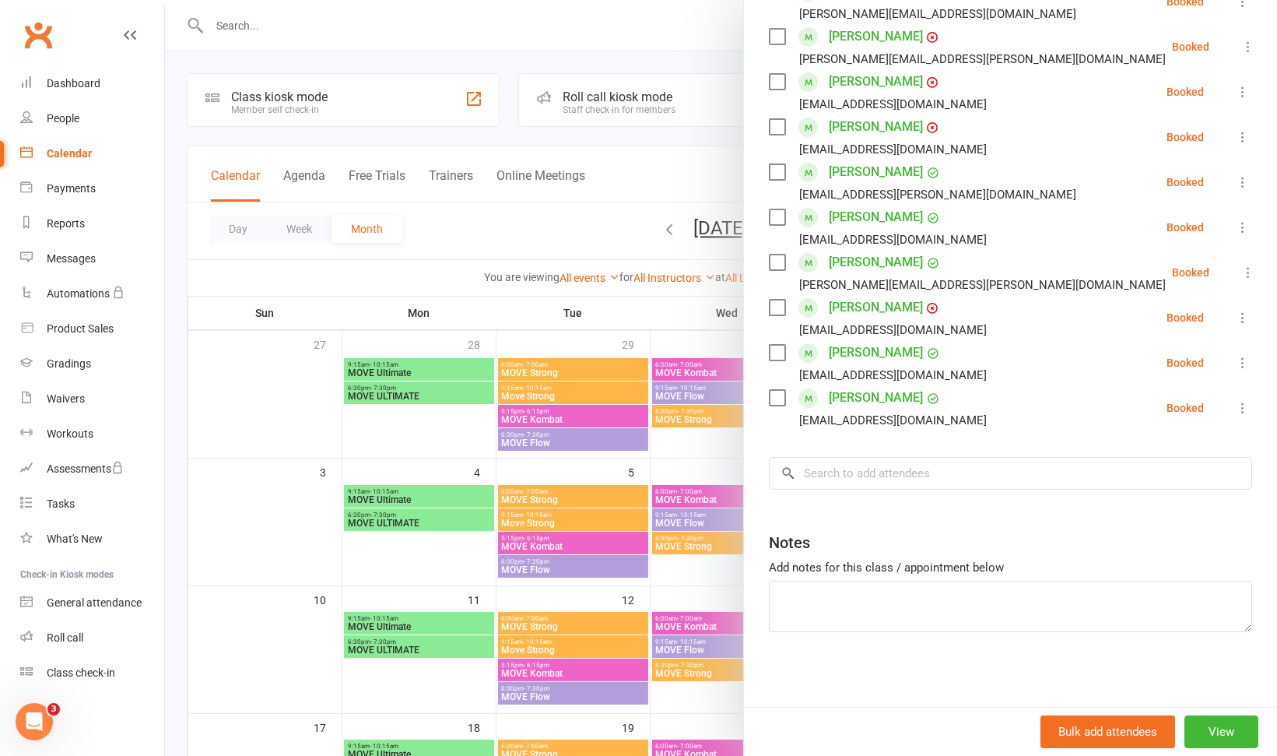
click at [672, 315] on div at bounding box center [721, 378] width 1112 height 756
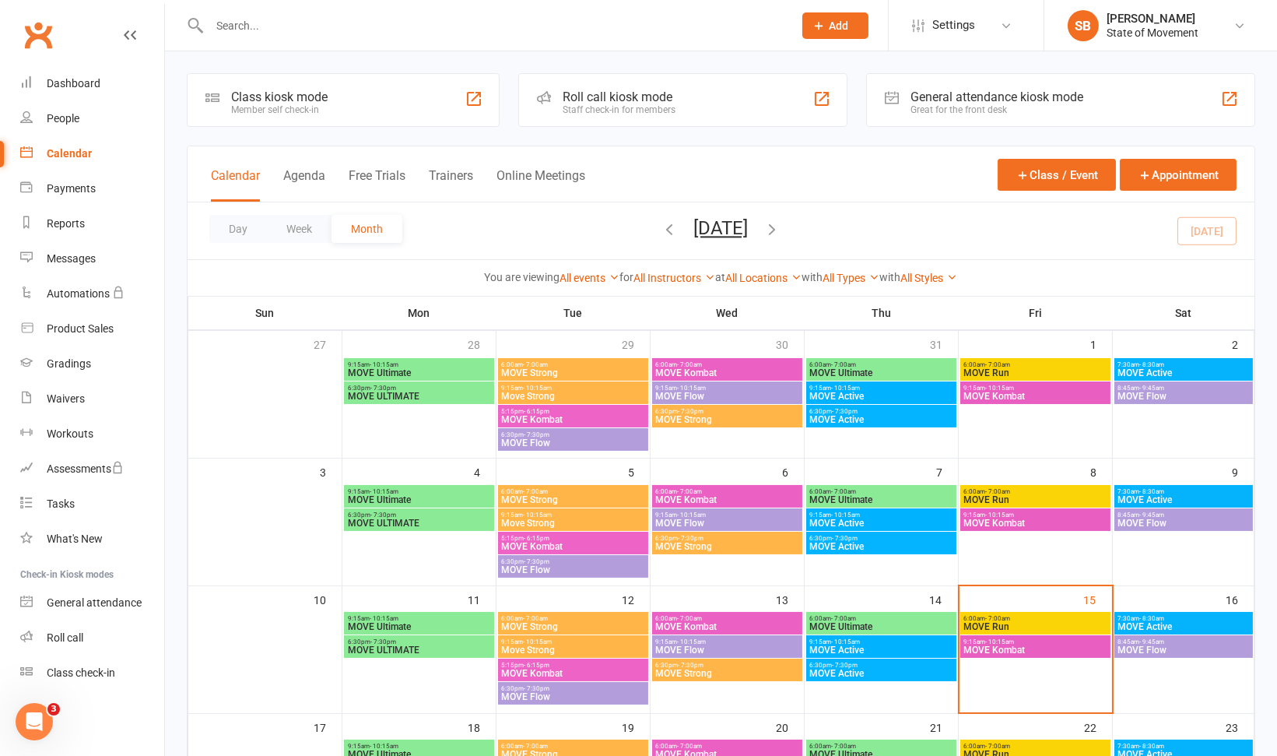
scroll to position [549, 0]
click at [1170, 624] on span "MOVE Active" at bounding box center [1183, 626] width 133 height 9
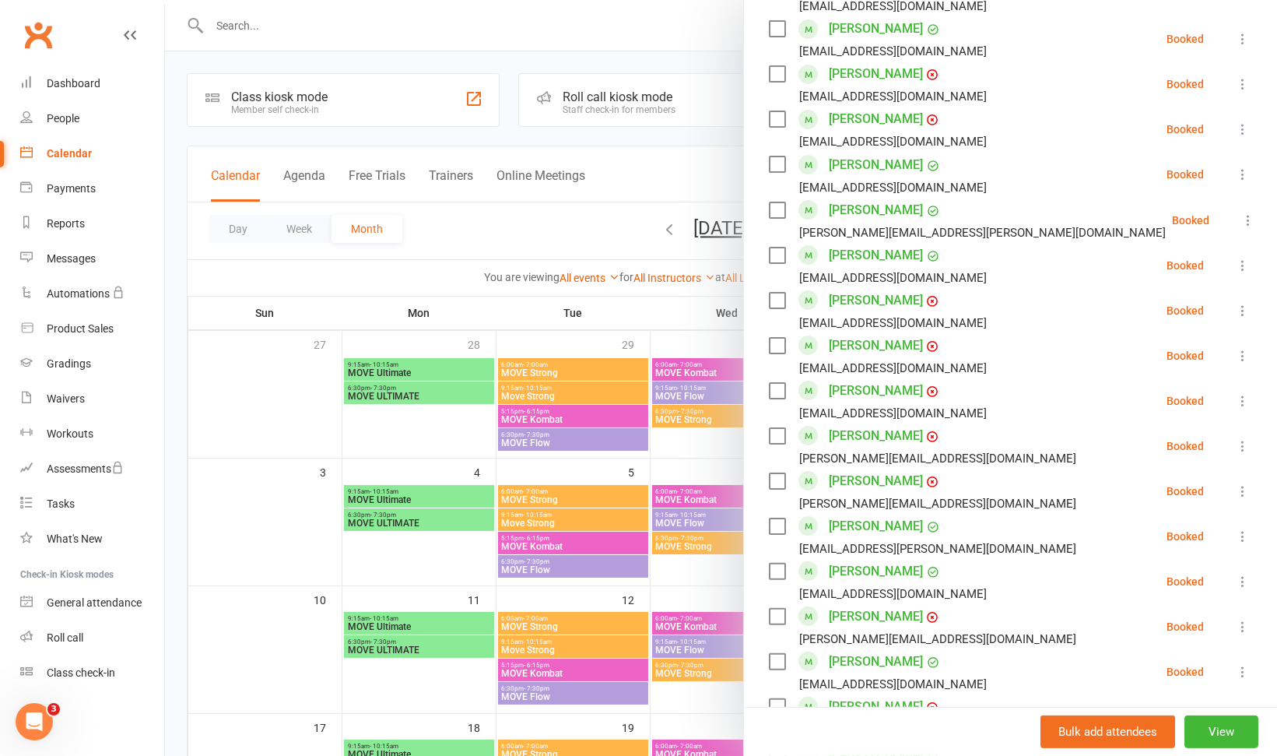
scroll to position [899, 0]
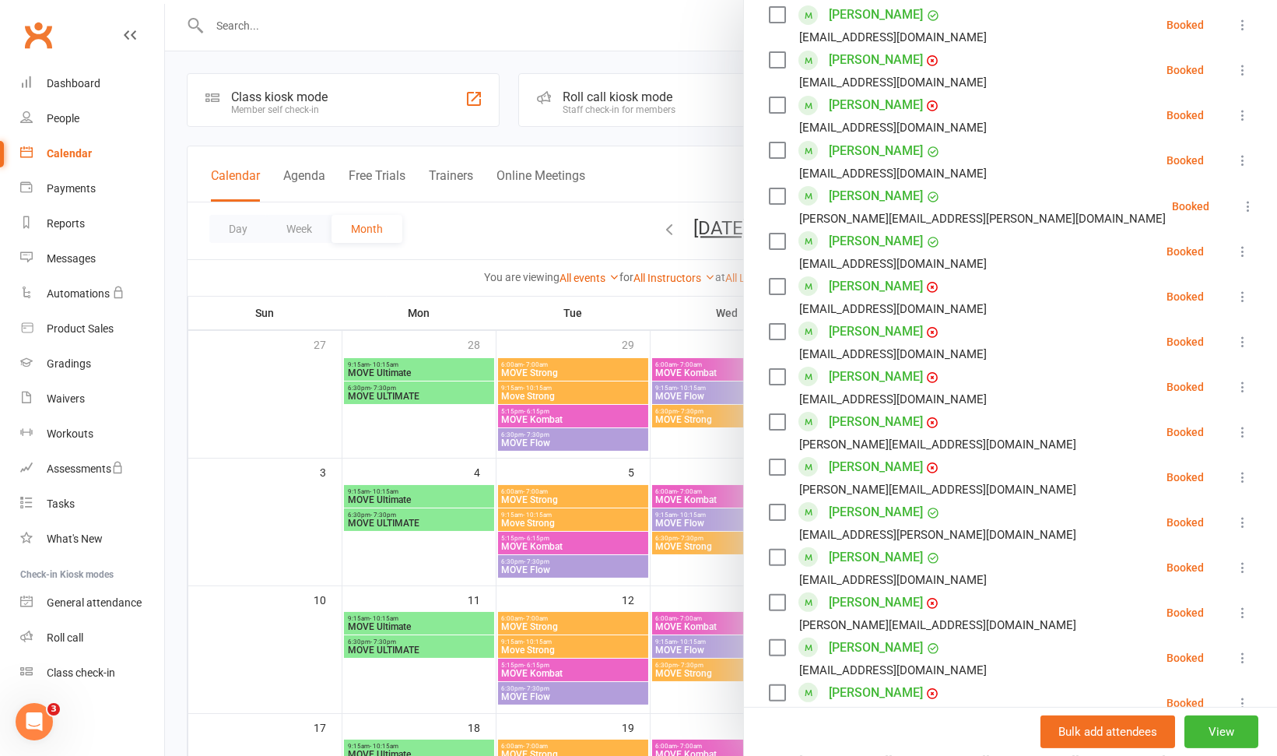
click at [1235, 244] on icon at bounding box center [1243, 252] width 16 height 16
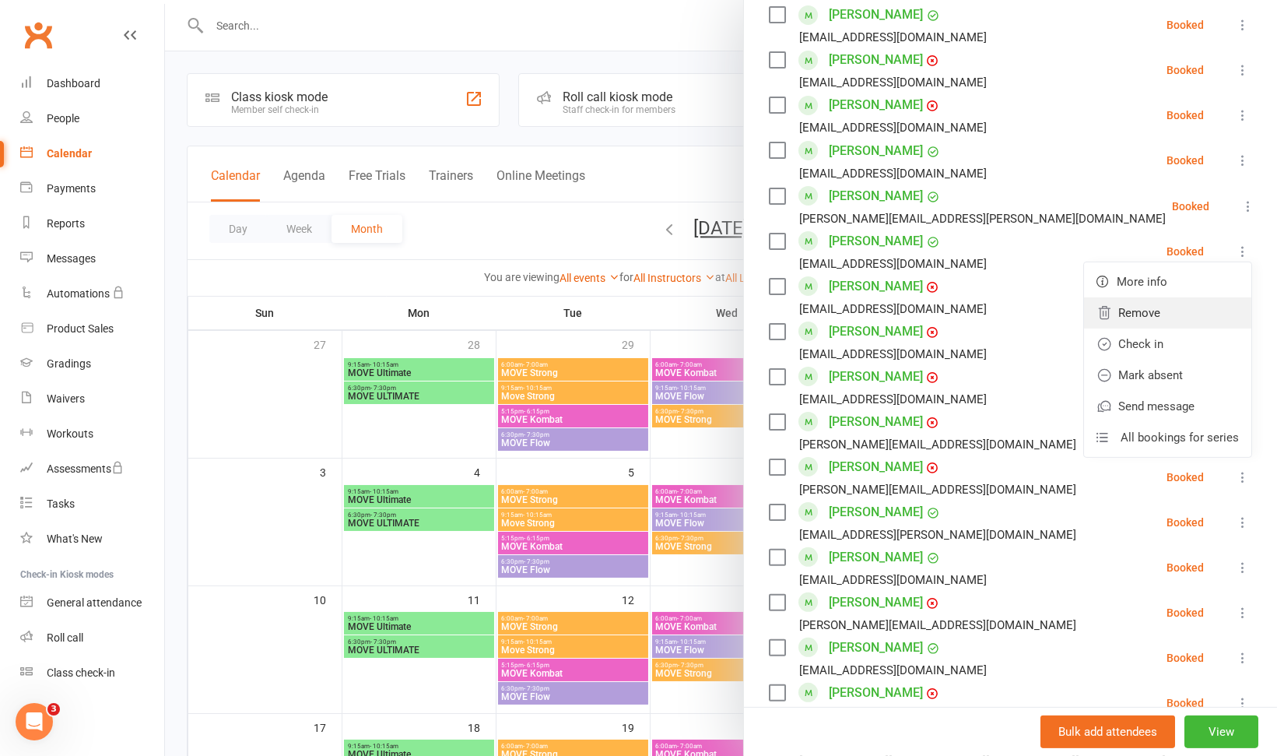
click at [1159, 297] on link "Remove" at bounding box center [1167, 312] width 167 height 31
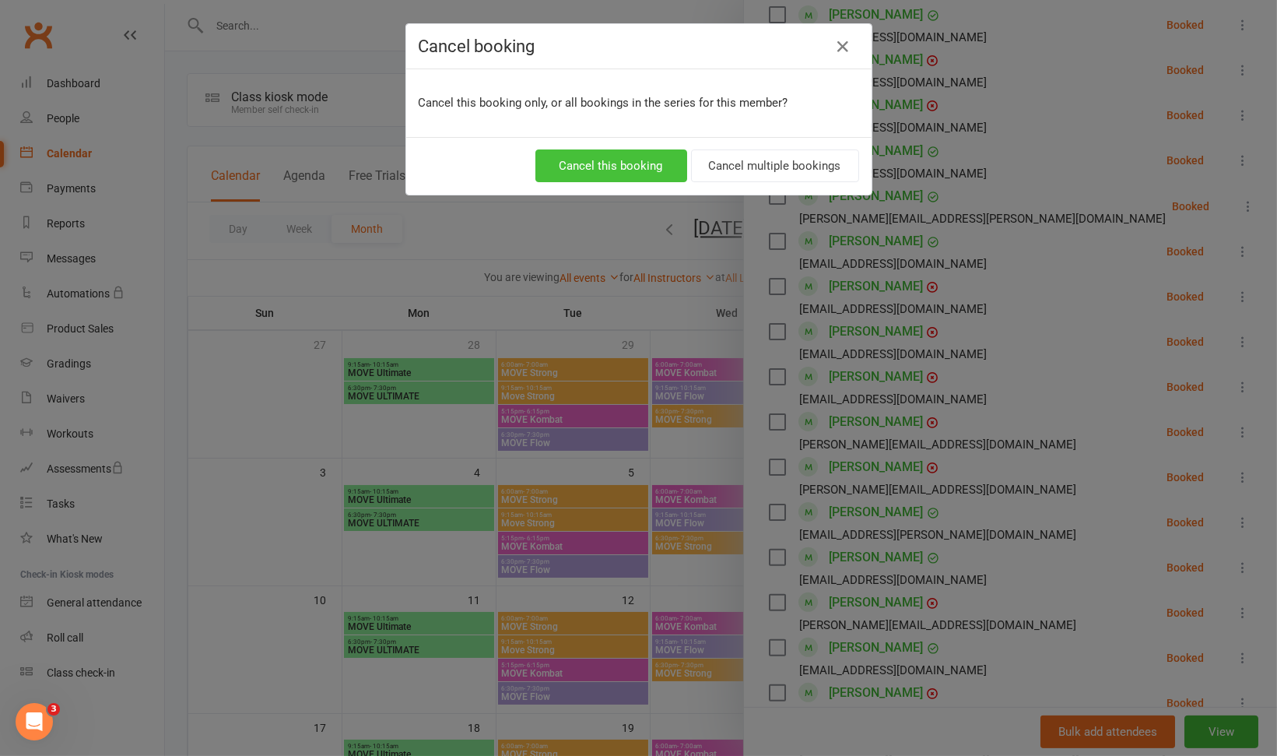
click at [620, 156] on button "Cancel this booking" at bounding box center [611, 165] width 152 height 33
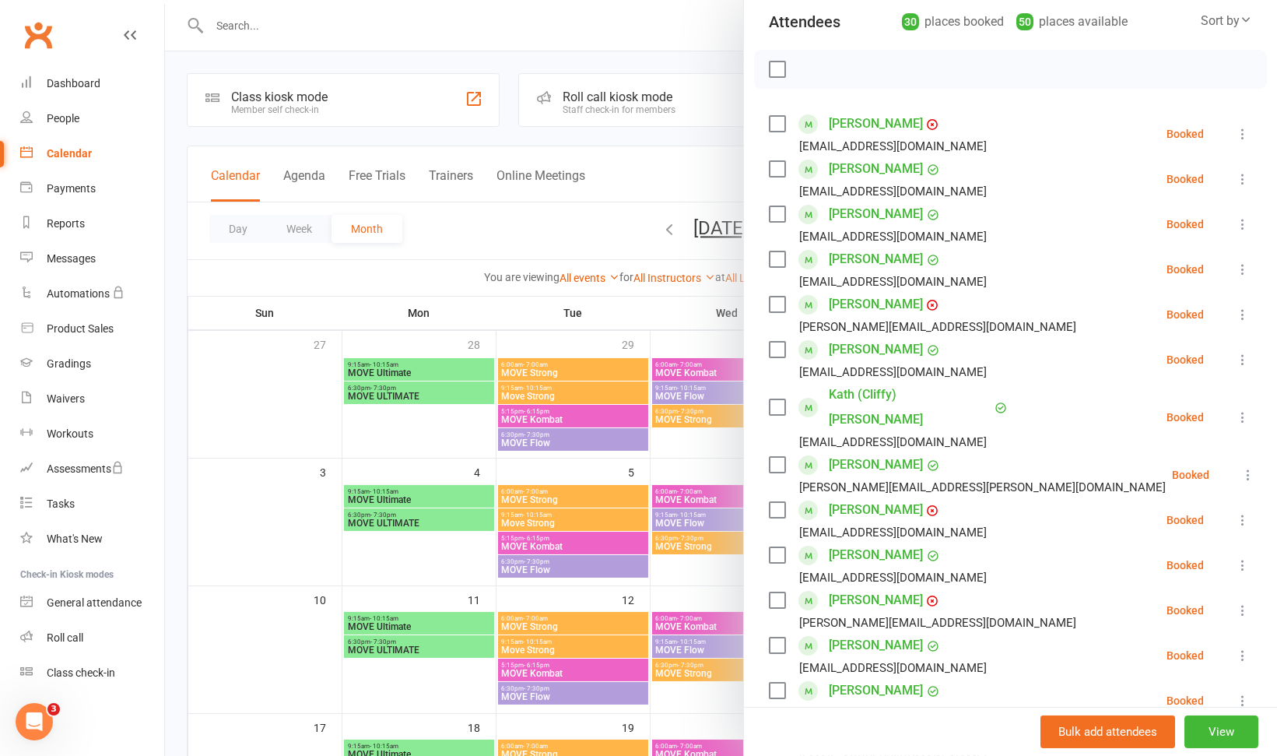
scroll to position [174, 0]
